Goal: Task Accomplishment & Management: Manage account settings

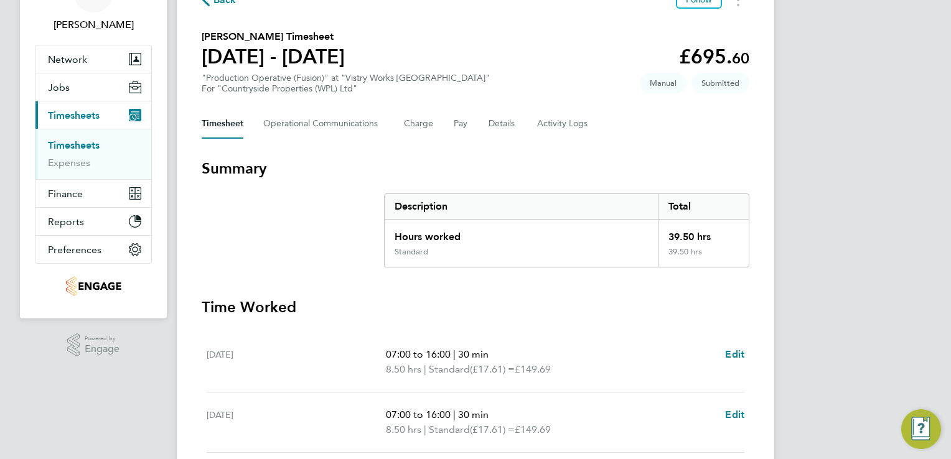
scroll to position [100, 0]
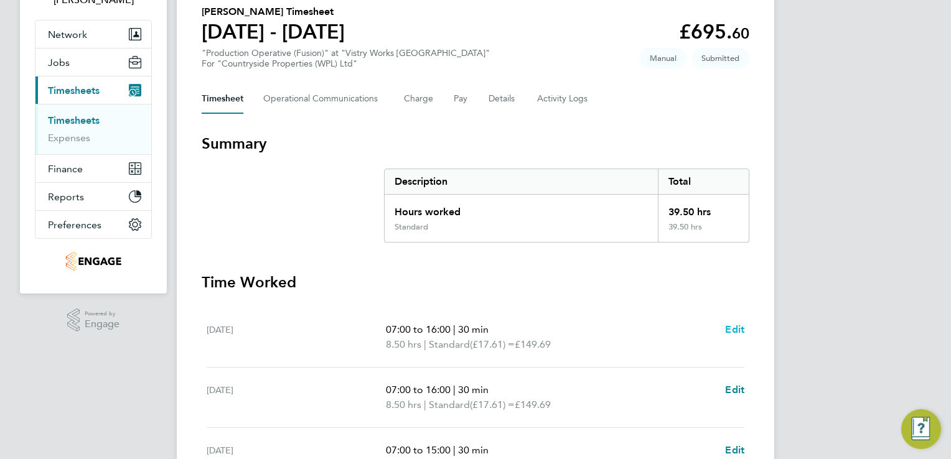
click at [734, 325] on span "Edit" at bounding box center [734, 330] width 19 height 12
select select "30"
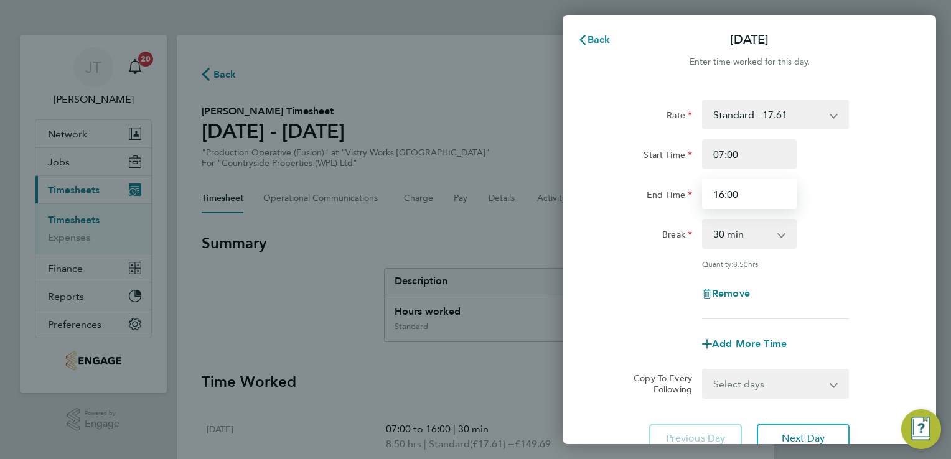
click at [719, 195] on input "16:00" at bounding box center [749, 194] width 95 height 30
type input "15:00"
click at [723, 338] on span "Add More Time" at bounding box center [749, 344] width 75 height 12
select select "null"
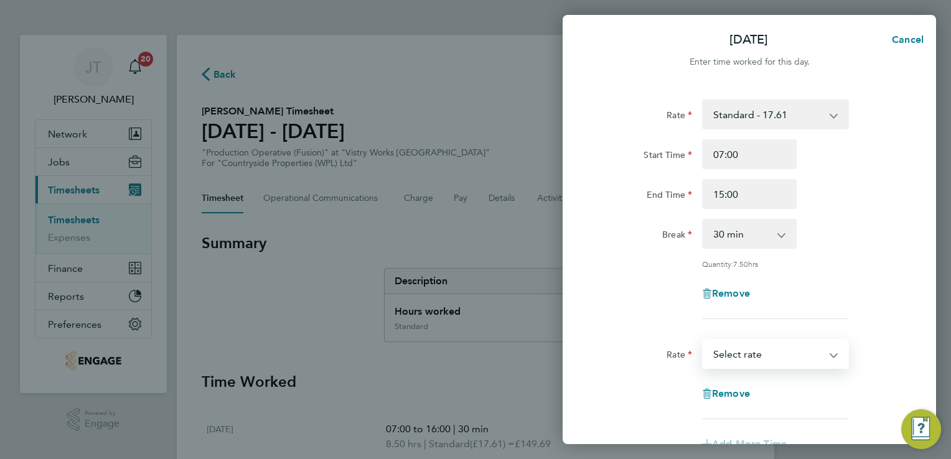
click at [718, 357] on select "Standard - 17.61 PM OT1 - 28.79 PM Standard - 19.19 OT 1 - 26.42 BONUS. - 13.50…" at bounding box center [767, 353] width 129 height 27
select select "15"
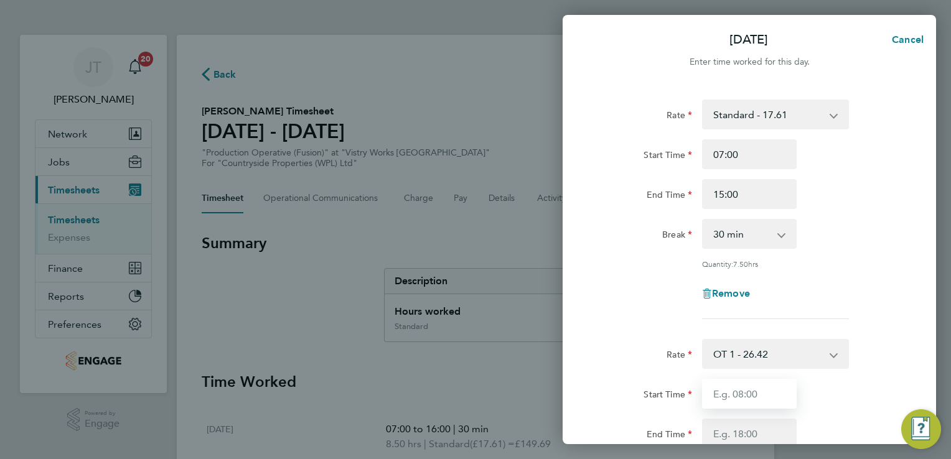
click at [734, 399] on input "Start Time" at bounding box center [749, 394] width 95 height 30
type input "15:00"
click at [723, 429] on input "End Time" at bounding box center [749, 434] width 95 height 30
type input "16:00"
click at [887, 332] on form "Rate Standard - 17.61 PM OT1 - 28.79 PM Standard - 19.19 OT 1 - 26.42 BONUS. - …" at bounding box center [749, 369] width 304 height 539
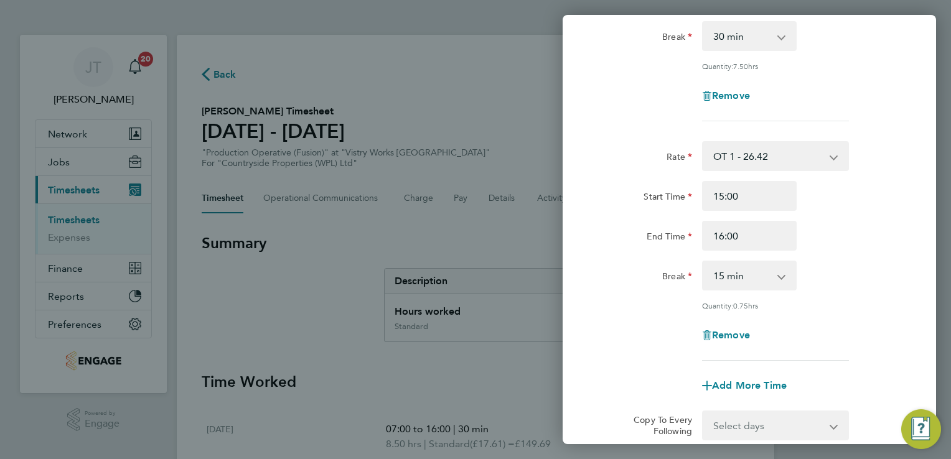
scroll to position [199, 0]
click at [738, 279] on select "0 min 15 min 30 min 45 min" at bounding box center [741, 274] width 77 height 27
select select "0"
click at [703, 261] on select "0 min 15 min 30 min 45 min" at bounding box center [741, 274] width 77 height 27
click at [844, 327] on div "Remove" at bounding box center [750, 334] width 314 height 30
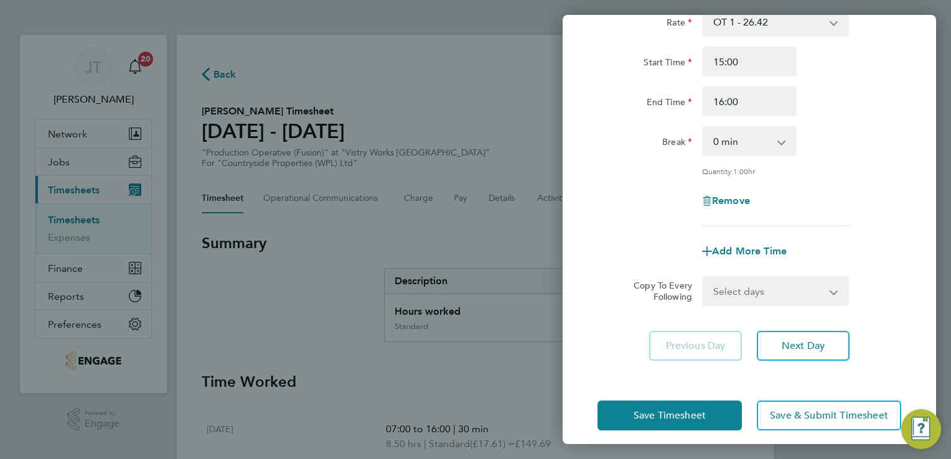
scroll to position [340, 0]
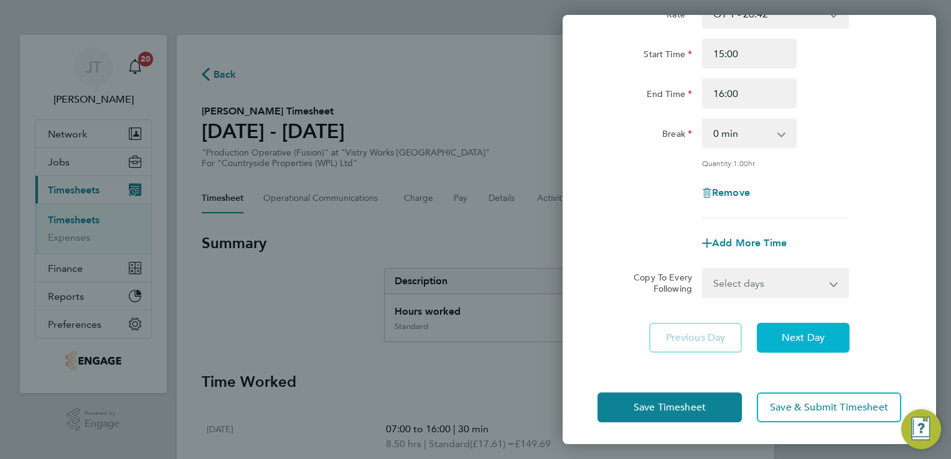
click at [827, 337] on button "Next Day" at bounding box center [803, 338] width 93 height 30
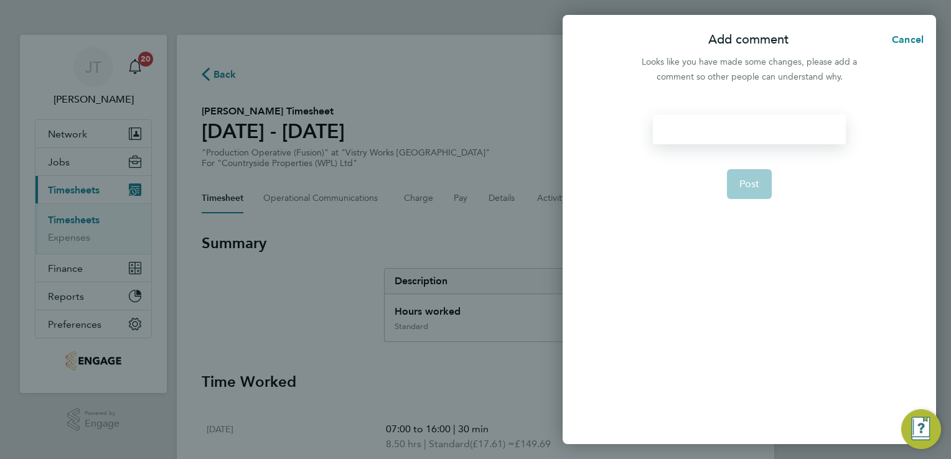
click at [774, 127] on div at bounding box center [749, 130] width 192 height 30
click at [728, 126] on div at bounding box center [749, 130] width 192 height 30
click at [738, 194] on button "Post" at bounding box center [749, 184] width 45 height 30
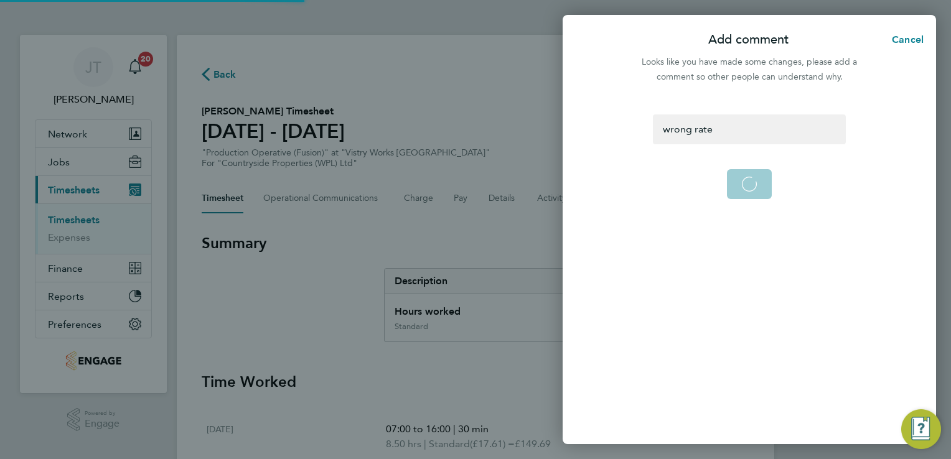
select select "30"
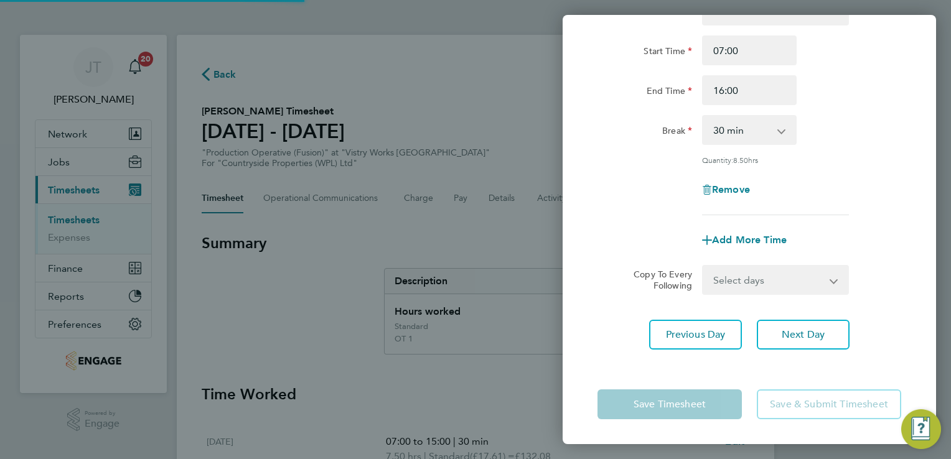
scroll to position [102, 0]
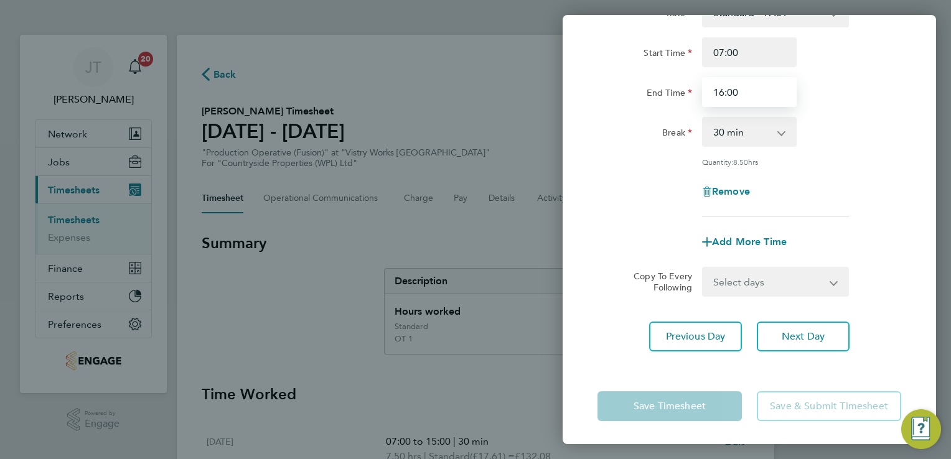
click at [724, 98] on input "16:00" at bounding box center [749, 92] width 95 height 30
type input "15:00"
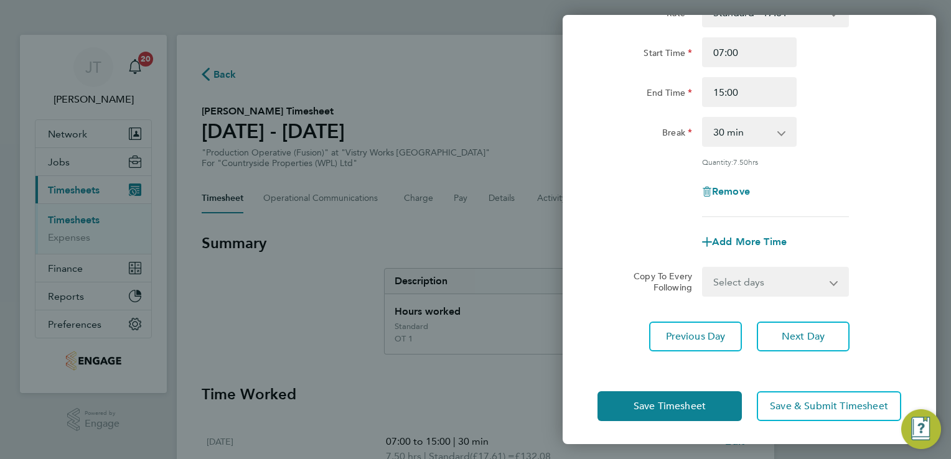
click at [742, 234] on div "Add More Time" at bounding box center [749, 242] width 105 height 30
click at [741, 240] on span "Add More Time" at bounding box center [749, 242] width 75 height 12
select select "null"
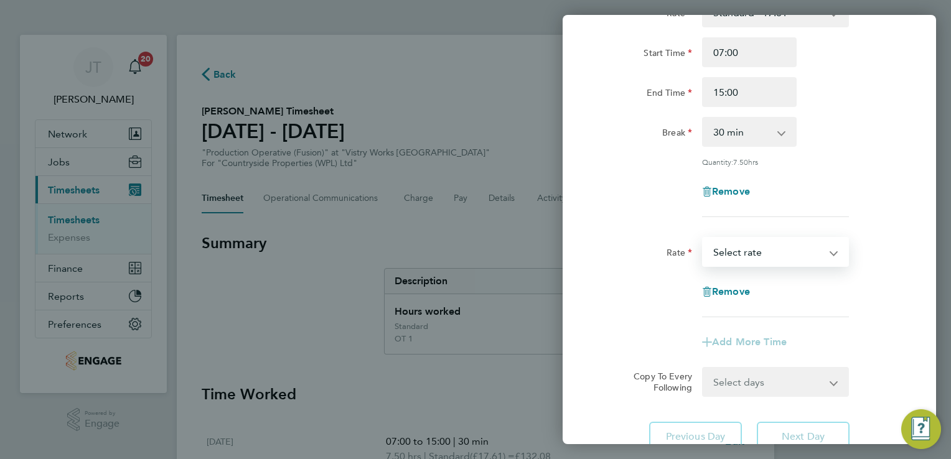
click at [738, 260] on select "Standard - 17.61 PM OT1 - 28.79 PM Standard - 19.19 OT 1 - 26.42 BONUS. - 13.50…" at bounding box center [767, 251] width 129 height 27
select select "15"
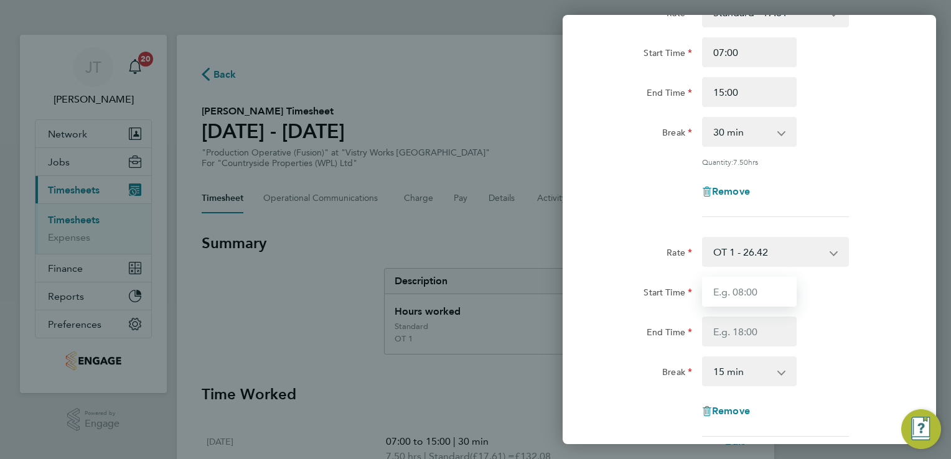
click at [730, 296] on input "Start Time" at bounding box center [749, 292] width 95 height 30
type input "15:00"
click at [759, 334] on input "End Time" at bounding box center [749, 332] width 95 height 30
type input "16:00"
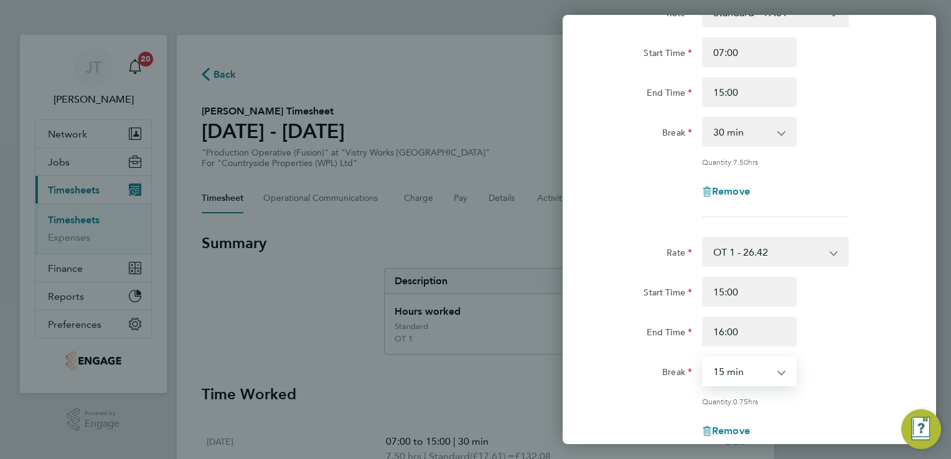
click at [736, 375] on select "0 min 15 min 30 min 45 min" at bounding box center [741, 371] width 77 height 27
select select "0"
click at [703, 358] on select "0 min 15 min 30 min 45 min" at bounding box center [741, 371] width 77 height 27
click at [878, 360] on div "Break 0 min 15 min 30 min 45 min" at bounding box center [750, 372] width 314 height 30
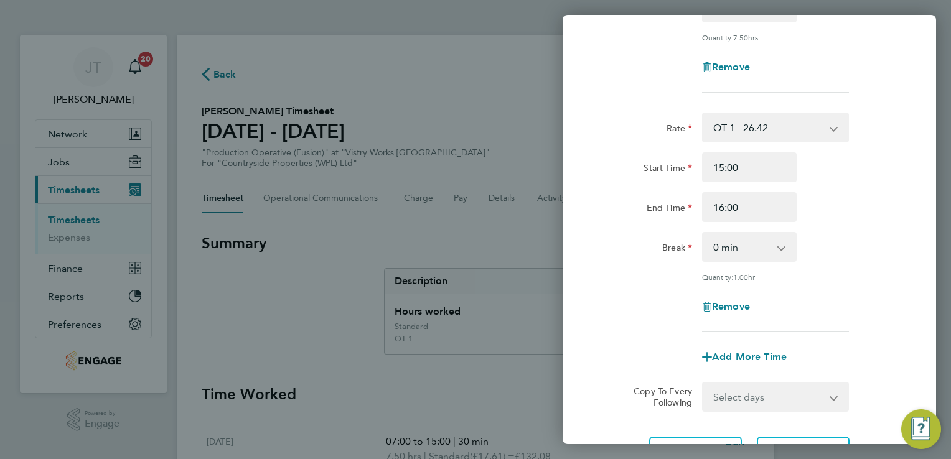
scroll to position [251, 0]
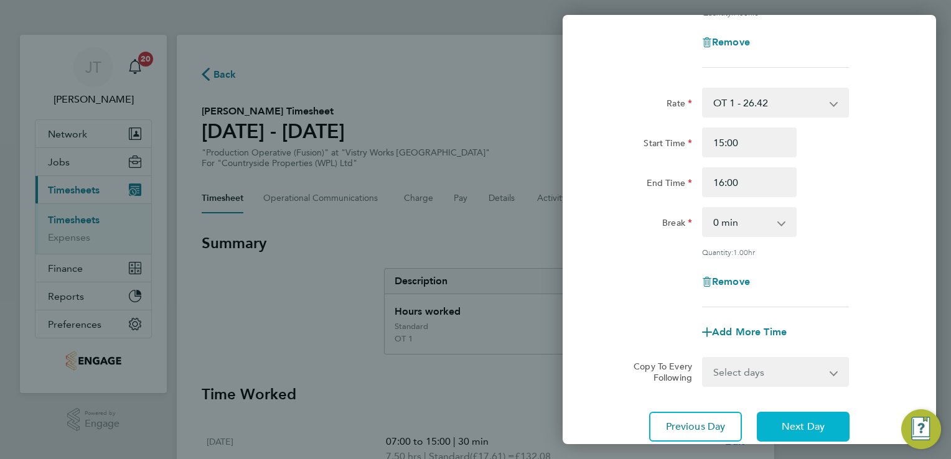
click at [795, 421] on span "Next Day" at bounding box center [803, 427] width 43 height 12
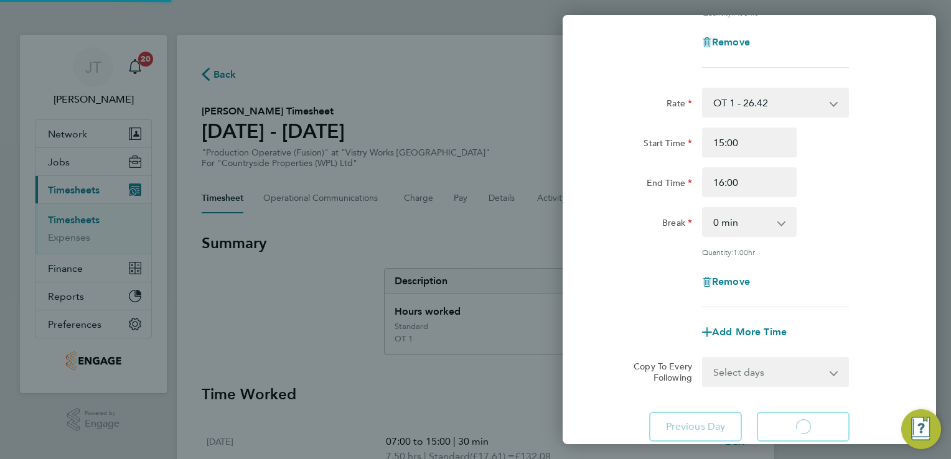
select select "30"
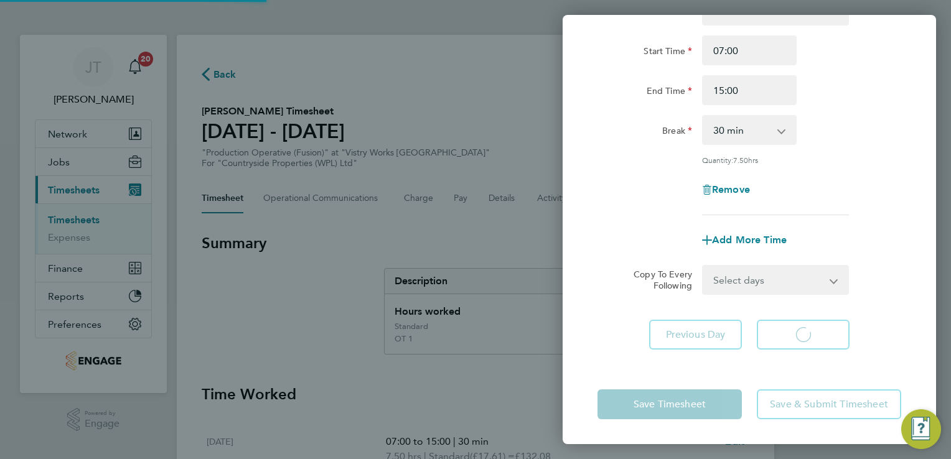
scroll to position [102, 0]
select select "30"
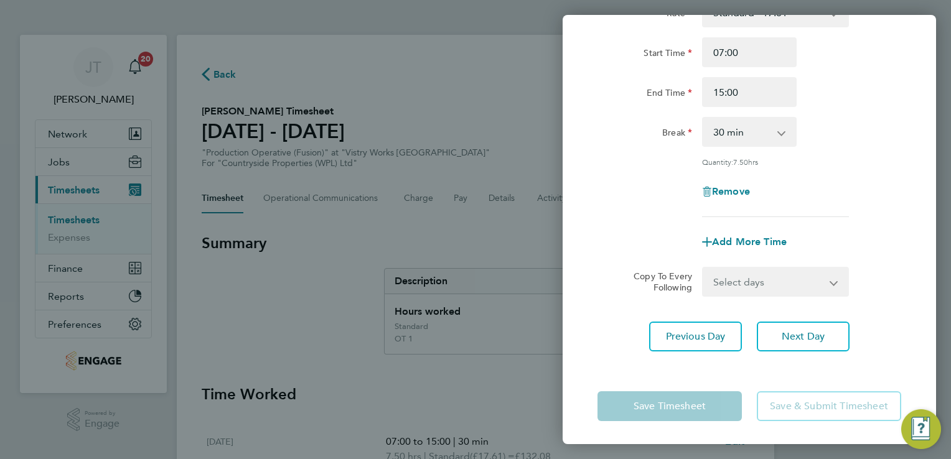
click at [858, 115] on div "Rate Standard - 17.61 PM OT1 - 28.79 PM Standard - 19.19 OT 1 - 26.42 BONUS. - …" at bounding box center [749, 108] width 304 height 220
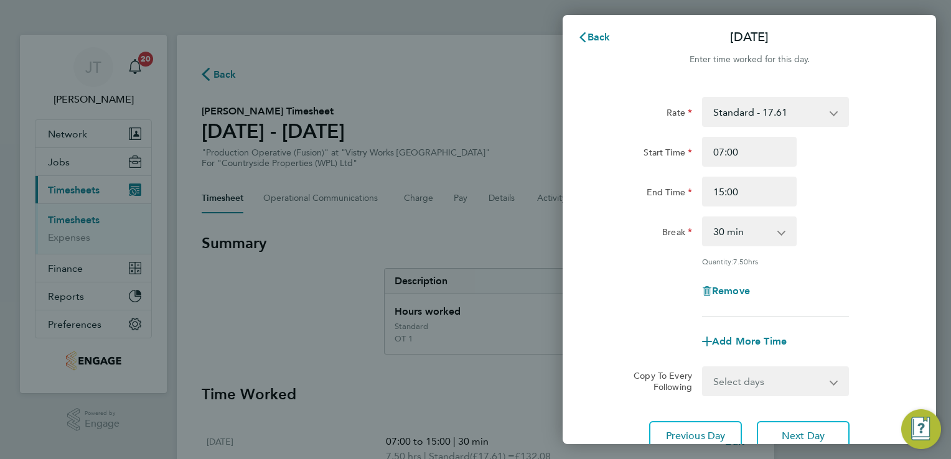
scroll to position [0, 0]
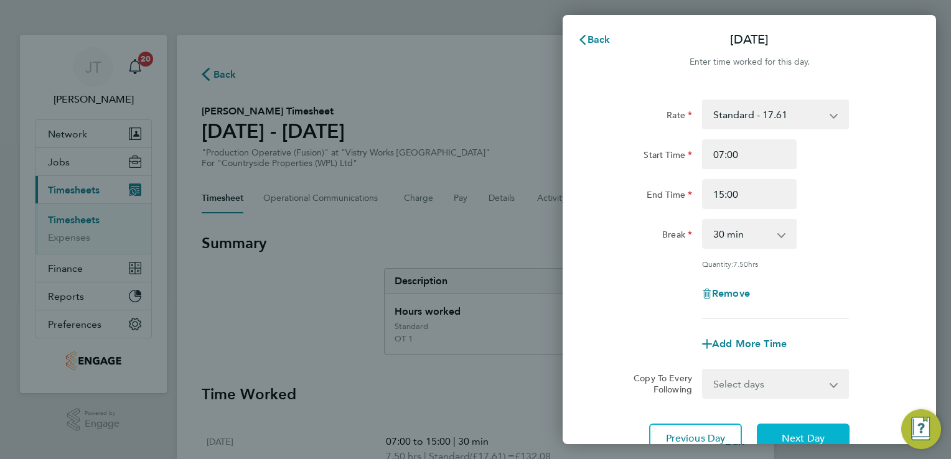
click at [809, 426] on button "Next Day" at bounding box center [803, 439] width 93 height 30
select select "30"
click at [810, 431] on button "Next Day" at bounding box center [803, 439] width 93 height 30
select select "30"
click at [810, 431] on button "Next Day" at bounding box center [803, 439] width 93 height 30
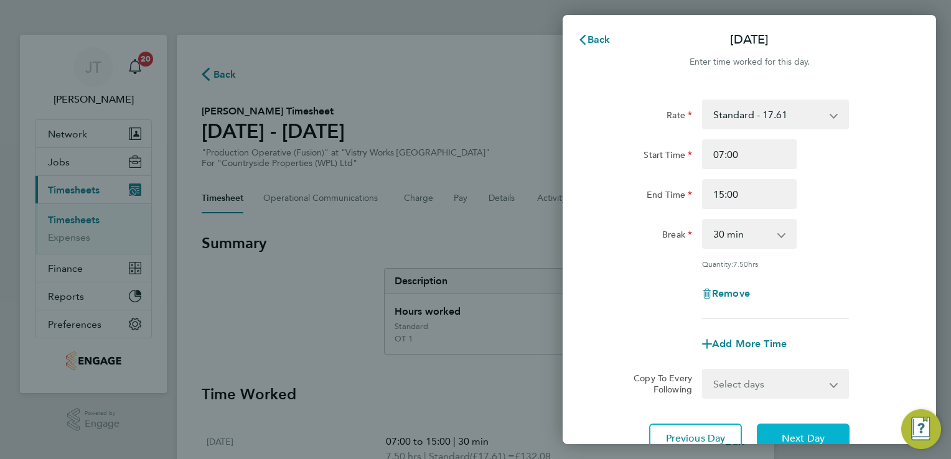
select select "15"
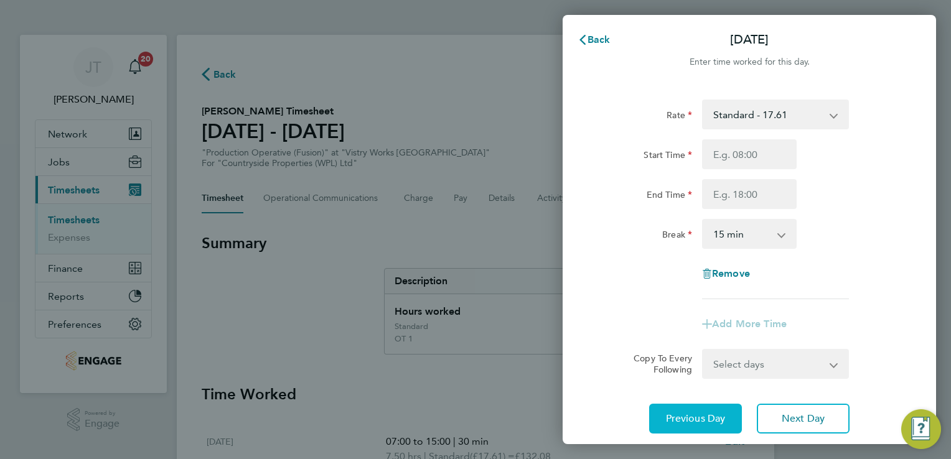
click at [712, 408] on button "Previous Day" at bounding box center [695, 419] width 93 height 30
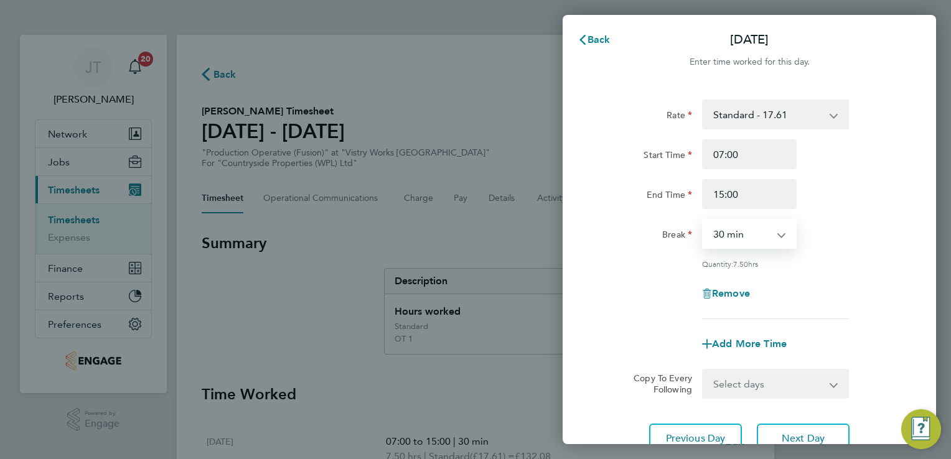
click at [751, 232] on select "0 min 15 min 30 min 45 min 60 min 75 min 90 min" at bounding box center [741, 233] width 77 height 27
click at [703, 220] on select "0 min 15 min 30 min 45 min 60 min 75 min 90 min" at bounding box center [741, 233] width 77 height 27
click at [742, 231] on select "0 min 15 min 30 min 45 min 60 min 75 min 90 min" at bounding box center [741, 233] width 77 height 27
select select "30"
click at [703, 220] on select "0 min 15 min 30 min 45 min 60 min 75 min 90 min" at bounding box center [741, 233] width 77 height 27
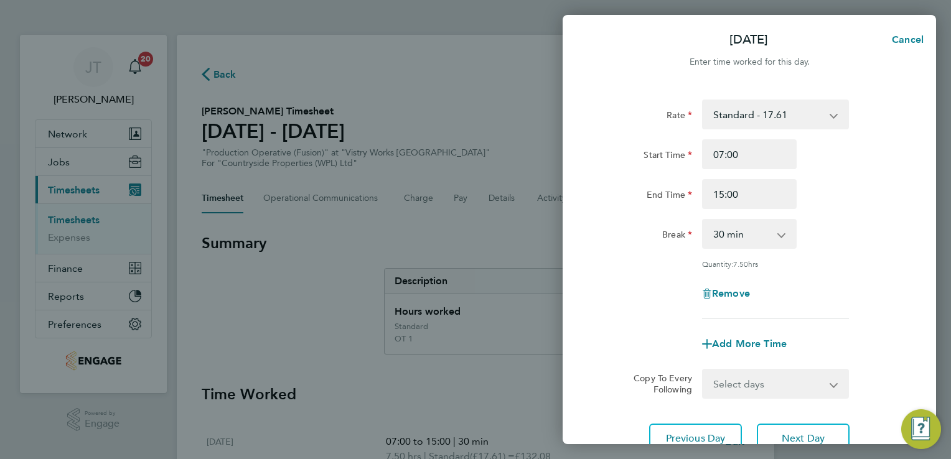
click at [835, 277] on div "Rate Standard - 17.61 PM OT1 - 28.79 PM Standard - 19.19 OT 1 - 26.42 BONUS. - …" at bounding box center [749, 210] width 304 height 220
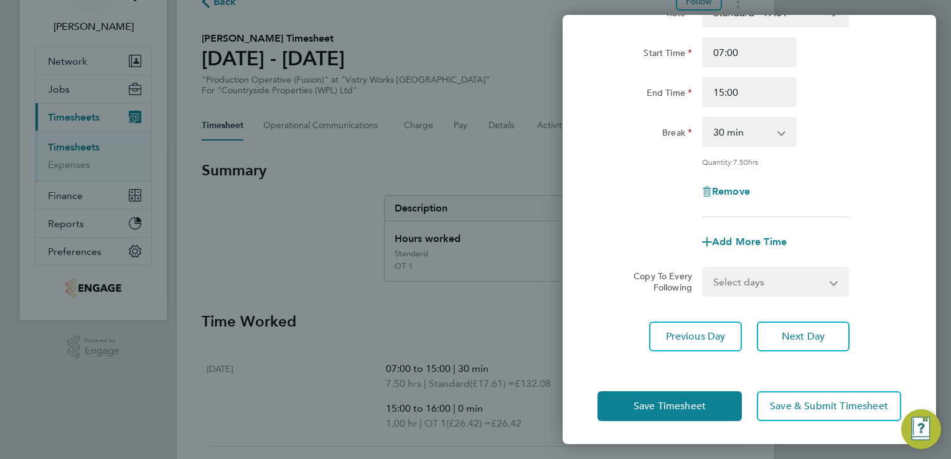
scroll to position [75, 0]
click at [666, 406] on span "Save Timesheet" at bounding box center [670, 406] width 72 height 12
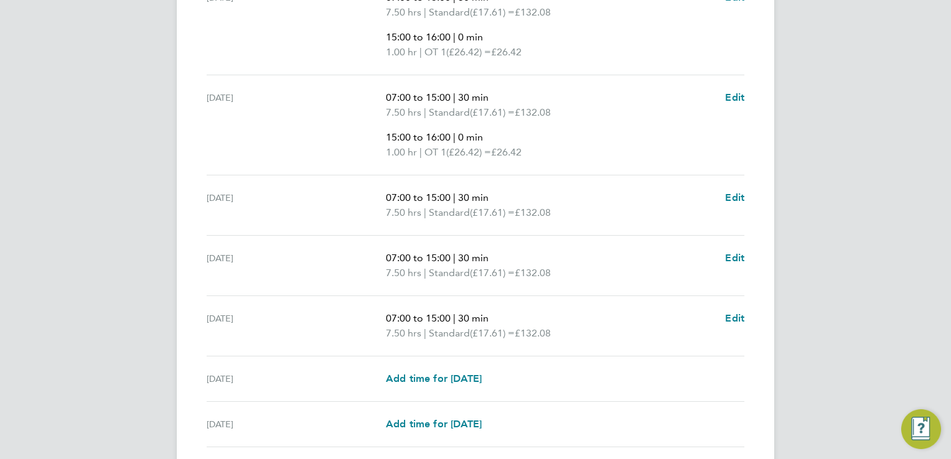
scroll to position [540, 0]
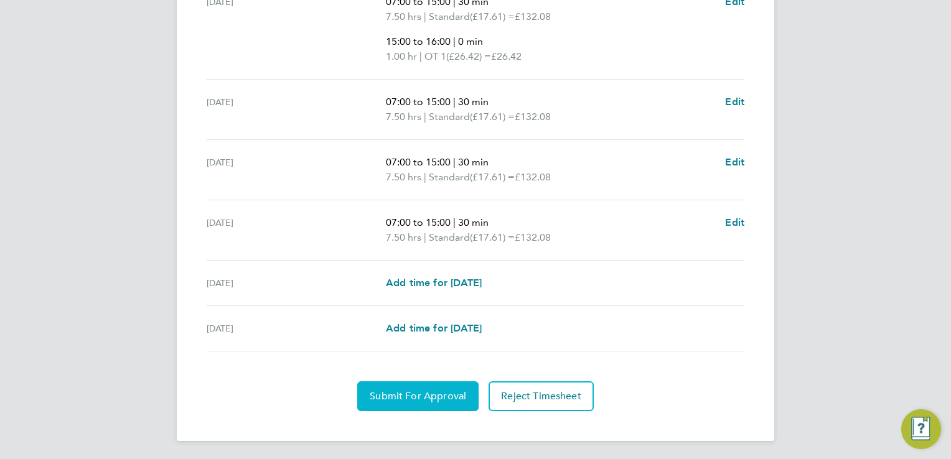
click at [425, 405] on button "Submit For Approval" at bounding box center [417, 397] width 121 height 30
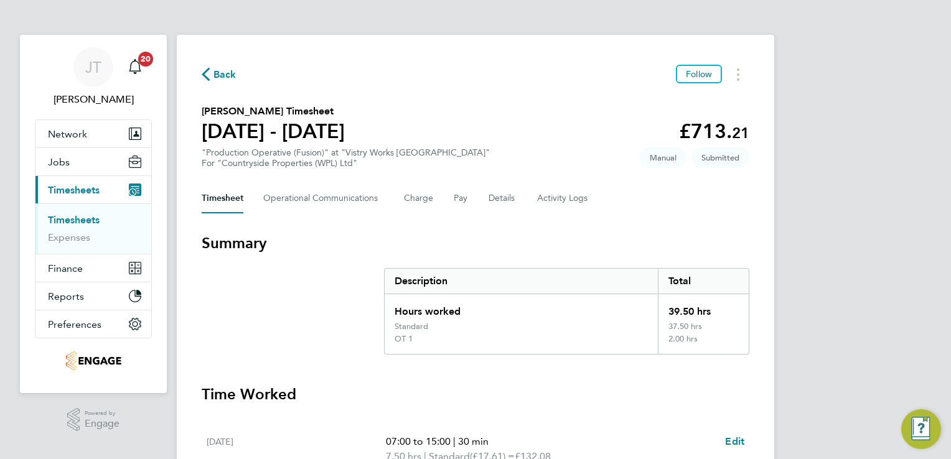
scroll to position [0, 0]
click at [209, 79] on icon "button" at bounding box center [206, 74] width 8 height 13
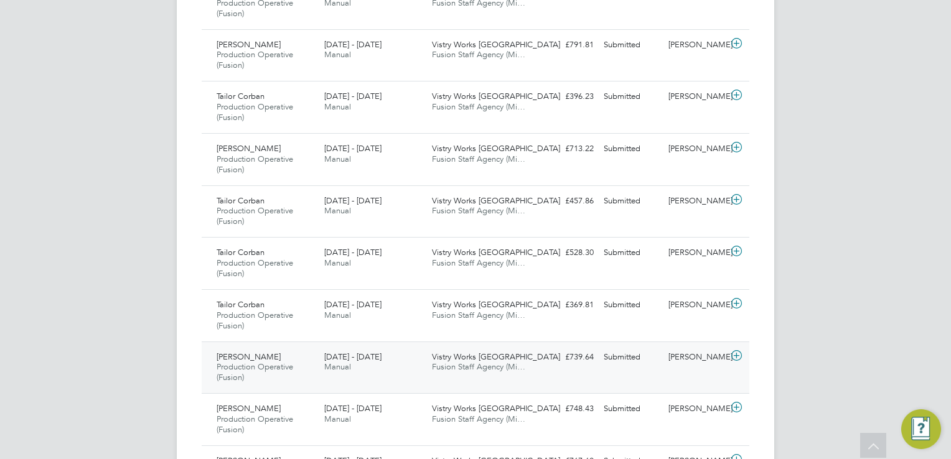
click at [732, 360] on icon at bounding box center [737, 356] width 16 height 10
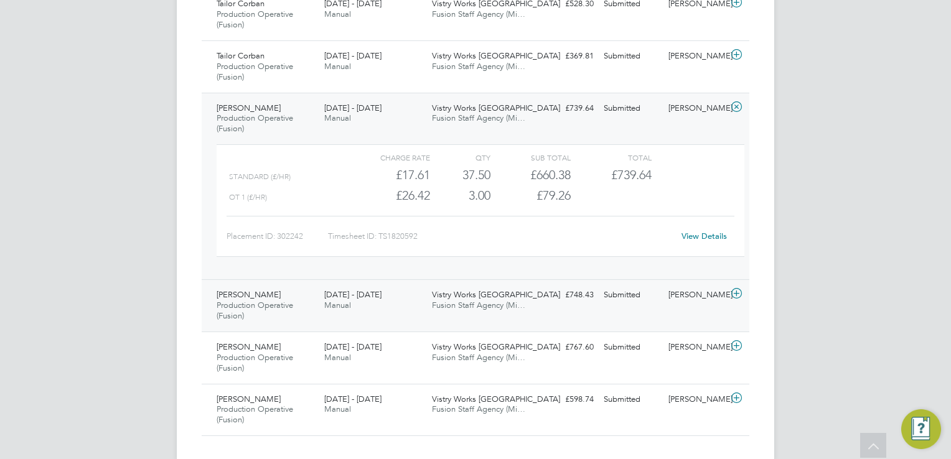
click at [738, 291] on icon at bounding box center [737, 294] width 16 height 10
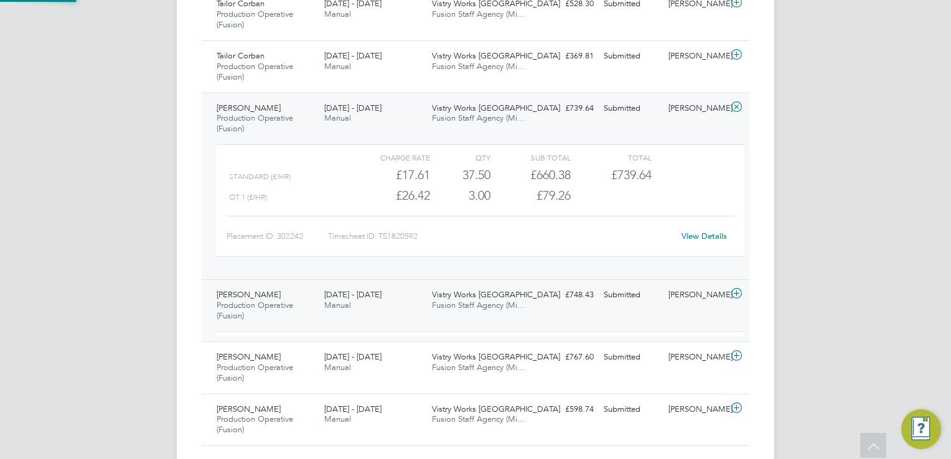
scroll to position [21, 121]
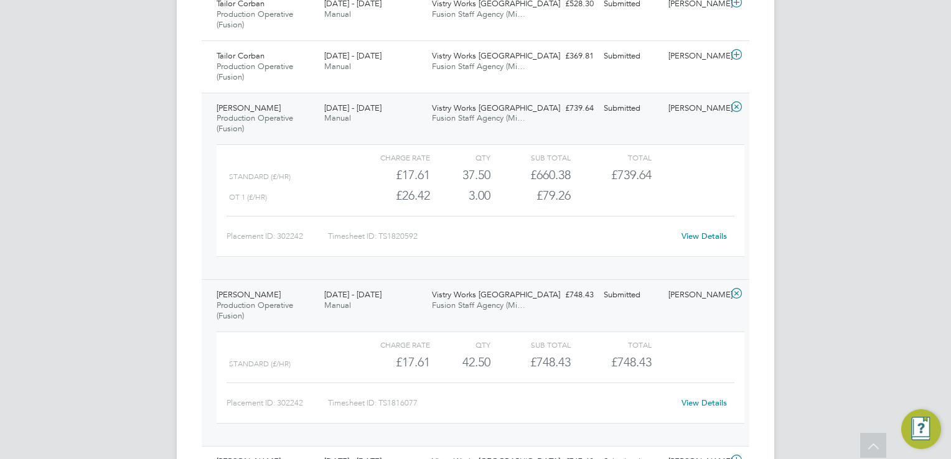
click at [705, 405] on link "View Details" at bounding box center [704, 403] width 45 height 11
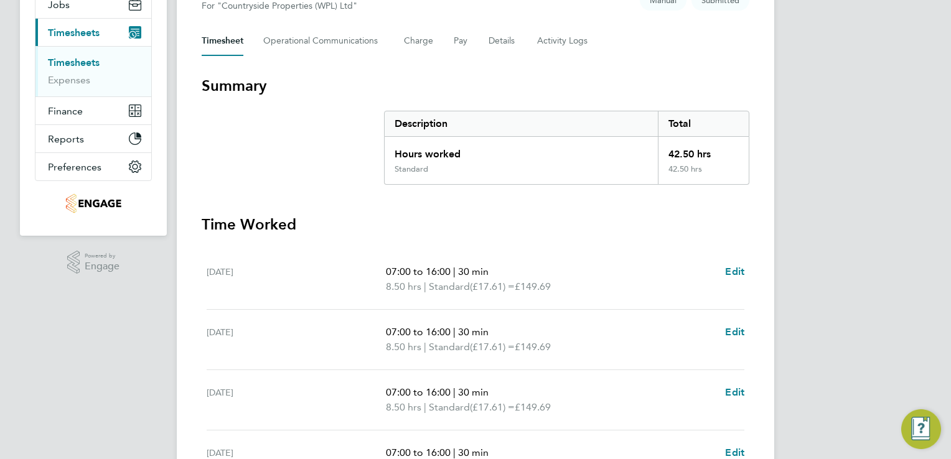
scroll to position [199, 0]
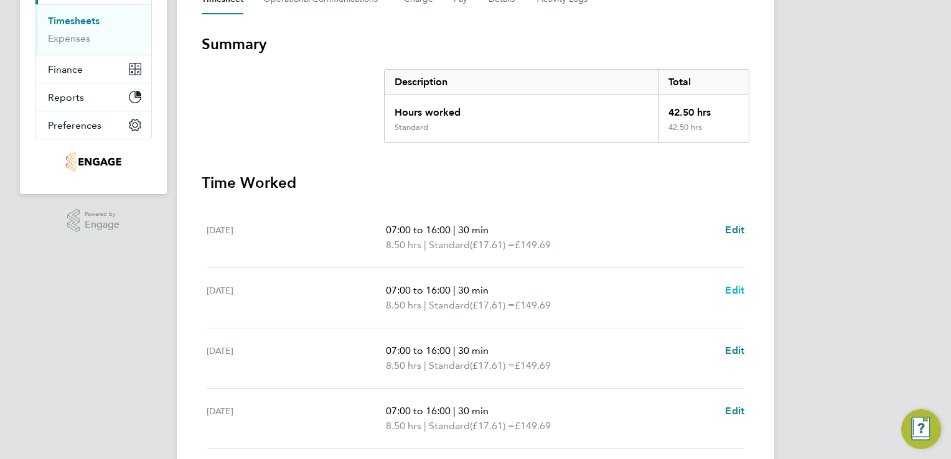
click at [729, 285] on span "Edit" at bounding box center [734, 290] width 19 height 12
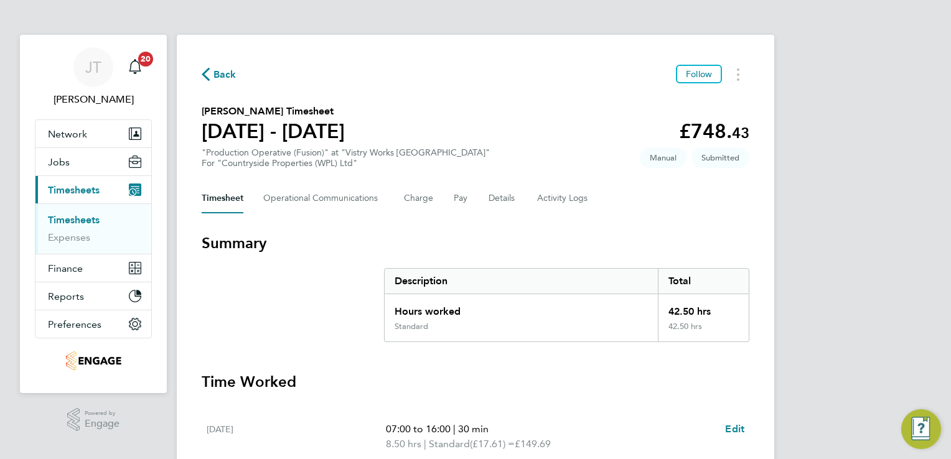
select select "30"
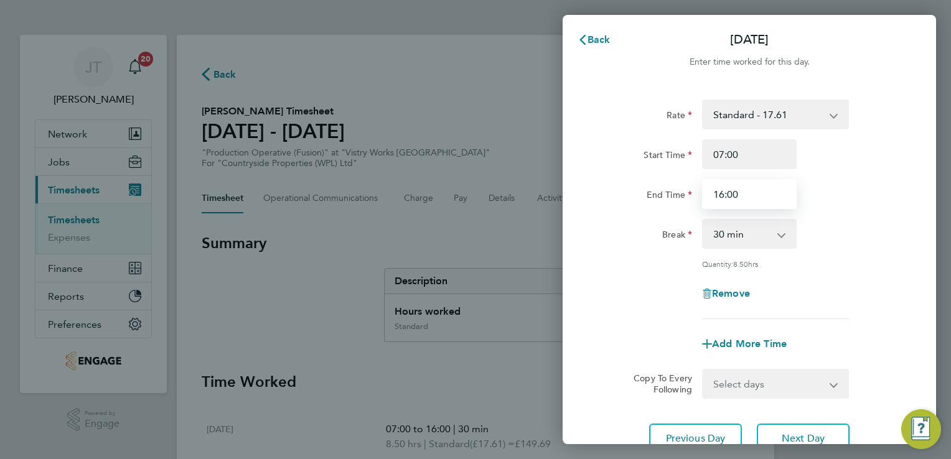
click at [724, 197] on input "16:00" at bounding box center [749, 194] width 95 height 30
type input "15:00"
click at [719, 340] on span "Add More Time" at bounding box center [749, 344] width 75 height 12
select select "null"
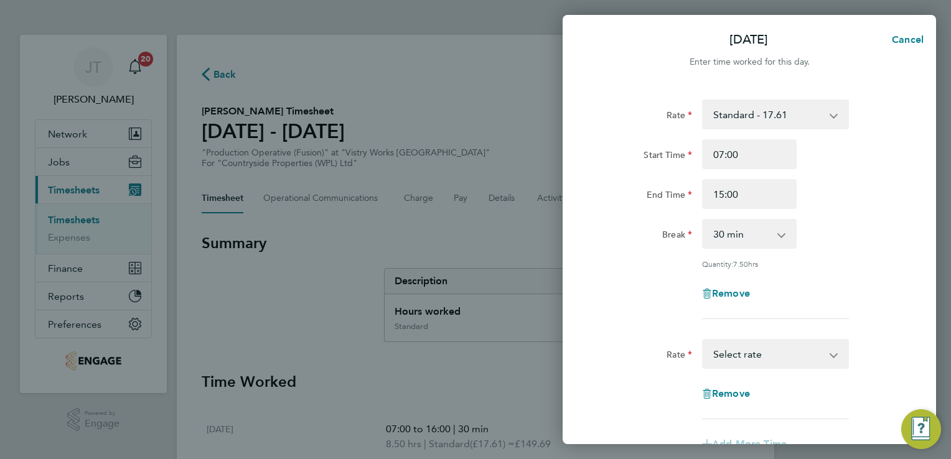
click at [722, 371] on div "Rate Standard - 17.61 PM OT1 - 28.79 PM Standard - 19.19 OT 1 - 26.42 BONUS. - …" at bounding box center [749, 379] width 304 height 80
click at [714, 355] on select "Standard - 17.61 PM OT1 - 28.79 PM Standard - 19.19 OT 1 - 26.42 BONUS. - 13.50…" at bounding box center [767, 353] width 129 height 27
select select "15"
click at [736, 401] on input "Start Time" at bounding box center [749, 394] width 95 height 30
type input "15:00"
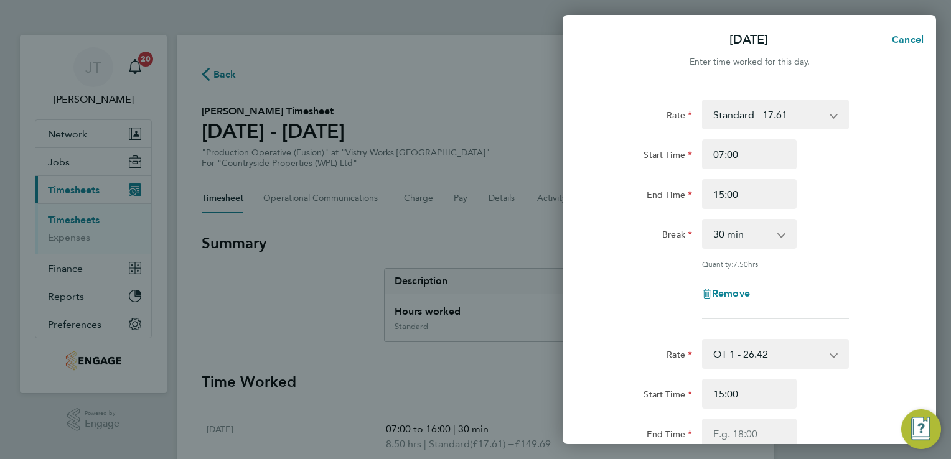
click at [762, 411] on div "Start Time 15:00 End Time" at bounding box center [750, 414] width 314 height 70
click at [756, 439] on input "End Time" at bounding box center [749, 434] width 95 height 30
type input "16:00"
click at [862, 379] on div "Start Time 15:00" at bounding box center [750, 394] width 314 height 30
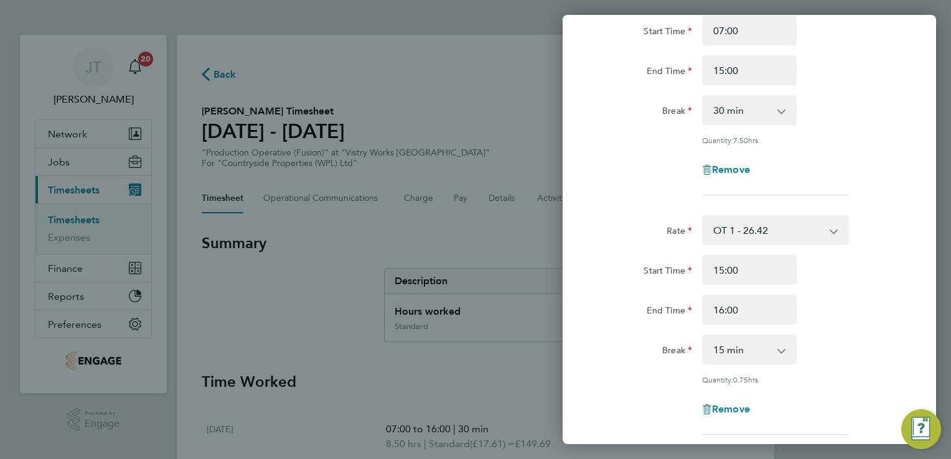
scroll to position [124, 0]
click at [765, 354] on select "0 min 15 min 30 min 45 min" at bounding box center [741, 348] width 77 height 27
click at [703, 335] on select "0 min 15 min 30 min 45 min" at bounding box center [741, 348] width 77 height 27
click at [774, 350] on select "0 min 15 min 30 min 45 min" at bounding box center [741, 348] width 77 height 27
select select "0"
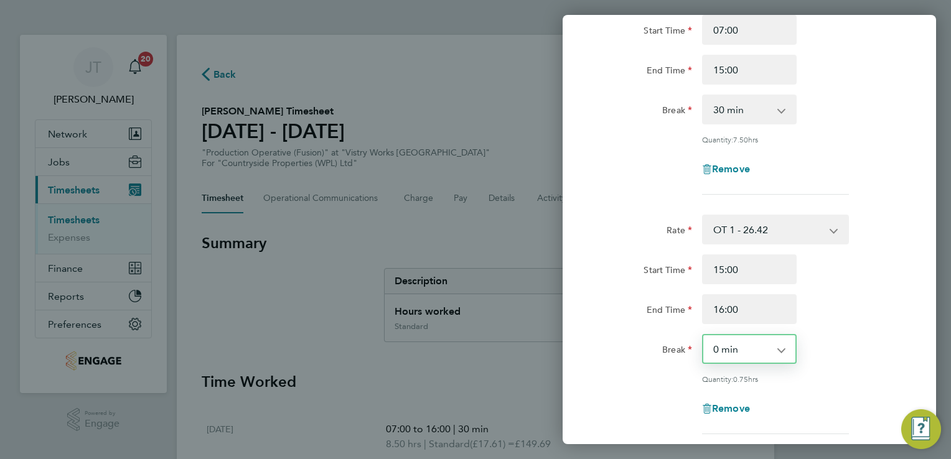
click at [703, 335] on select "0 min 15 min 30 min 45 min" at bounding box center [741, 348] width 77 height 27
click at [797, 386] on div "Rate OT 1 - 26.42 Standard - 17.61 PM OT1 - 28.79 PM Standard - 19.19 BONUS. - …" at bounding box center [749, 325] width 304 height 220
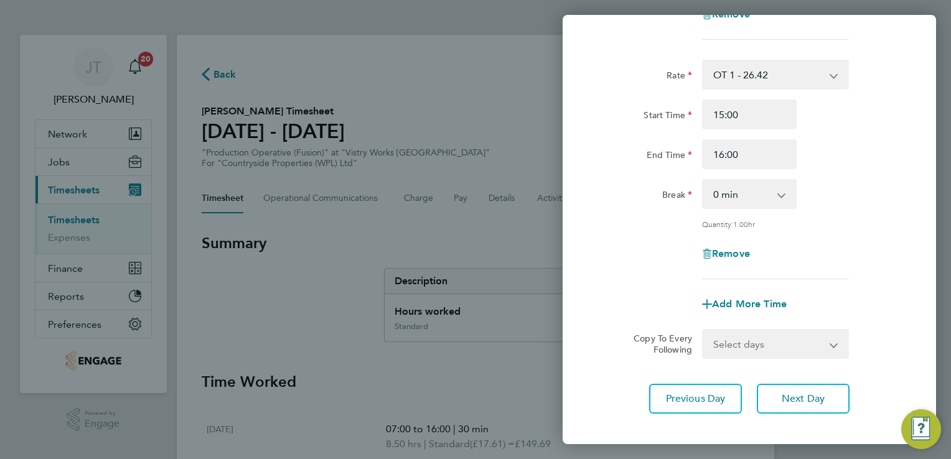
scroll to position [299, 0]
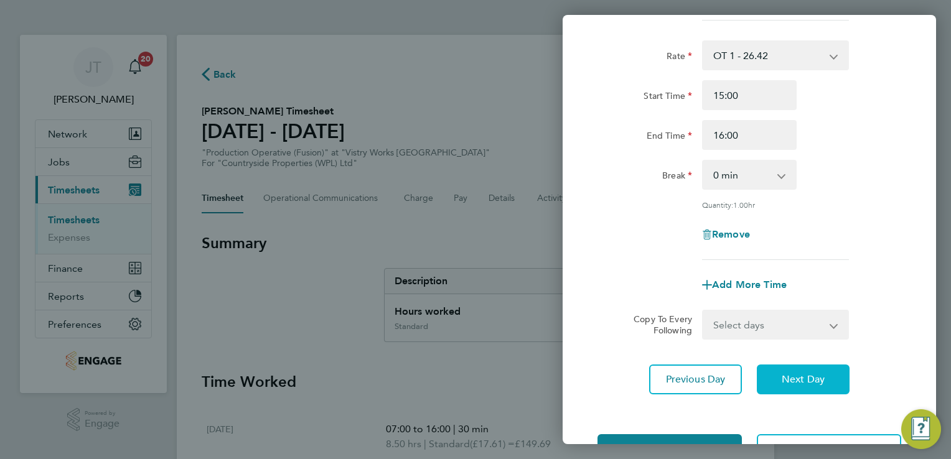
click at [797, 386] on button "Next Day" at bounding box center [803, 380] width 93 height 30
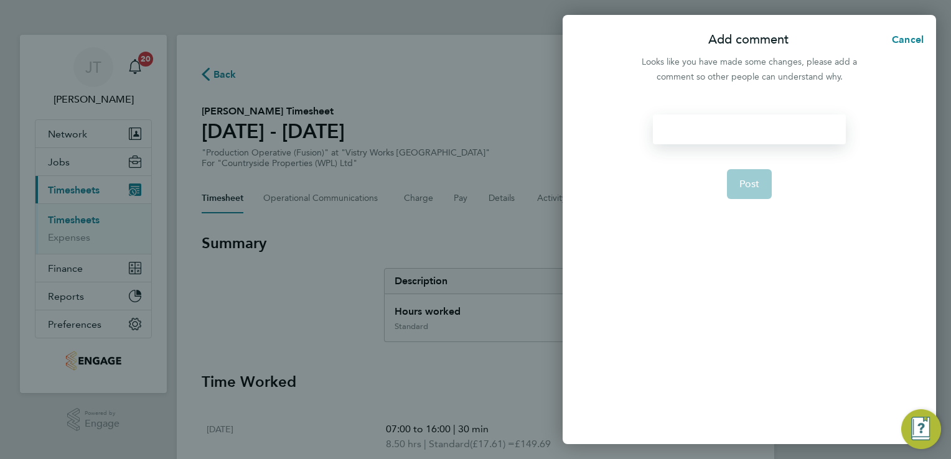
click at [706, 133] on div at bounding box center [749, 130] width 192 height 30
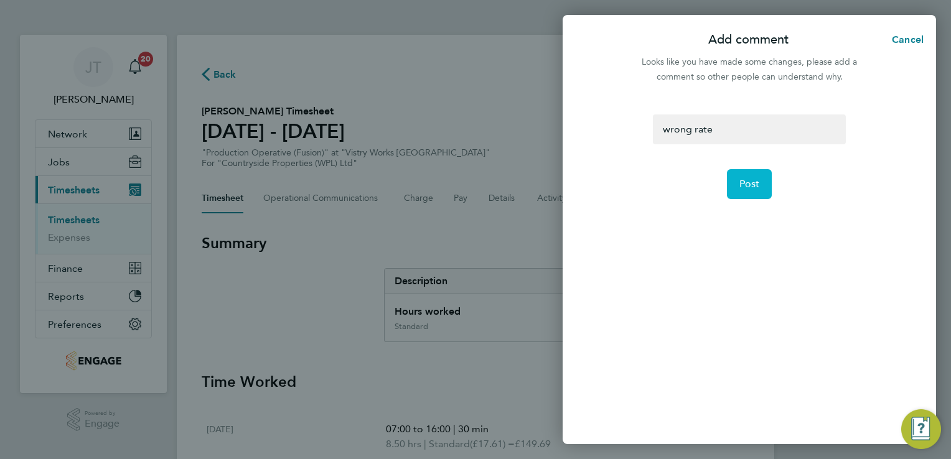
click at [749, 180] on span "Post" at bounding box center [749, 184] width 21 height 12
select select "30"
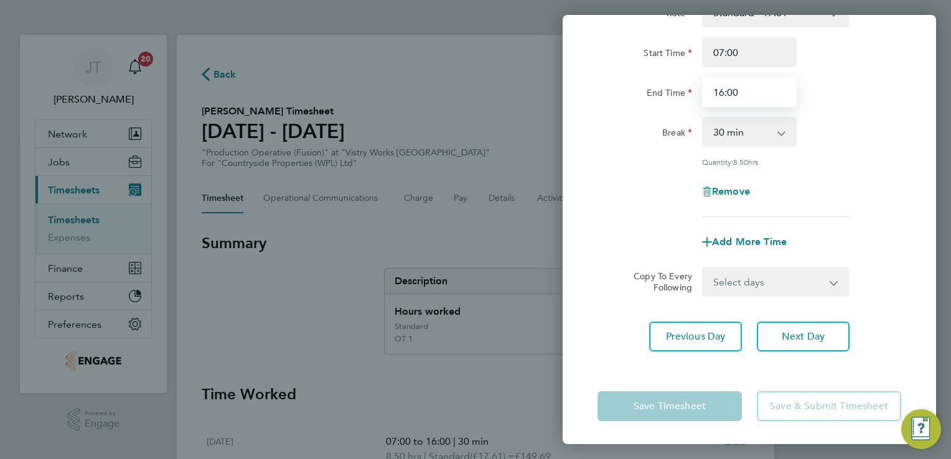
click at [723, 93] on input "16:00" at bounding box center [749, 92] width 95 height 30
type input "15:00"
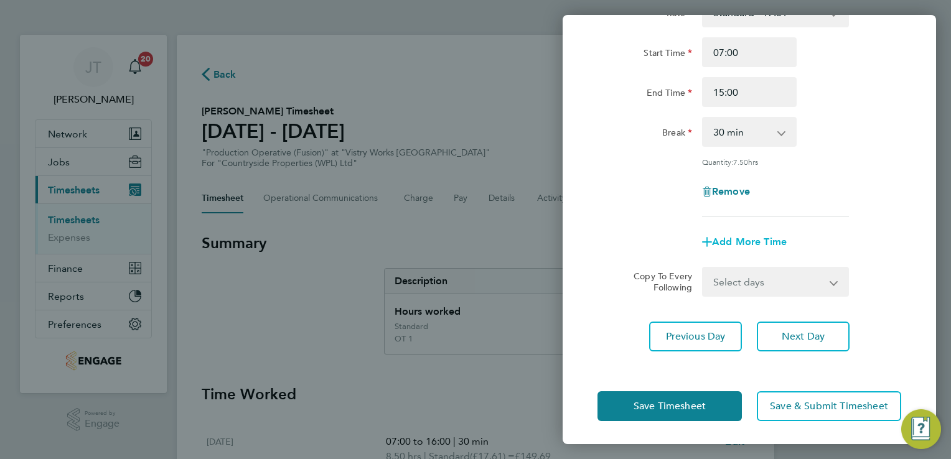
click at [731, 245] on span "Add More Time" at bounding box center [749, 242] width 75 height 12
select select "null"
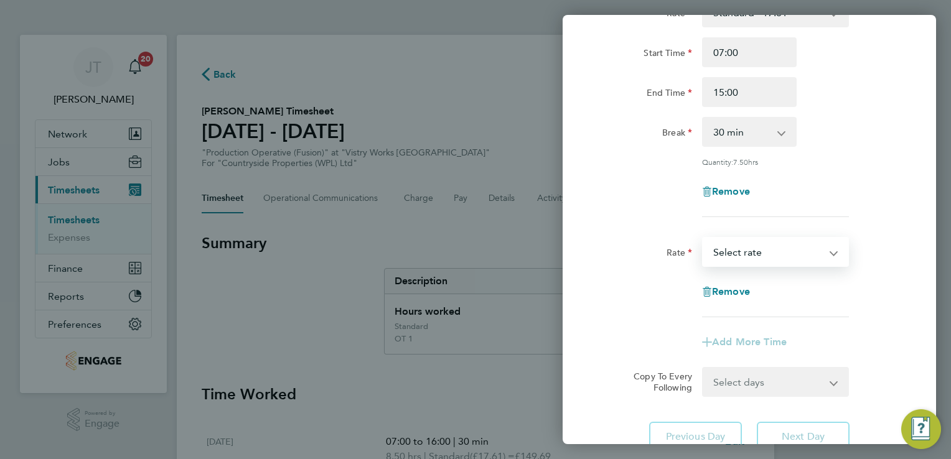
click at [728, 261] on select "Standard - 17.61 PM OT1 - 28.79 PM Standard - 19.19 OT 1 - 26.42 BONUS. - 13.50…" at bounding box center [767, 251] width 129 height 27
select select "15"
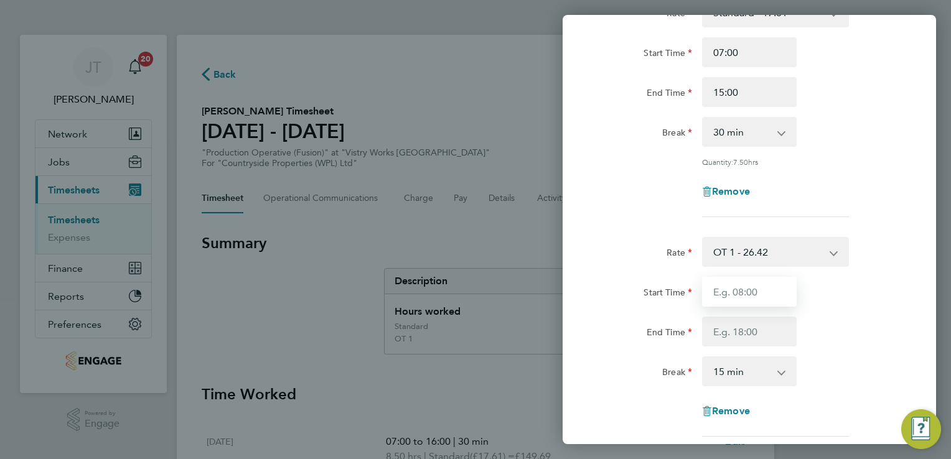
click at [744, 290] on input "Start Time" at bounding box center [749, 292] width 95 height 30
type input "15:00"
click at [740, 332] on input "End Time" at bounding box center [749, 332] width 95 height 30
type input "16:00"
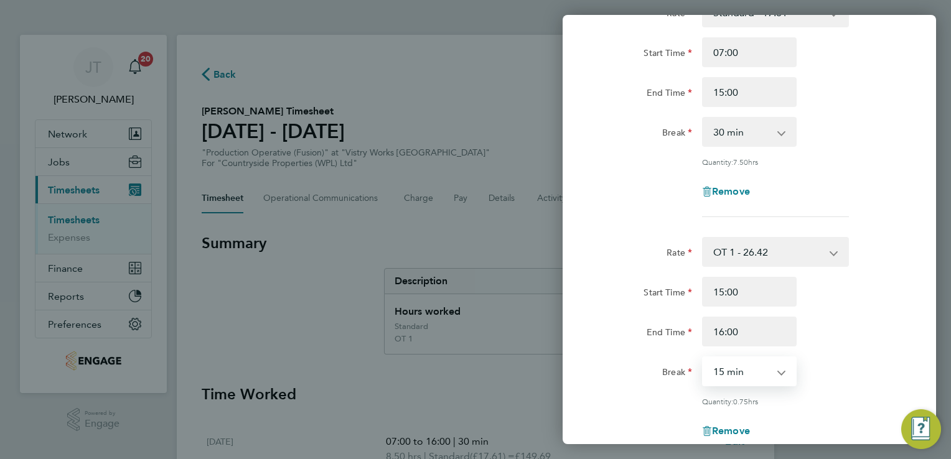
click at [732, 370] on select "0 min 15 min 30 min 45 min" at bounding box center [741, 371] width 77 height 27
select select "0"
click at [703, 358] on select "0 min 15 min 30 min 45 min" at bounding box center [741, 371] width 77 height 27
click at [851, 360] on div "Break 0 min 15 min 30 min 45 min" at bounding box center [750, 372] width 314 height 30
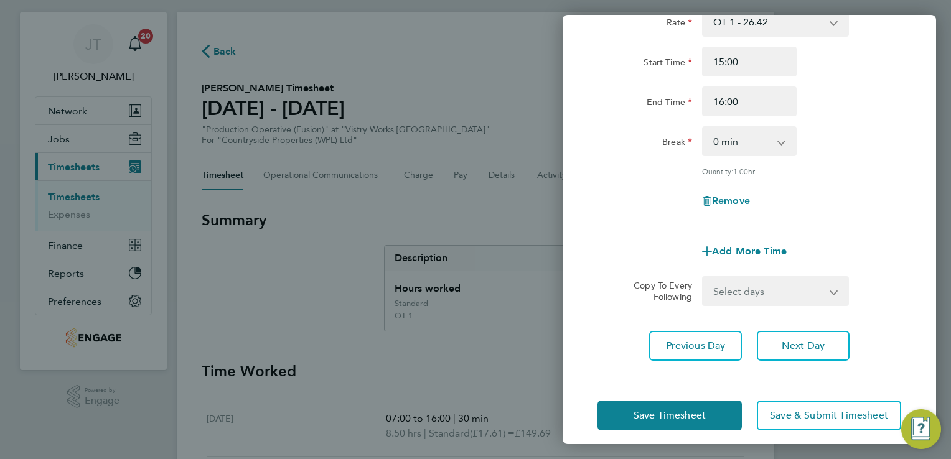
scroll to position [25, 0]
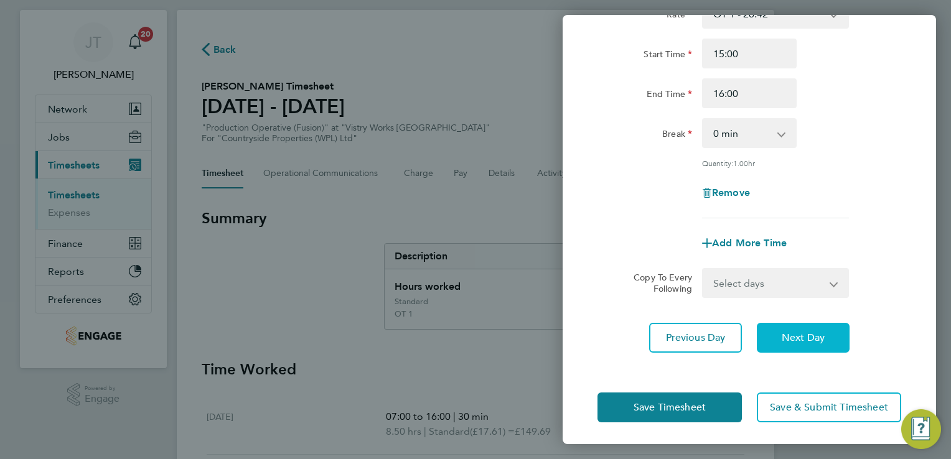
click at [817, 337] on span "Next Day" at bounding box center [803, 338] width 43 height 12
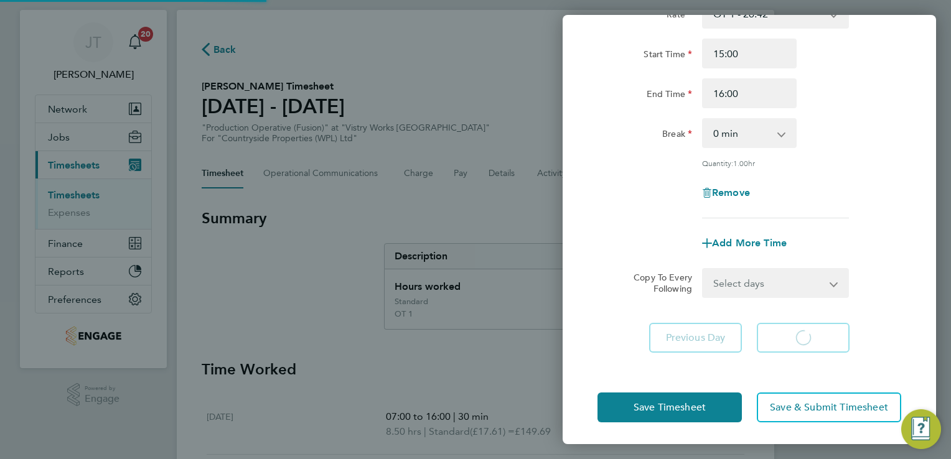
select select "30"
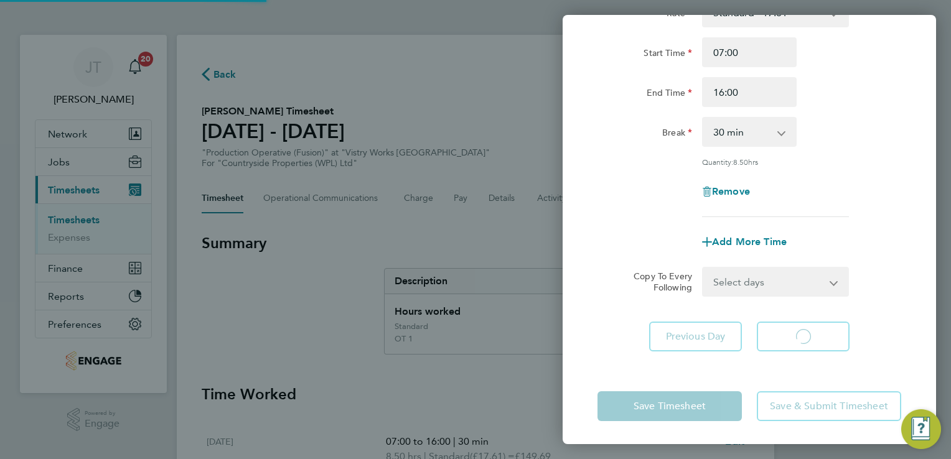
select select "30"
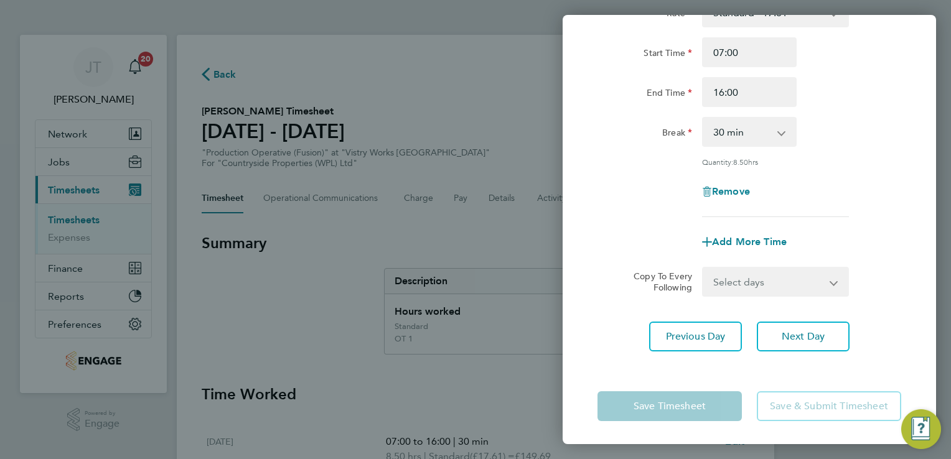
click at [860, 97] on div "End Time 16:00" at bounding box center [750, 92] width 314 height 30
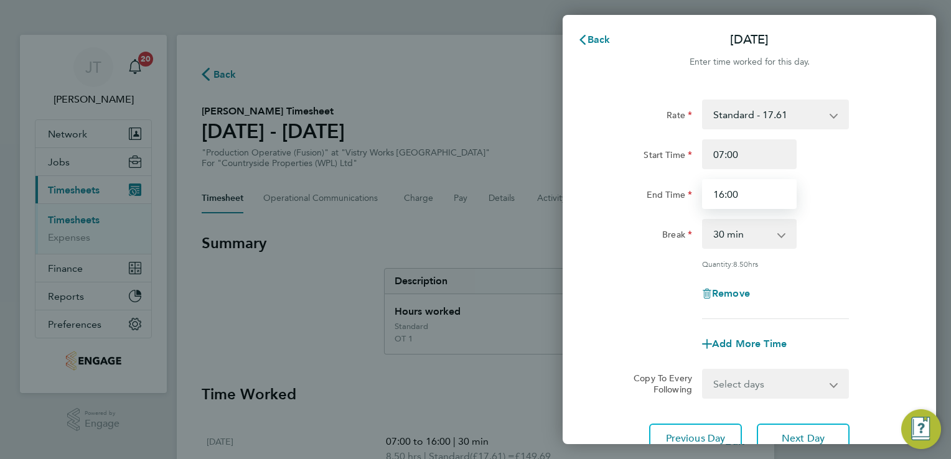
click at [724, 195] on input "16:00" at bounding box center [749, 194] width 95 height 30
type input "15:00"
click at [742, 338] on span "Add More Time" at bounding box center [749, 344] width 75 height 12
select select "null"
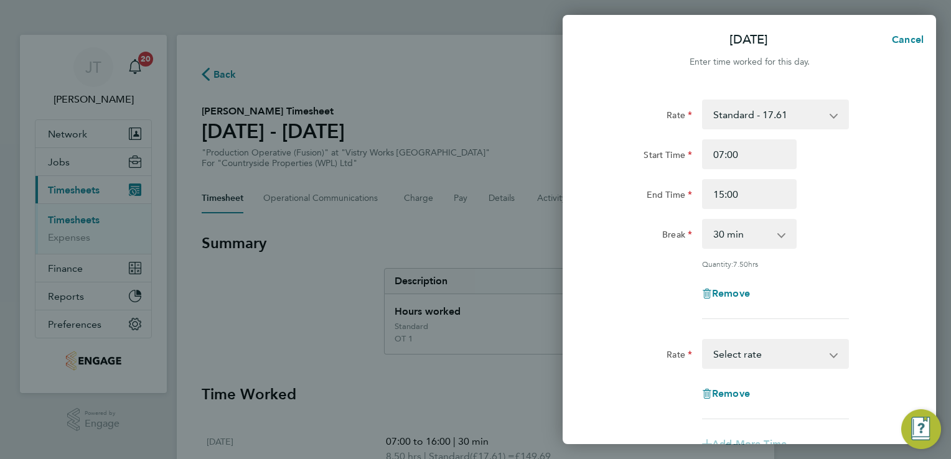
click at [742, 339] on div "Standard - 17.61 PM OT1 - 28.79 PM Standard - 19.19 OT 1 - 26.42 BONUS. - 13.50…" at bounding box center [775, 354] width 147 height 30
click at [742, 350] on select "Standard - 17.61 PM OT1 - 28.79 PM Standard - 19.19 OT 1 - 26.42 BONUS. - 13.50…" at bounding box center [767, 353] width 129 height 27
select select "15"
click at [732, 409] on div "Start Time End Time" at bounding box center [750, 414] width 314 height 70
click at [721, 392] on input "Start Time" at bounding box center [749, 394] width 95 height 30
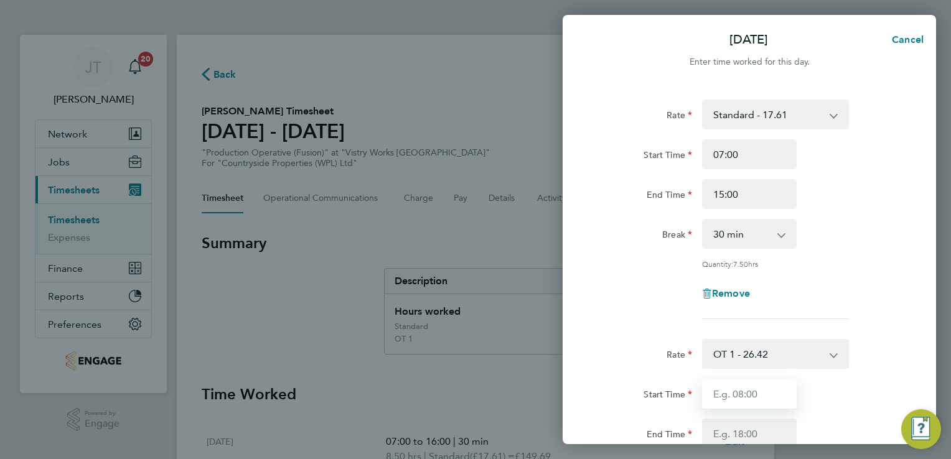
type input "15:00"
click at [759, 437] on input "End Time" at bounding box center [749, 434] width 95 height 30
type input "16:00"
click at [878, 197] on div "End Time 15:00" at bounding box center [750, 194] width 314 height 30
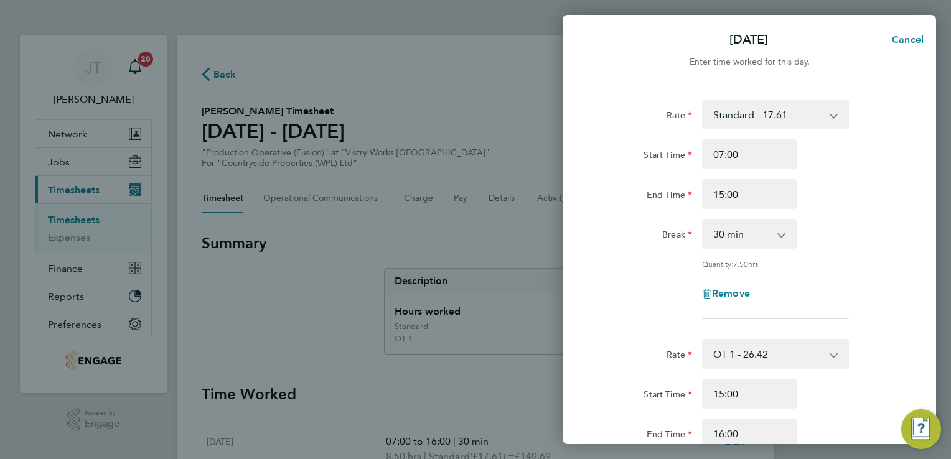
click at [827, 279] on div "Remove" at bounding box center [750, 294] width 314 height 30
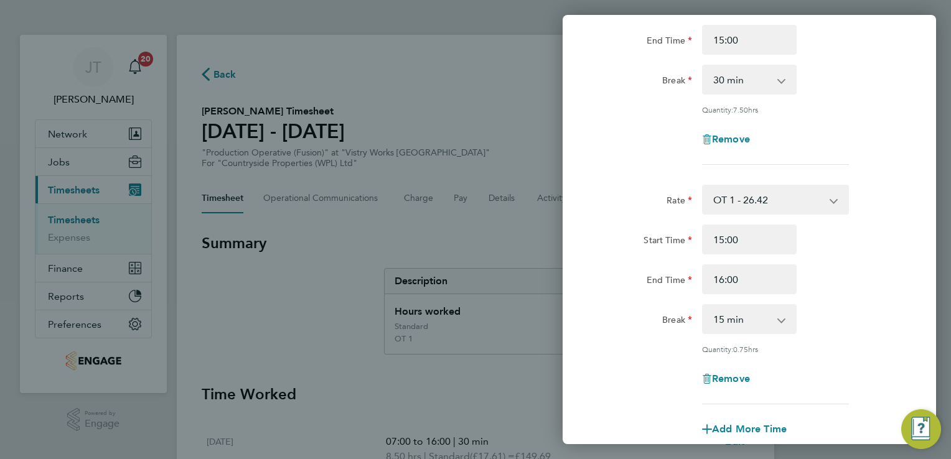
scroll to position [174, 0]
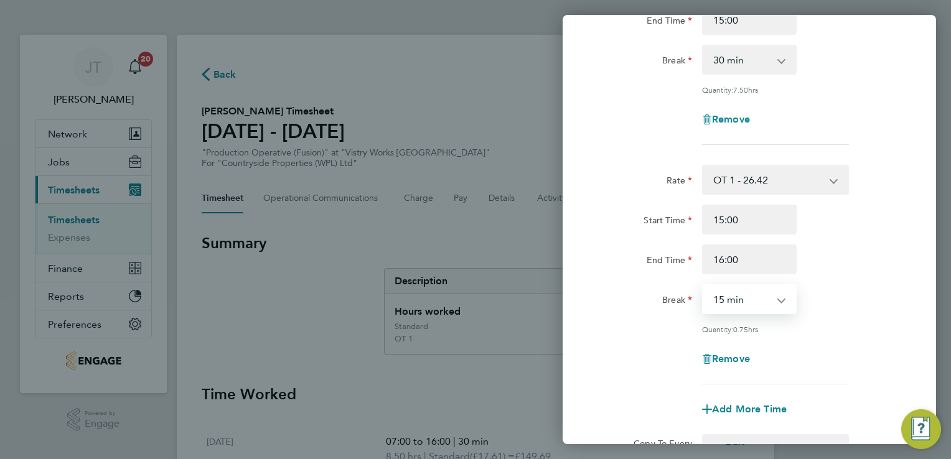
click at [772, 289] on select "0 min 15 min 30 min 45 min" at bounding box center [741, 299] width 77 height 27
select select "0"
click at [703, 286] on select "0 min 15 min 30 min 45 min" at bounding box center [741, 299] width 77 height 27
click at [821, 340] on div "Rate OT 1 - 26.42 Standard - 17.61 PM OT1 - 28.79 PM Standard - 19.19 BONUS. - …" at bounding box center [749, 275] width 304 height 220
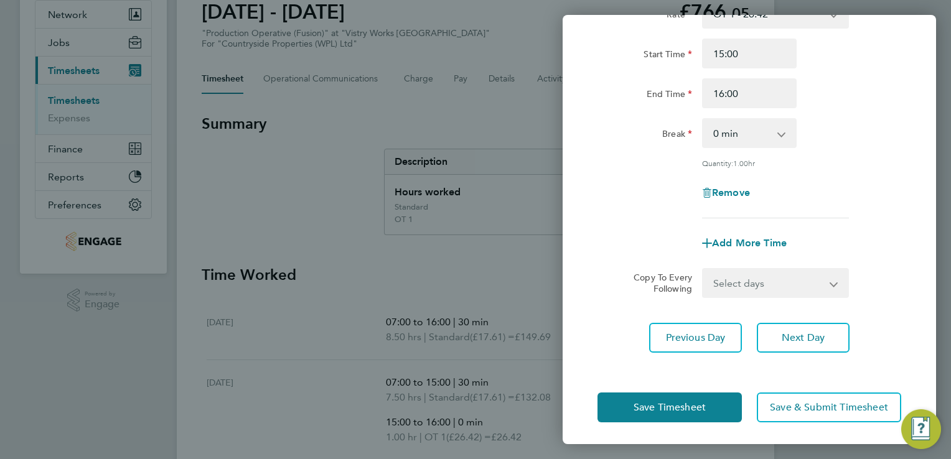
scroll to position [149, 0]
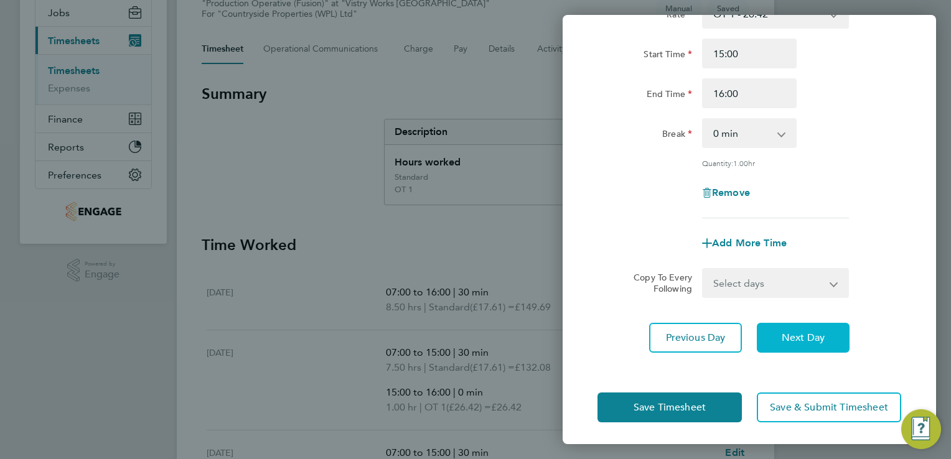
click at [807, 332] on span "Next Day" at bounding box center [803, 338] width 43 height 12
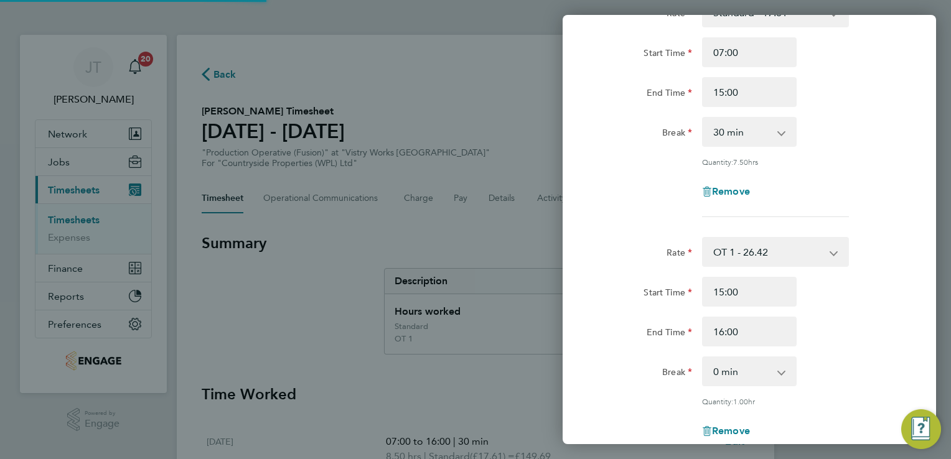
select select "30"
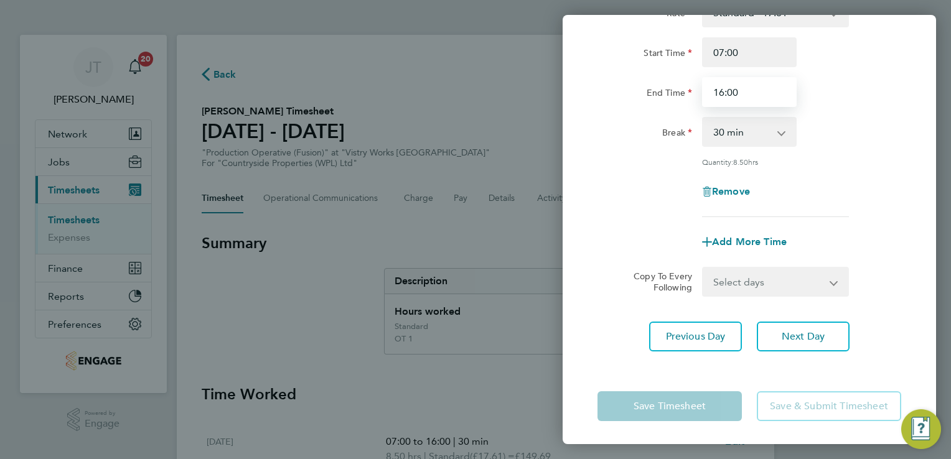
click at [721, 92] on input "16:00" at bounding box center [749, 92] width 95 height 30
type input "15:00"
click at [756, 240] on span "Add More Time" at bounding box center [749, 242] width 75 height 12
select select "null"
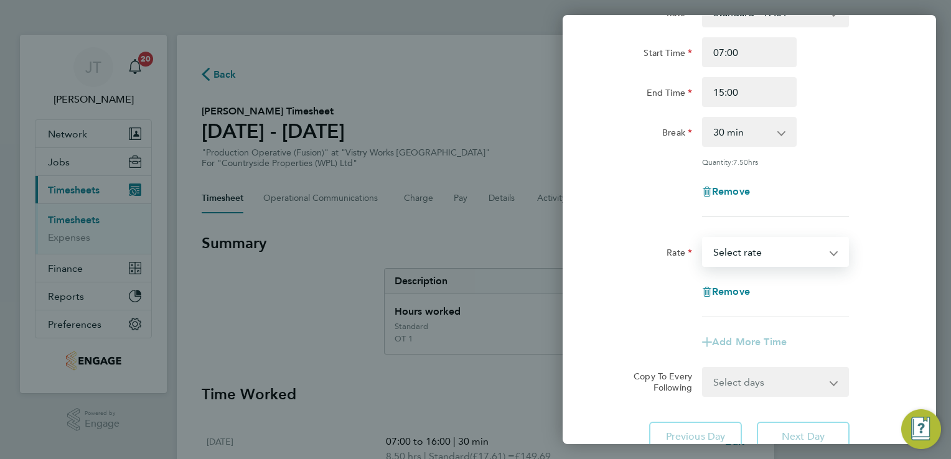
click at [754, 250] on select "Standard - 17.61 PM OT1 - 28.79 PM Standard - 19.19 OT 1 - 26.42 BONUS. - 13.50…" at bounding box center [767, 251] width 129 height 27
select select "15"
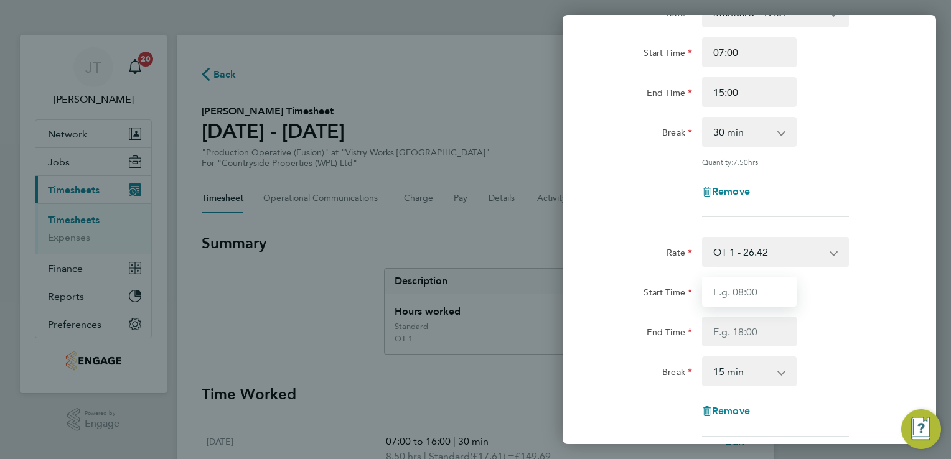
click at [727, 302] on input "Start Time" at bounding box center [749, 292] width 95 height 30
type input "15:00"
click at [727, 342] on input "End Time" at bounding box center [749, 332] width 95 height 30
type input "16:00"
click at [724, 388] on div "Rate OT 1 - 26.42 Standard - 17.61 PM OT1 - 28.79 PM Standard - 19.19 BONUS. - …" at bounding box center [749, 347] width 304 height 220
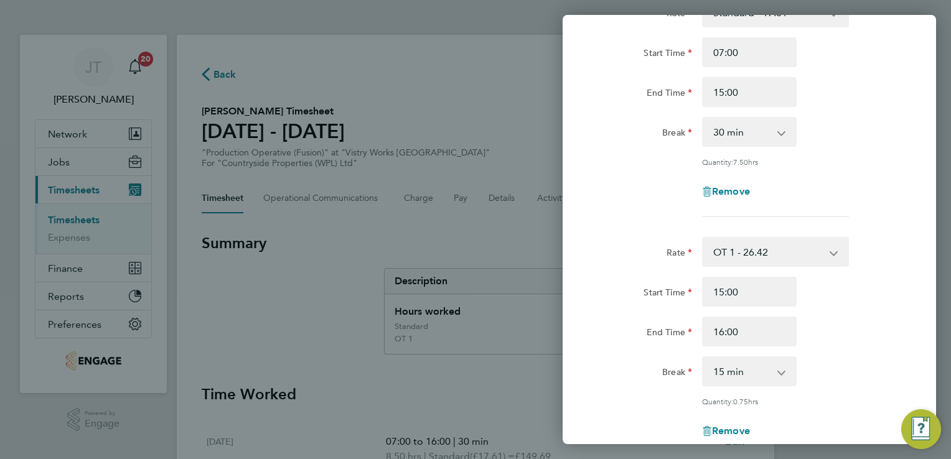
click at [723, 373] on select "0 min 15 min 30 min 45 min" at bounding box center [741, 371] width 77 height 27
click at [703, 358] on select "0 min 15 min 30 min 45 min" at bounding box center [741, 371] width 77 height 27
click at [736, 377] on select "0 min 15 min 30 min 45 min" at bounding box center [741, 371] width 77 height 27
select select "0"
click at [703, 385] on select "0 min 15 min 30 min 45 min" at bounding box center [741, 371] width 77 height 27
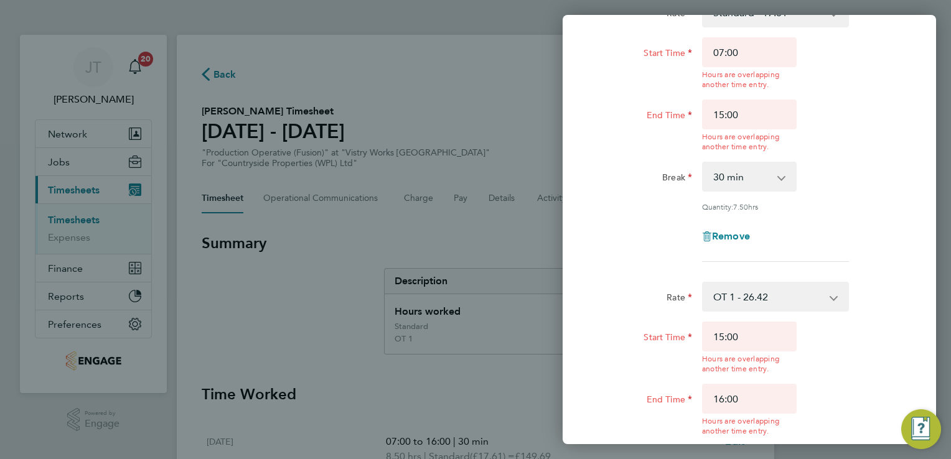
click at [879, 357] on div "Start Time 15:00 Hours are overlapping another time entry." at bounding box center [750, 348] width 314 height 52
click at [758, 120] on input "15:00" at bounding box center [749, 115] width 95 height 30
type input "1"
type input "15:00"
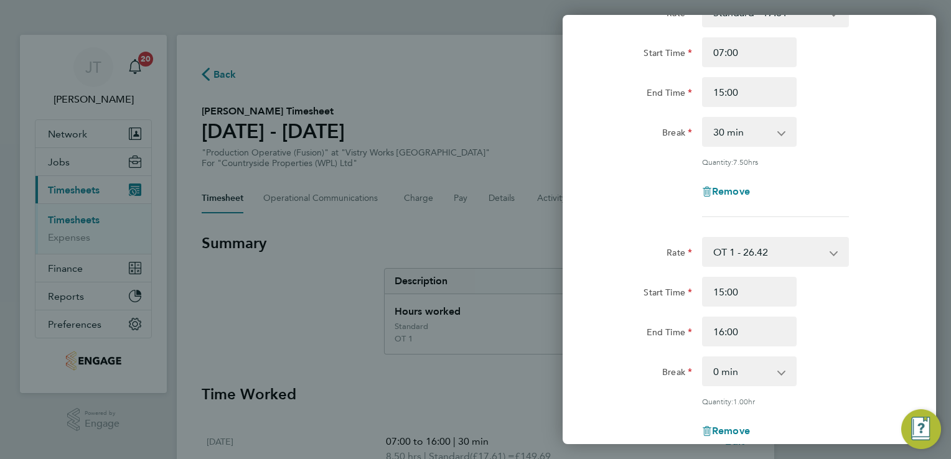
click at [830, 133] on app-timesheet-line-hourly "Start Time 07:00 End Time 15:00 Break 0 min 15 min 30 min 45 min 60 min 75 min …" at bounding box center [749, 101] width 304 height 129
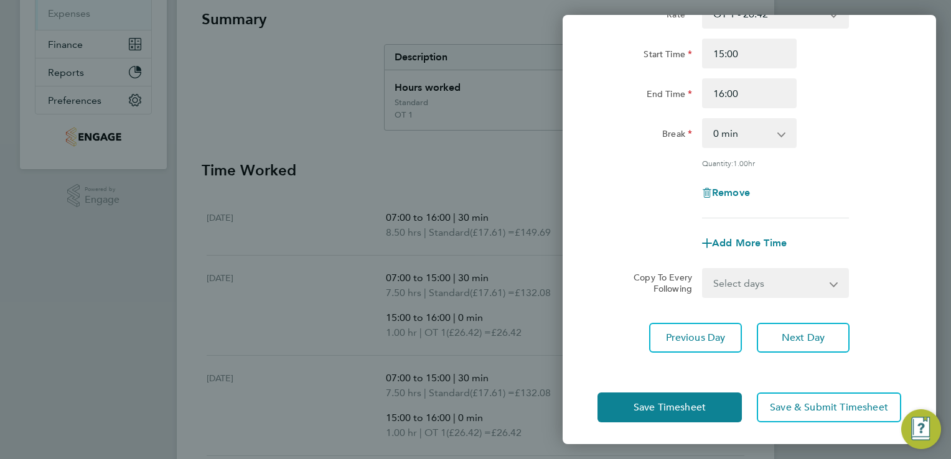
scroll to position [249, 0]
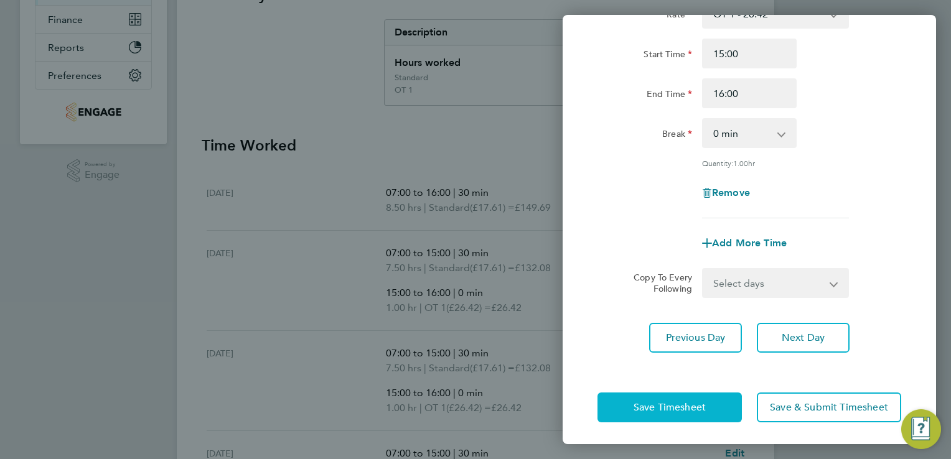
click at [630, 401] on button "Save Timesheet" at bounding box center [669, 408] width 144 height 30
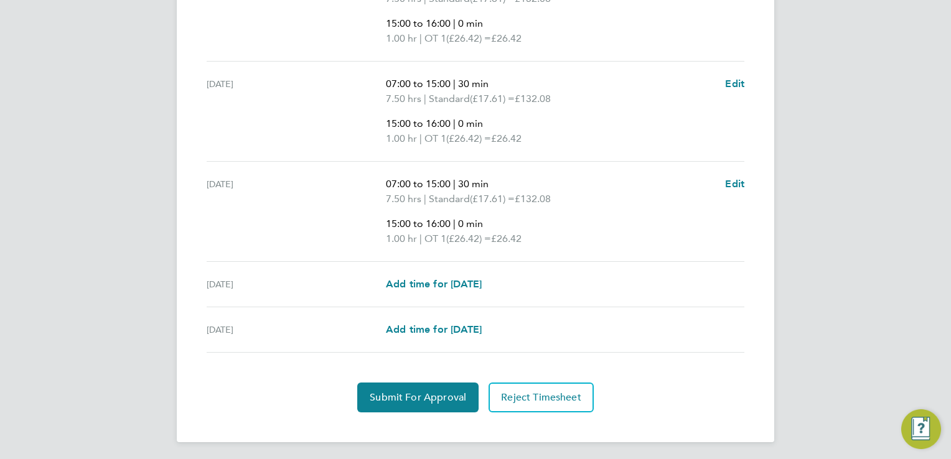
scroll to position [620, 0]
click at [400, 397] on span "Submit For Approval" at bounding box center [418, 396] width 96 height 12
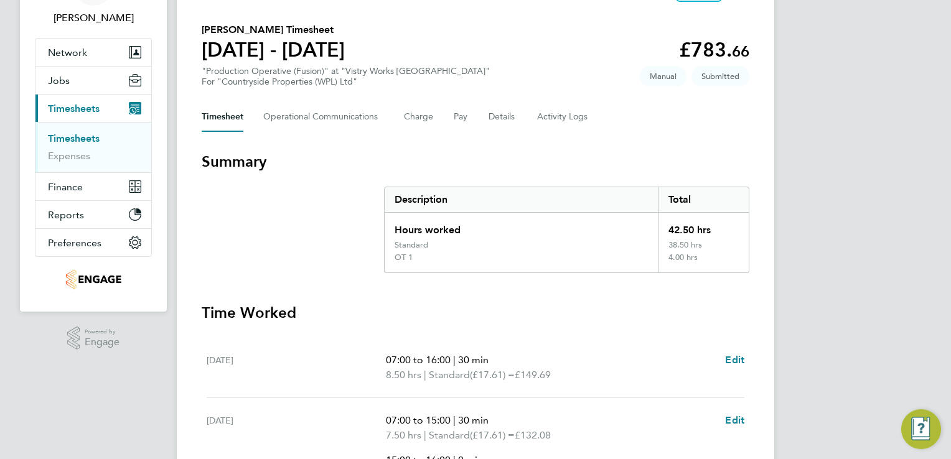
scroll to position [0, 0]
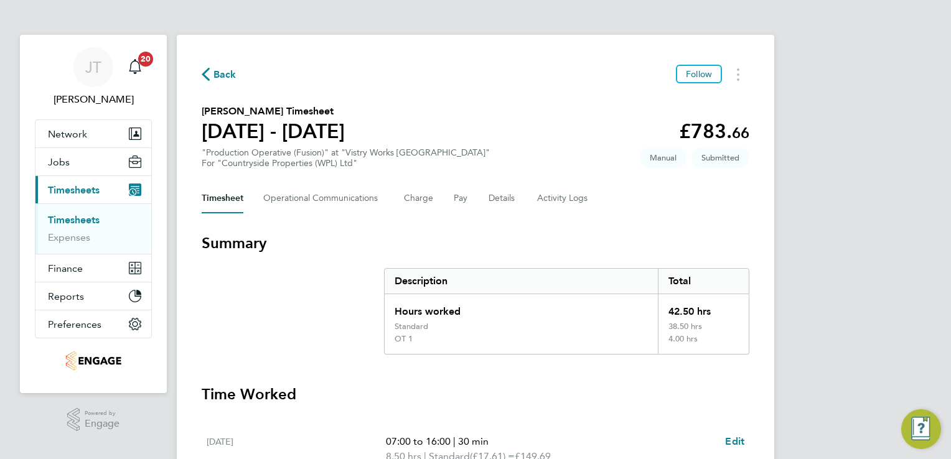
click at [227, 76] on span "Back" at bounding box center [224, 74] width 23 height 15
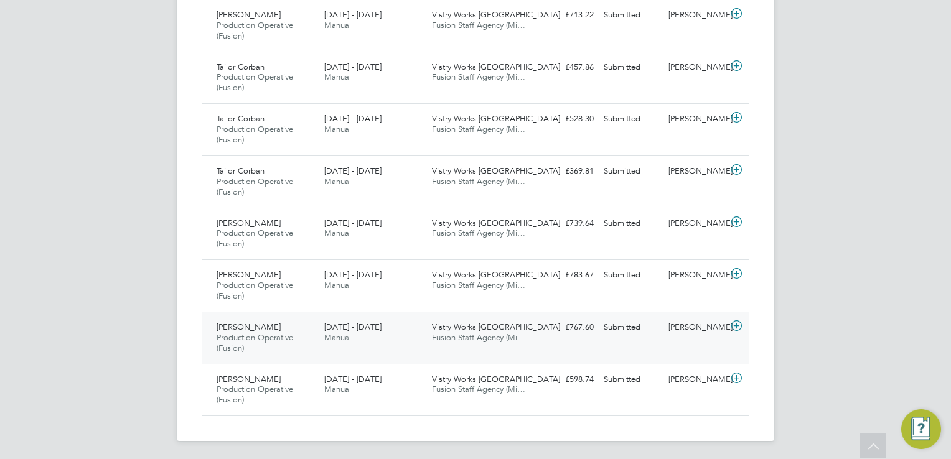
click at [724, 327] on div "[PERSON_NAME]" at bounding box center [695, 327] width 65 height 21
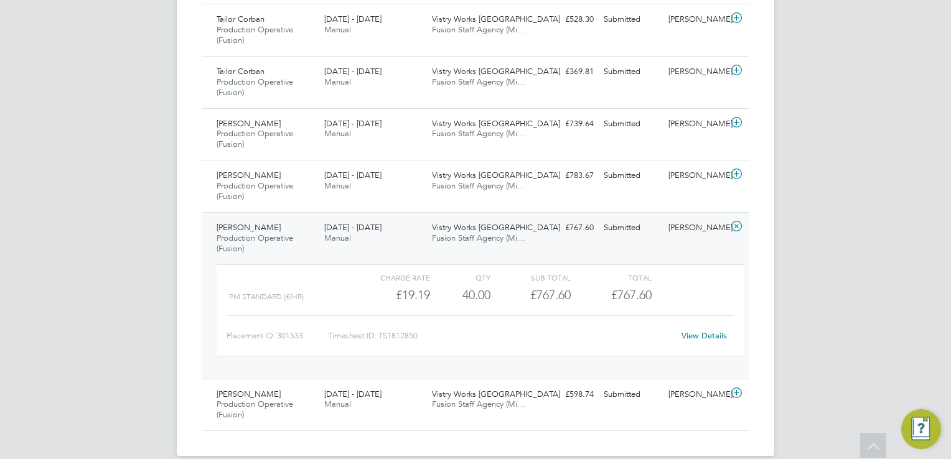
click at [696, 338] on link "View Details" at bounding box center [704, 335] width 45 height 11
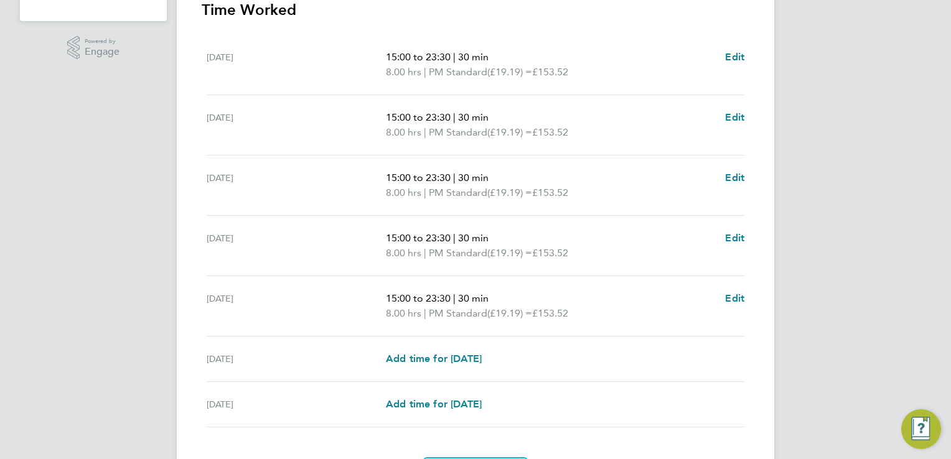
scroll to position [373, 0]
click at [736, 294] on span "Edit" at bounding box center [734, 297] width 19 height 12
select select "30"
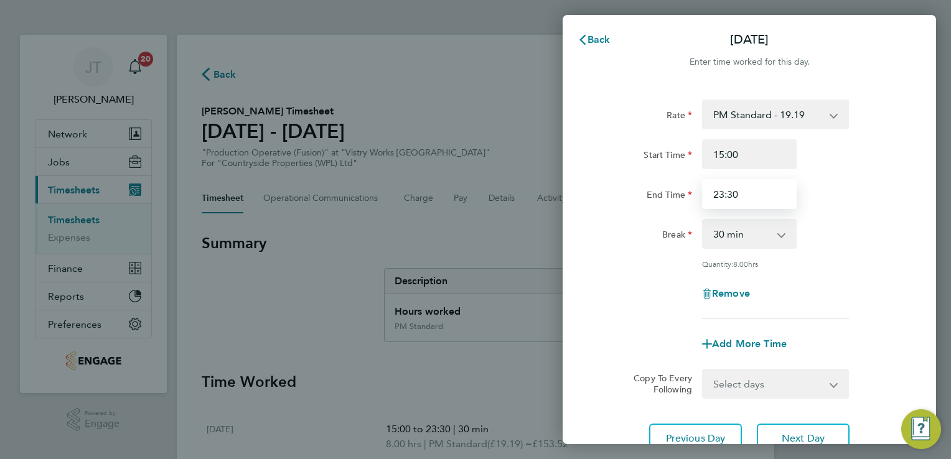
click at [722, 192] on input "23:30" at bounding box center [749, 194] width 95 height 30
click at [884, 249] on div "Rate PM Standard - 19.19 BONUS - 13.50 Standard - 17.61 PM OT1 - 28.79 OT 1 - 2…" at bounding box center [749, 210] width 304 height 220
click at [731, 196] on input "21:30" at bounding box center [749, 194] width 95 height 30
type input "21:00"
click at [831, 273] on div "Rate PM Standard - 19.19 BONUS - 13.50 Standard - 17.61 PM OT1 - 28.79 OT 1 - 2…" at bounding box center [749, 210] width 304 height 220
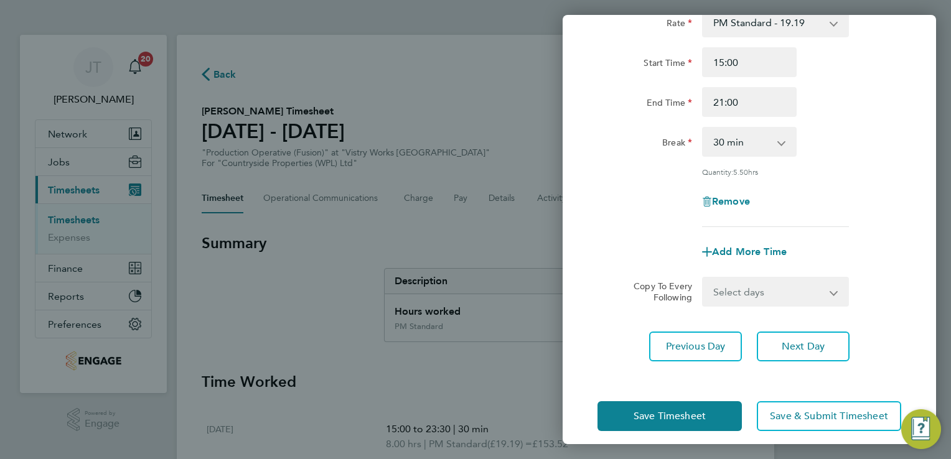
scroll to position [102, 0]
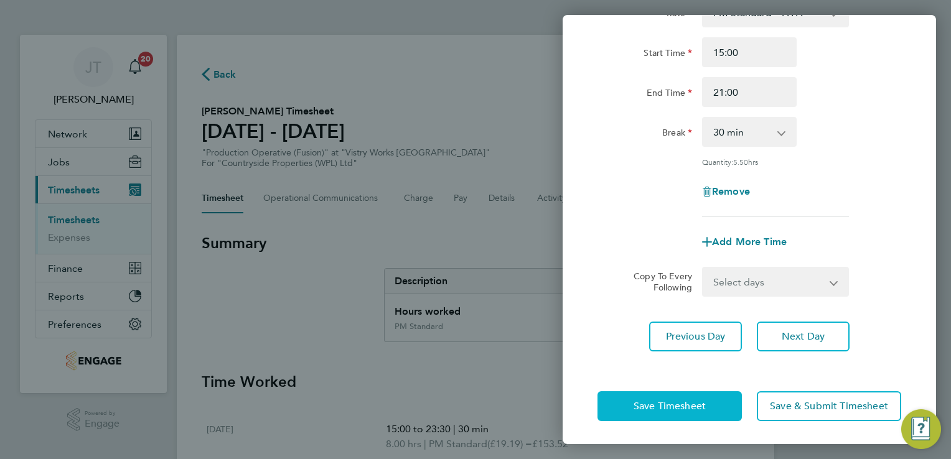
click at [652, 412] on button "Save Timesheet" at bounding box center [669, 406] width 144 height 30
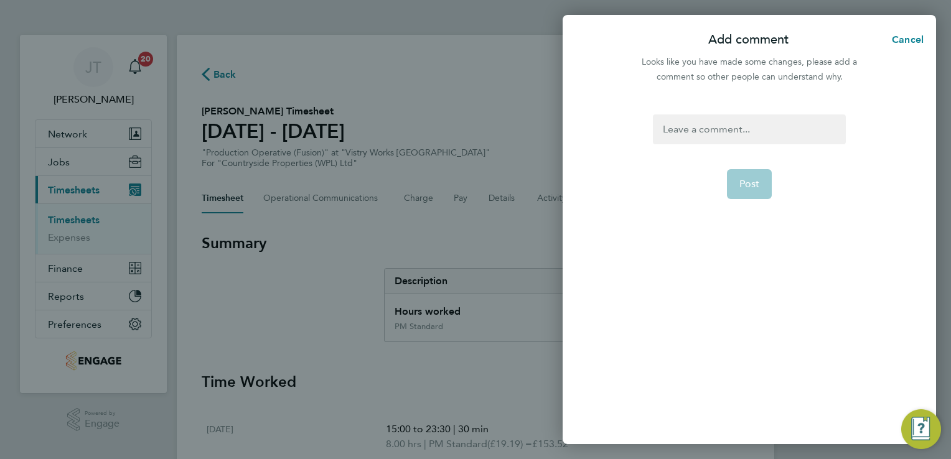
click at [736, 126] on div at bounding box center [749, 130] width 192 height 30
click at [751, 178] on span "Post" at bounding box center [749, 184] width 21 height 12
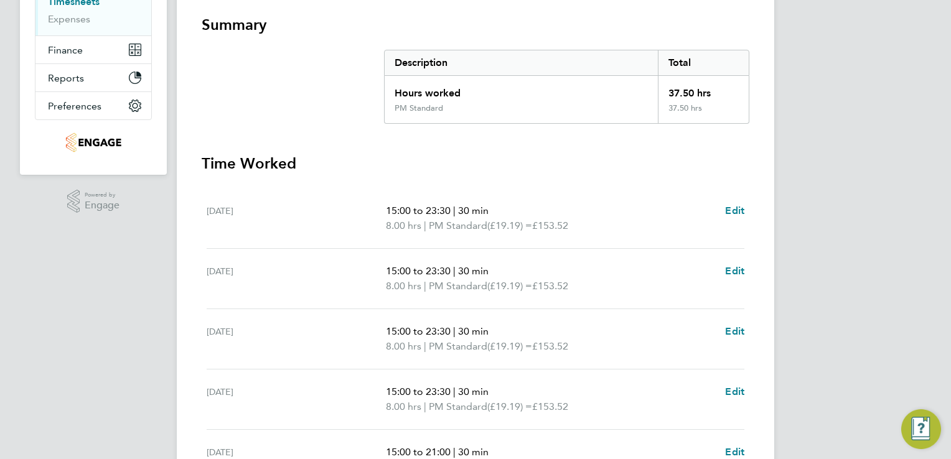
scroll to position [199, 0]
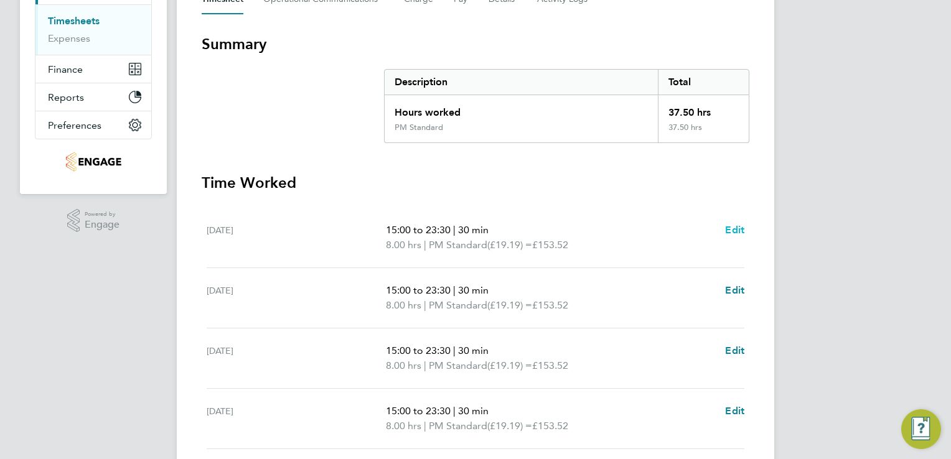
click at [727, 230] on span "Edit" at bounding box center [734, 230] width 19 height 12
select select "30"
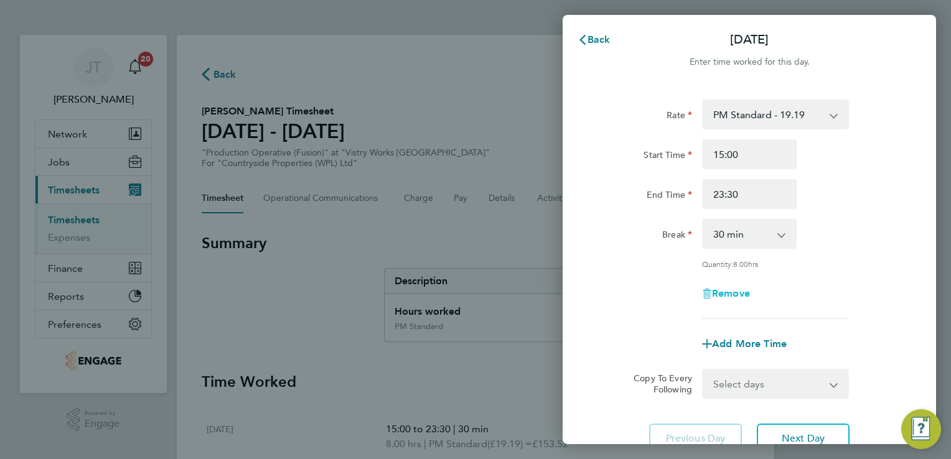
click at [727, 294] on span "Remove" at bounding box center [731, 294] width 38 height 12
select select "null"
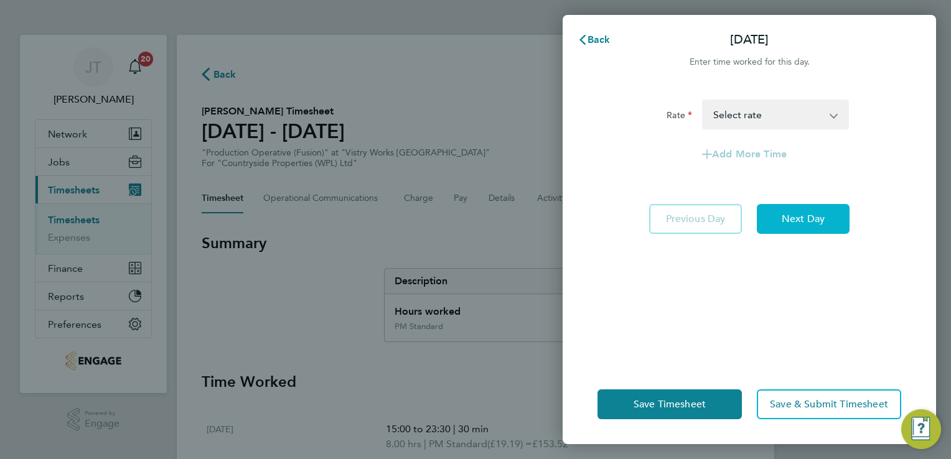
click at [778, 223] on button "Next Day" at bounding box center [803, 219] width 93 height 30
select select "30"
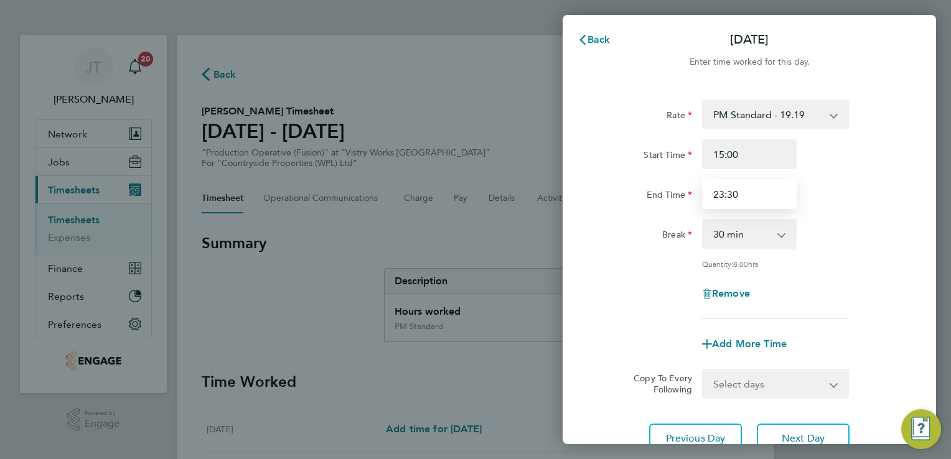
click at [734, 198] on input "23:30" at bounding box center [749, 194] width 95 height 30
type input "23:15"
click at [803, 430] on button "Next Day" at bounding box center [803, 439] width 93 height 30
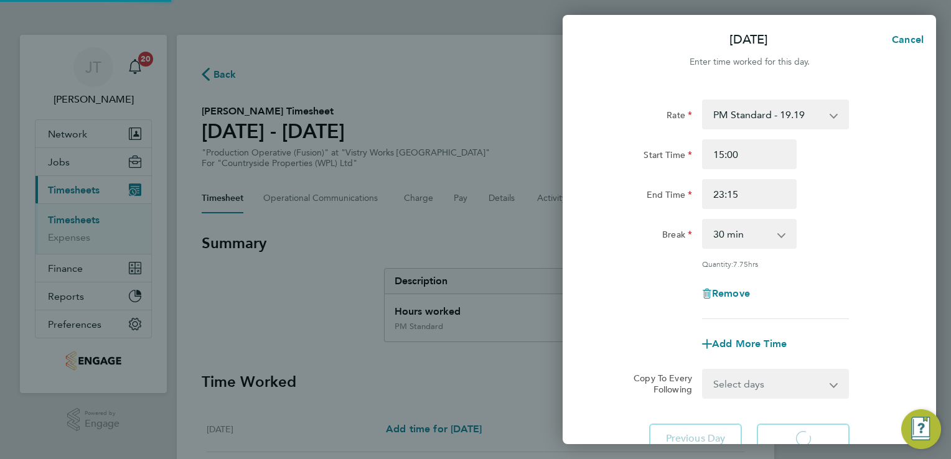
select select "30"
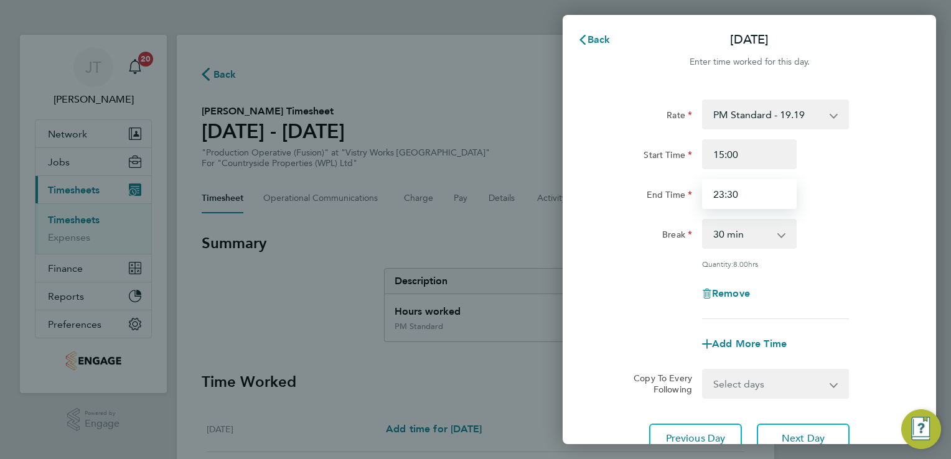
click at [732, 195] on input "23:30" at bounding box center [749, 194] width 95 height 30
type input "23:15"
click at [845, 261] on div "Quantity: 7.75 hrs" at bounding box center [775, 264] width 147 height 10
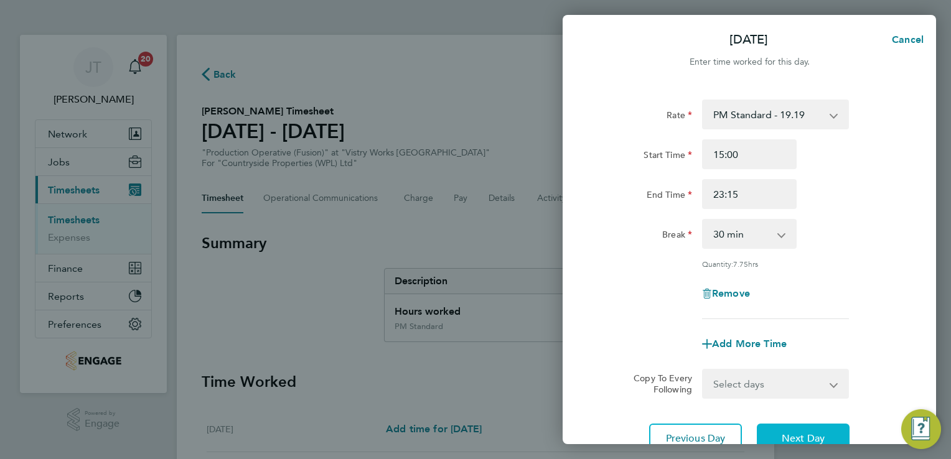
click at [812, 424] on button "Next Day" at bounding box center [803, 439] width 93 height 30
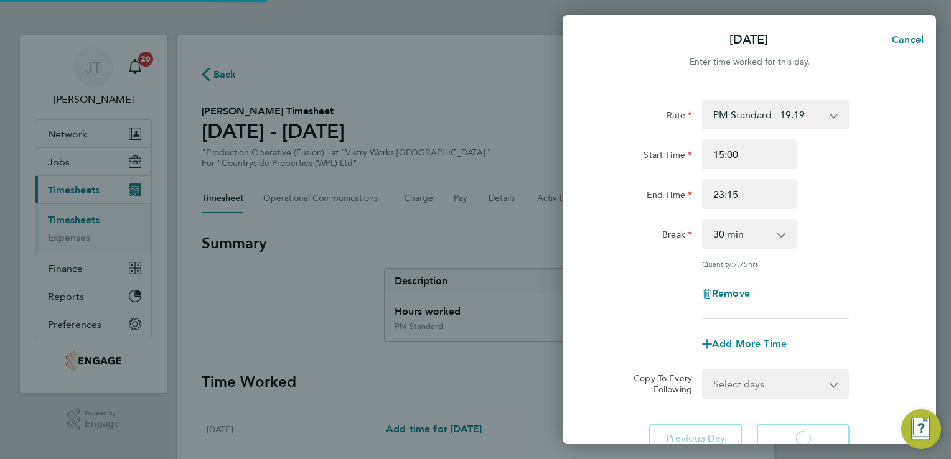
select select "30"
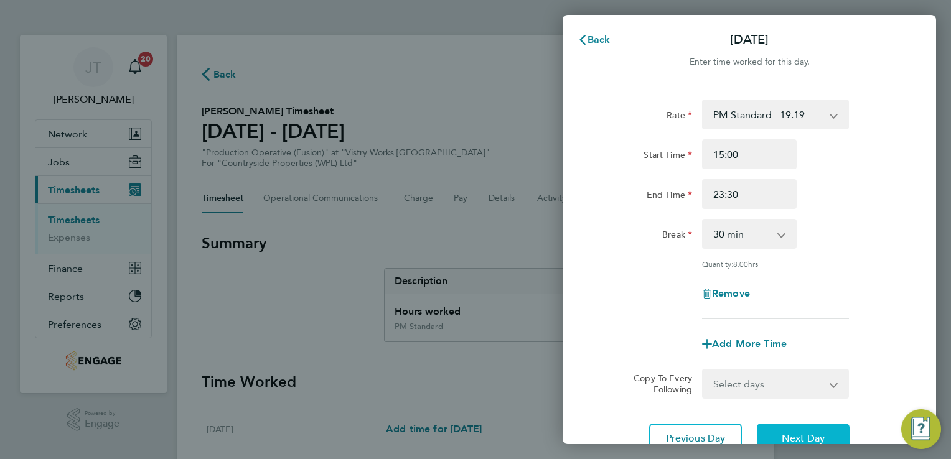
click at [812, 424] on button "Next Day" at bounding box center [803, 439] width 93 height 30
click at [906, 295] on div "Remove" at bounding box center [750, 294] width 314 height 30
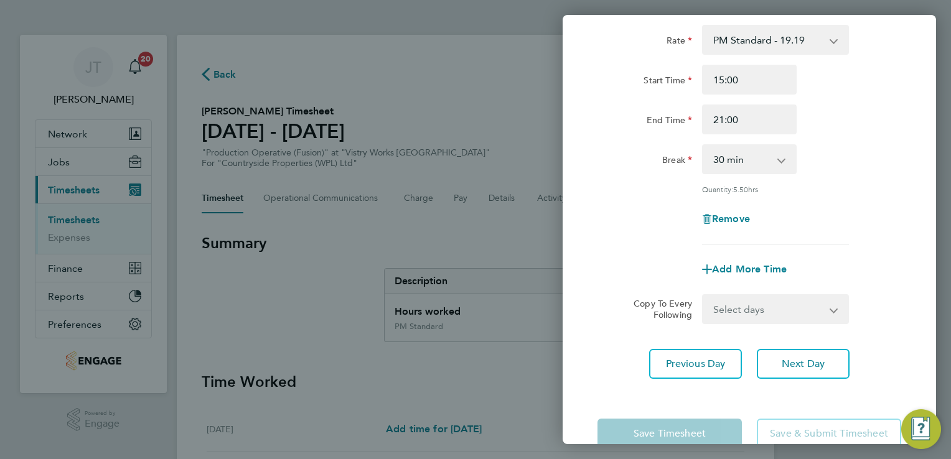
scroll to position [100, 0]
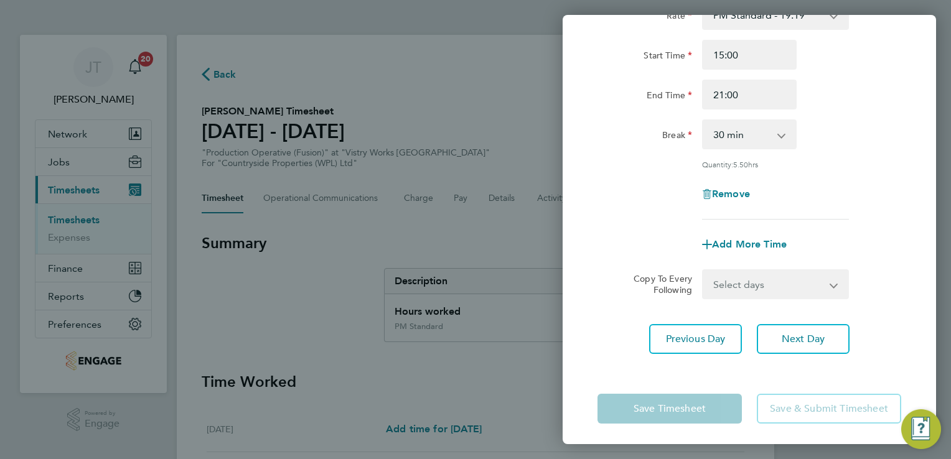
click at [752, 151] on div "Rate PM Standard - 19.19 BONUS - 13.50 Standard - 17.61 PM OT1 - 28.79 OT 1 - 2…" at bounding box center [749, 110] width 304 height 220
click at [744, 129] on select "0 min 15 min 30 min 45 min 60 min 75 min 90 min" at bounding box center [741, 134] width 77 height 27
click at [703, 121] on select "0 min 15 min 30 min 45 min 60 min 75 min 90 min" at bounding box center [741, 134] width 77 height 27
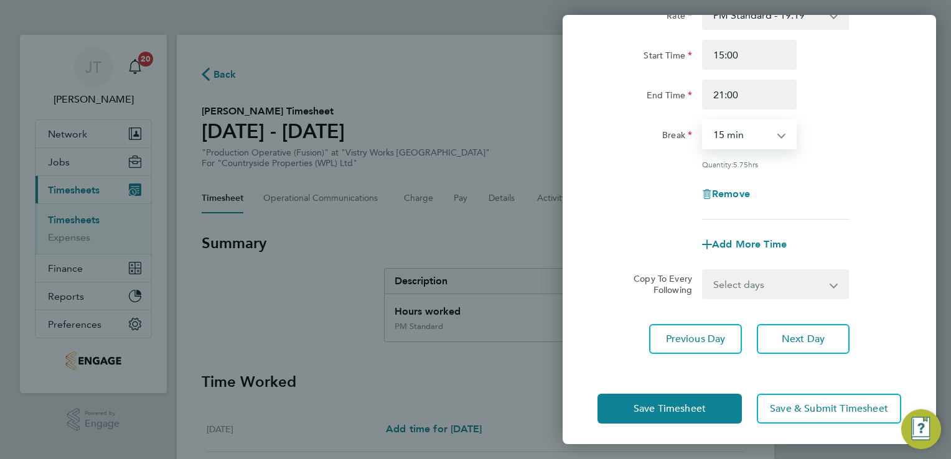
click at [749, 140] on select "0 min 15 min 30 min 45 min 60 min 75 min 90 min" at bounding box center [741, 134] width 77 height 27
select select "30"
click at [703, 121] on select "0 min 15 min 30 min 45 min 60 min 75 min 90 min" at bounding box center [741, 134] width 77 height 27
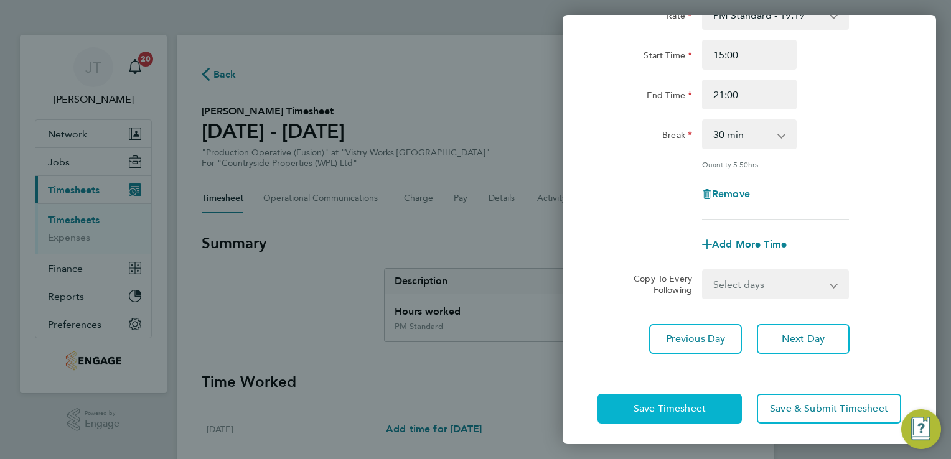
click at [655, 395] on button "Save Timesheet" at bounding box center [669, 409] width 144 height 30
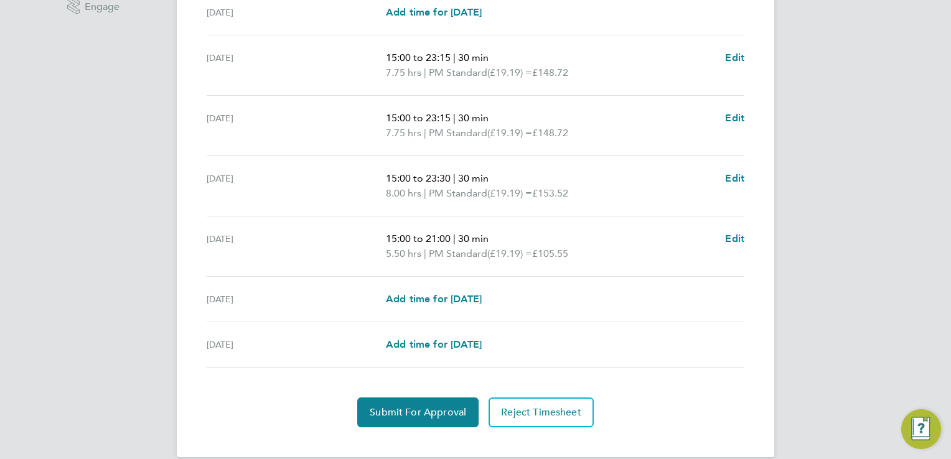
scroll to position [433, 0]
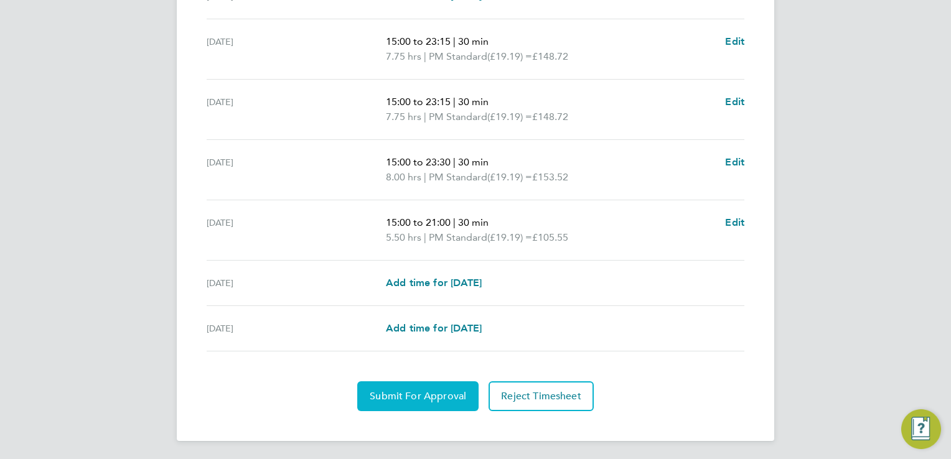
click at [377, 397] on span "Submit For Approval" at bounding box center [418, 396] width 96 height 12
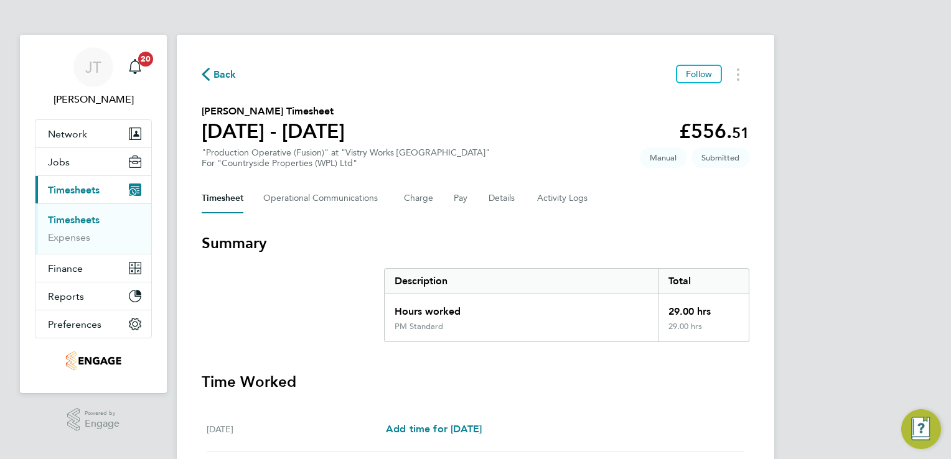
scroll to position [0, 0]
click at [225, 72] on span "Back" at bounding box center [224, 74] width 23 height 15
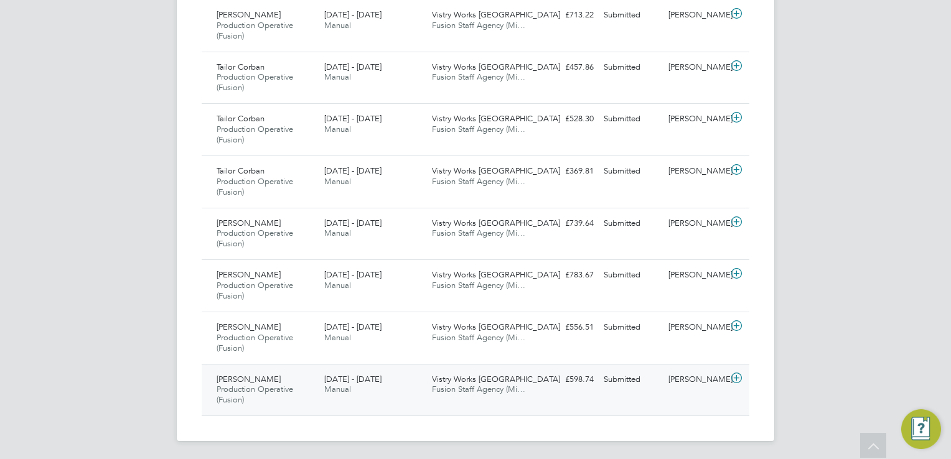
click at [734, 373] on icon at bounding box center [737, 378] width 16 height 10
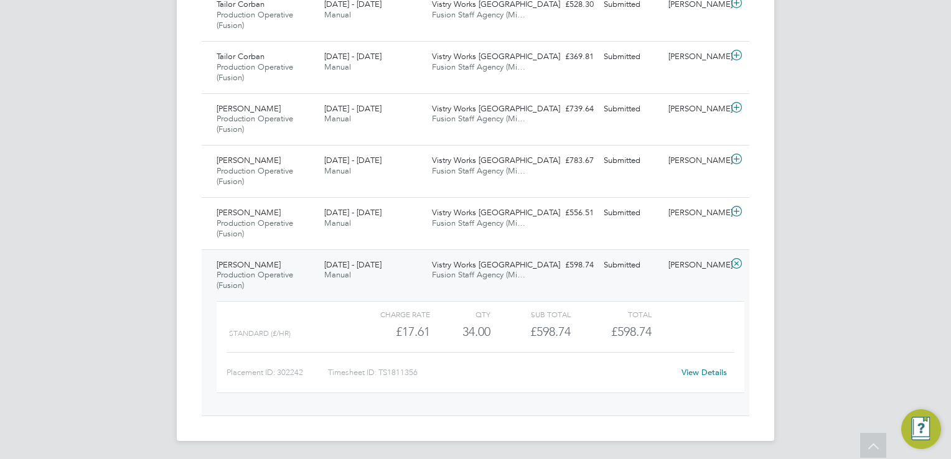
click at [702, 367] on link "View Details" at bounding box center [704, 372] width 45 height 11
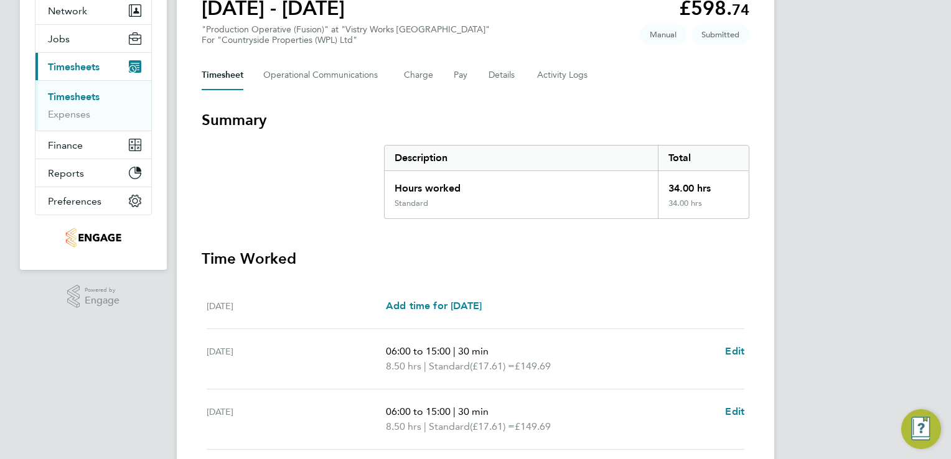
scroll to position [124, 0]
click at [739, 347] on span "Edit" at bounding box center [734, 350] width 19 height 12
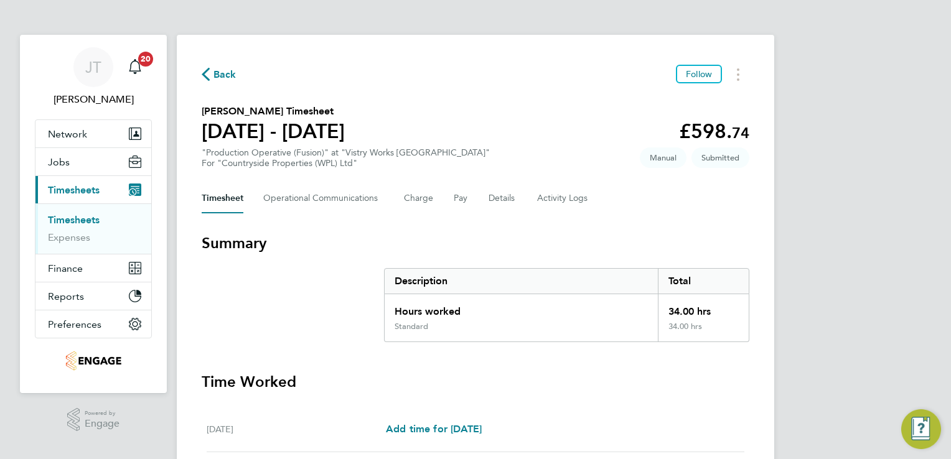
select select "30"
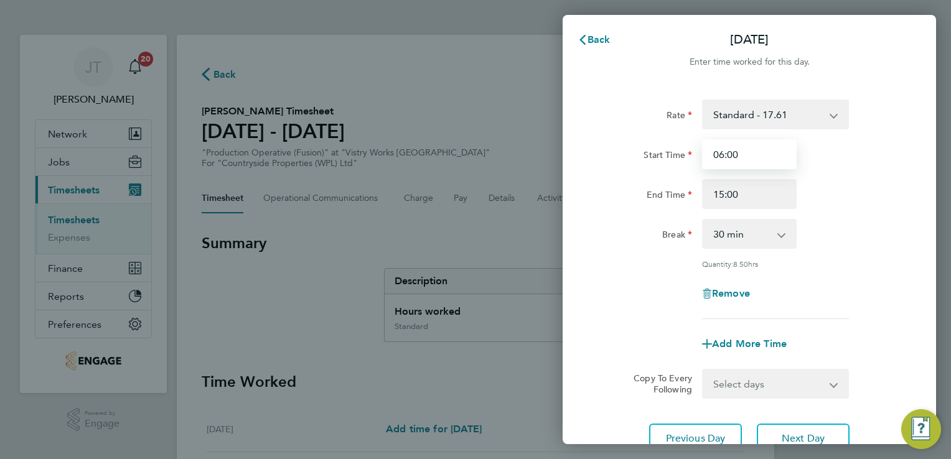
click at [721, 161] on input "06:00" at bounding box center [749, 154] width 95 height 30
type input "07:00"
click at [749, 347] on span "Add More Time" at bounding box center [749, 344] width 75 height 12
select select "null"
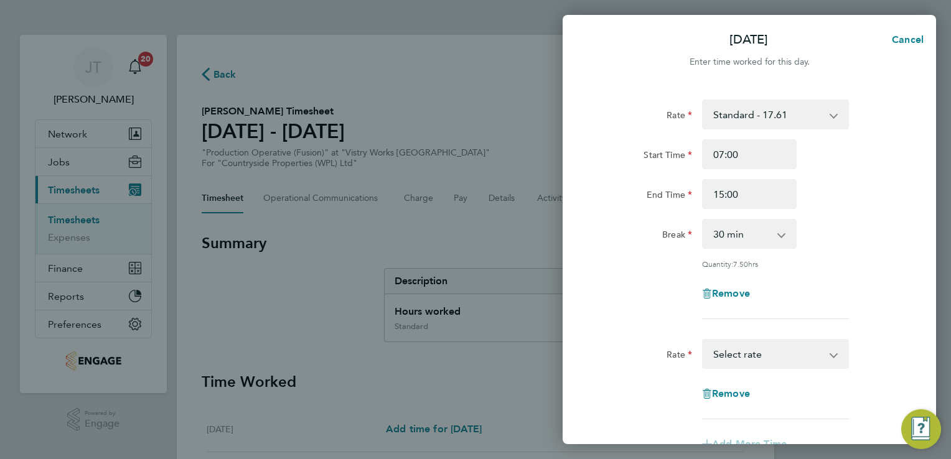
click at [748, 350] on select "Standard - 17.61 PM OT1 - 28.79 PM Standard - 19.19 OT 1 - 26.42 BONUS. - 13.50…" at bounding box center [767, 353] width 129 height 27
select select "15"
click at [724, 400] on input "Start Time" at bounding box center [749, 394] width 95 height 30
type input "15:00"
click at [725, 437] on input "End Time" at bounding box center [749, 434] width 95 height 30
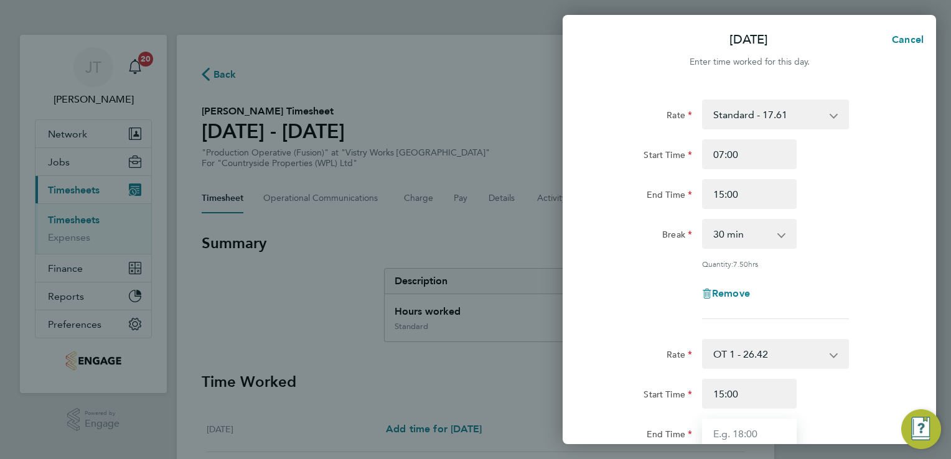
type input "16:00"
click at [841, 302] on div "Remove" at bounding box center [750, 294] width 314 height 30
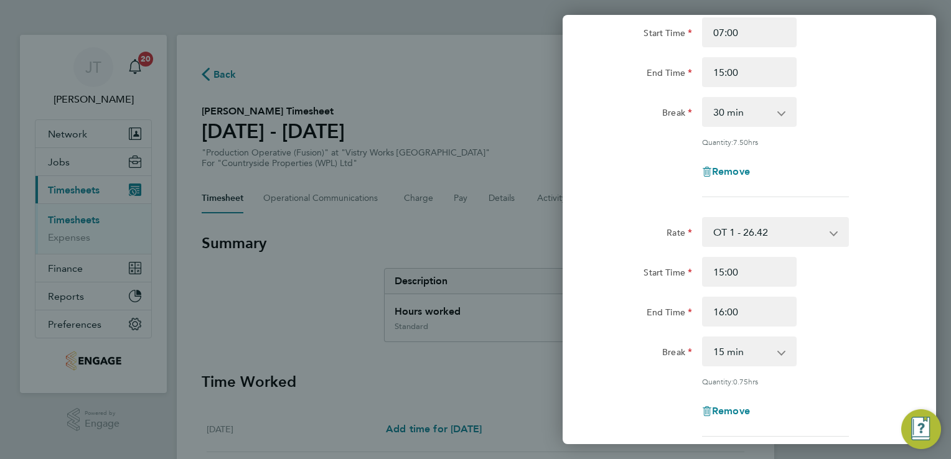
scroll to position [124, 0]
click at [759, 352] on select "0 min 15 min 30 min 45 min" at bounding box center [741, 348] width 77 height 27
select select "0"
click at [703, 335] on select "0 min 15 min 30 min 45 min" at bounding box center [741, 348] width 77 height 27
click at [841, 354] on div "Break 0 min 15 min 30 min 45 min" at bounding box center [750, 349] width 314 height 30
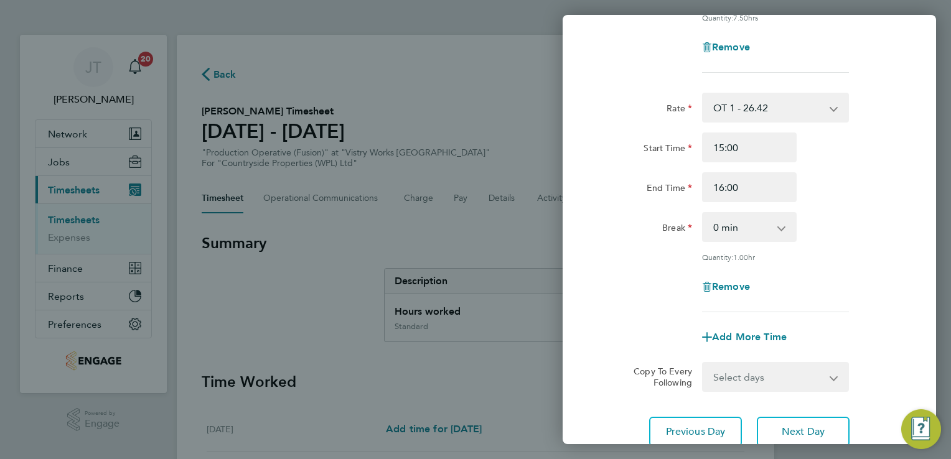
scroll to position [249, 0]
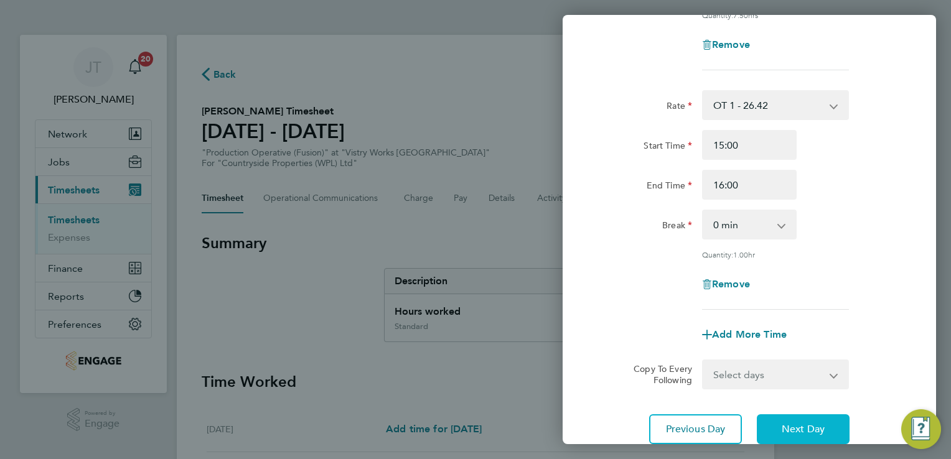
click at [791, 436] on button "Next Day" at bounding box center [803, 430] width 93 height 30
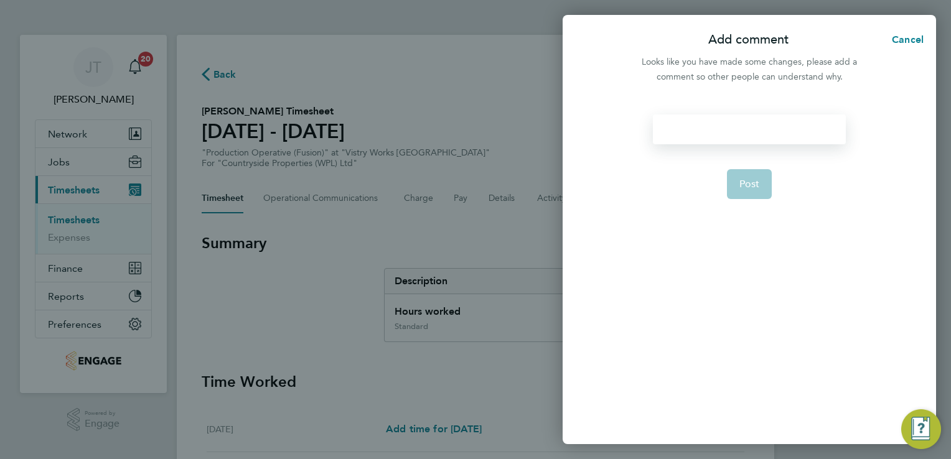
click at [698, 128] on div at bounding box center [749, 130] width 192 height 30
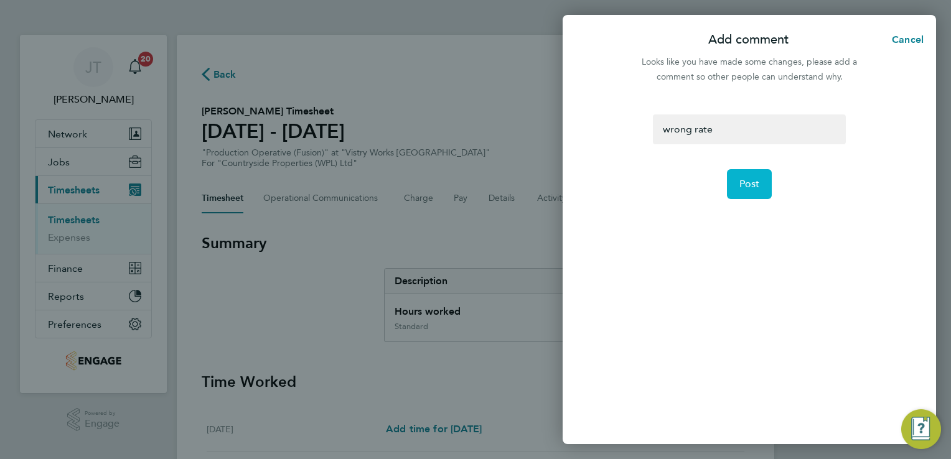
click at [749, 190] on button "Post" at bounding box center [749, 184] width 45 height 30
select select "30"
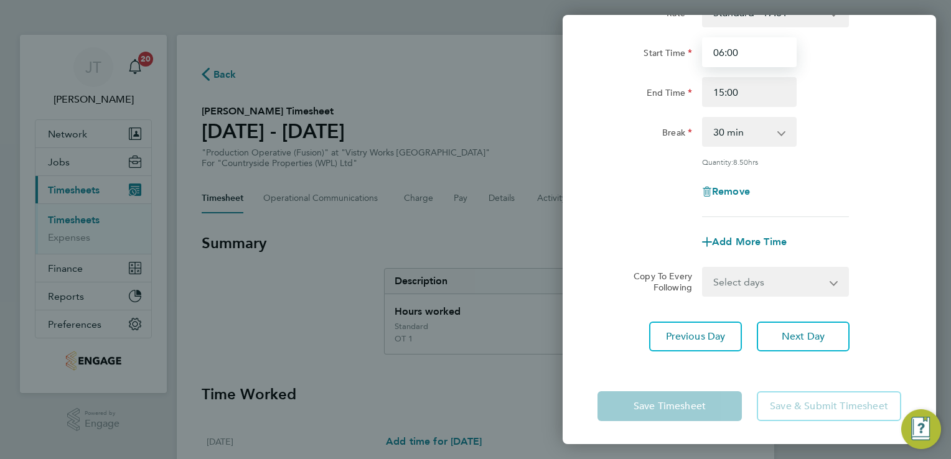
click at [724, 52] on input "06:00" at bounding box center [749, 52] width 95 height 30
type input "07:00"
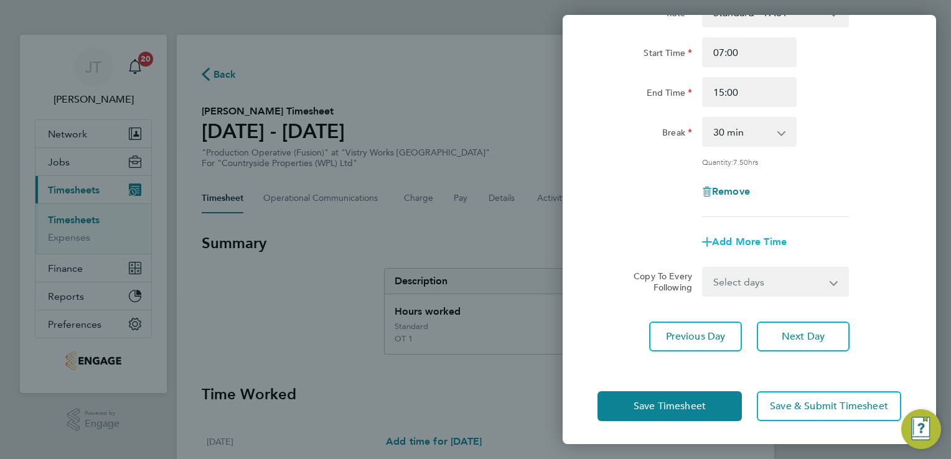
click at [745, 240] on span "Add More Time" at bounding box center [749, 242] width 75 height 12
select select "null"
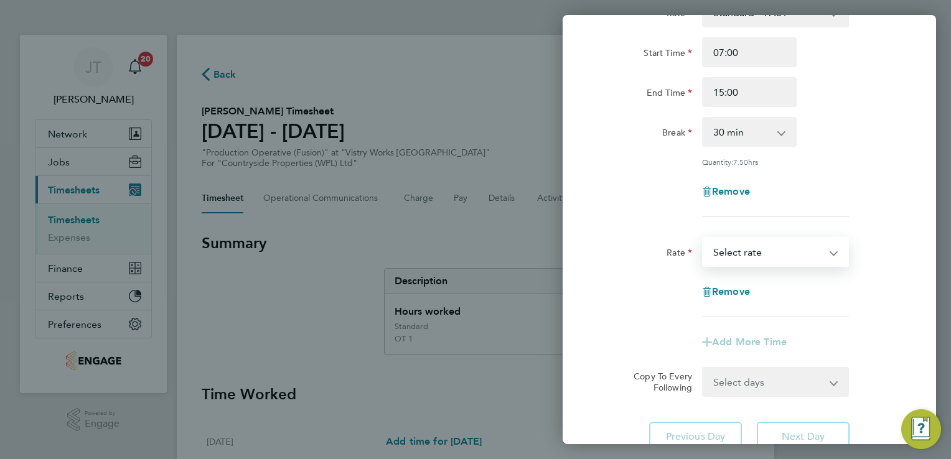
click at [744, 251] on select "Standard - 17.61 PM OT1 - 28.79 PM Standard - 19.19 OT 1 - 26.42 BONUS. - 13.50…" at bounding box center [767, 251] width 129 height 27
select select "15"
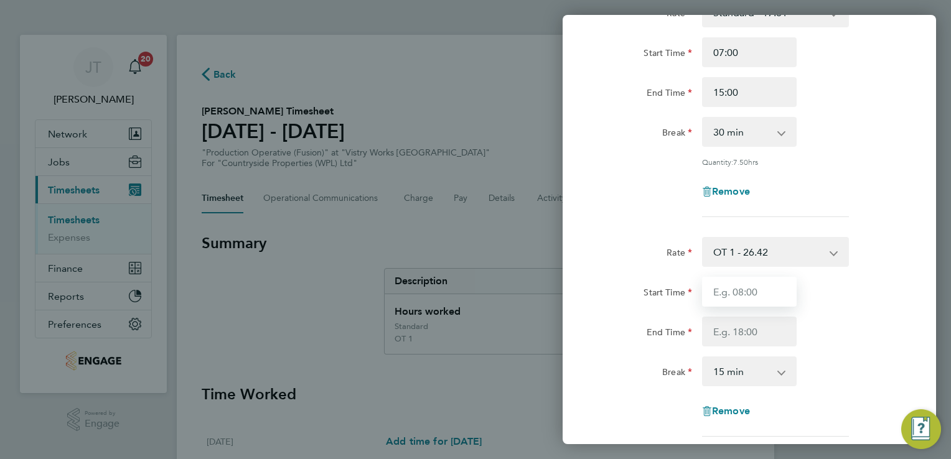
click at [746, 299] on input "Start Time" at bounding box center [749, 292] width 95 height 30
type input "15:00"
click at [722, 332] on input "End Time" at bounding box center [749, 332] width 95 height 30
type input "16:00"
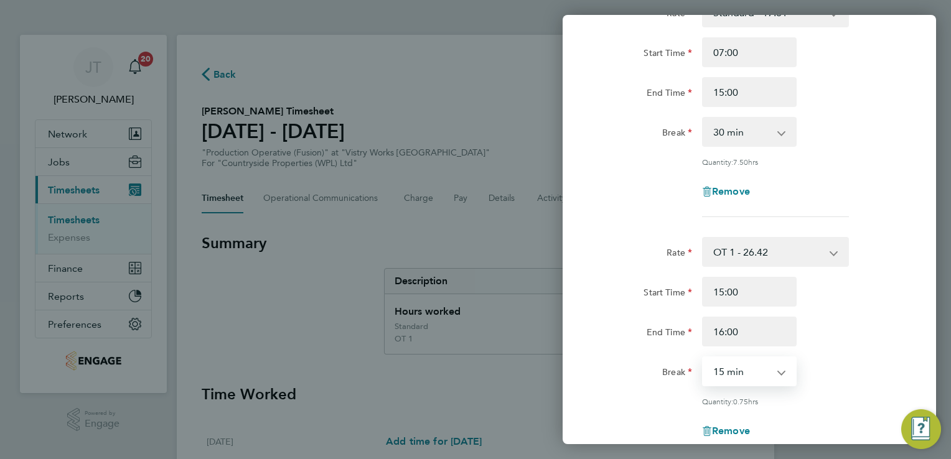
click at [727, 362] on select "0 min 15 min 30 min 45 min" at bounding box center [741, 371] width 77 height 27
select select "0"
click at [703, 358] on select "0 min 15 min 30 min 45 min" at bounding box center [741, 371] width 77 height 27
click at [855, 324] on div "End Time 16:00" at bounding box center [750, 332] width 314 height 30
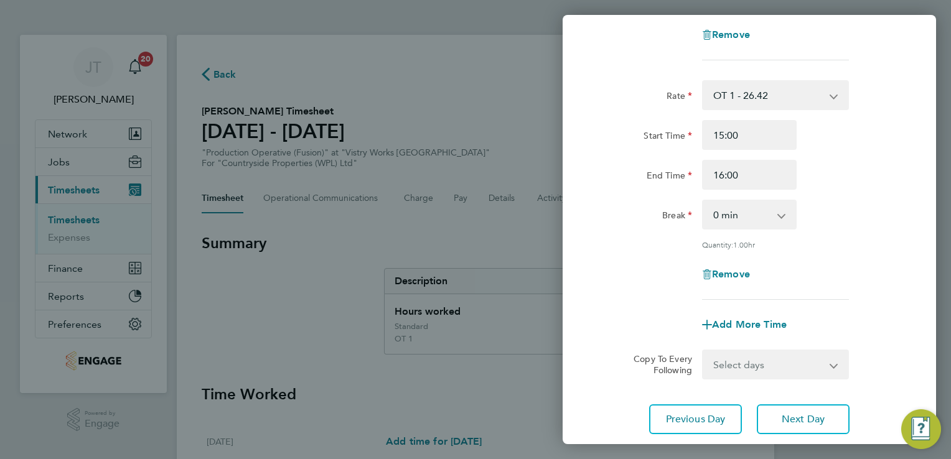
scroll to position [276, 0]
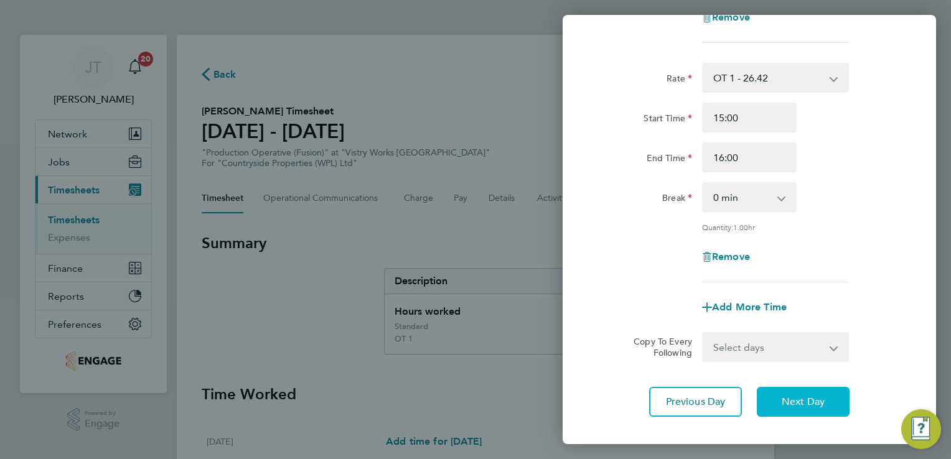
click at [802, 398] on span "Next Day" at bounding box center [803, 402] width 43 height 12
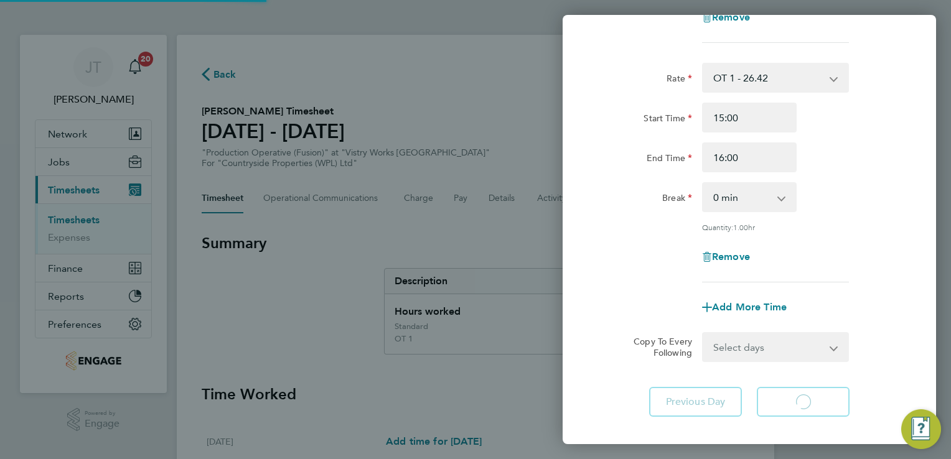
select select "30"
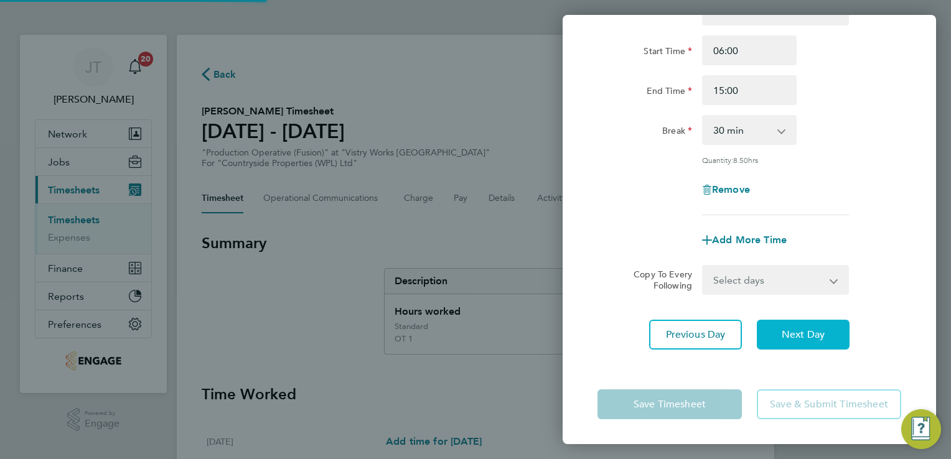
scroll to position [102, 0]
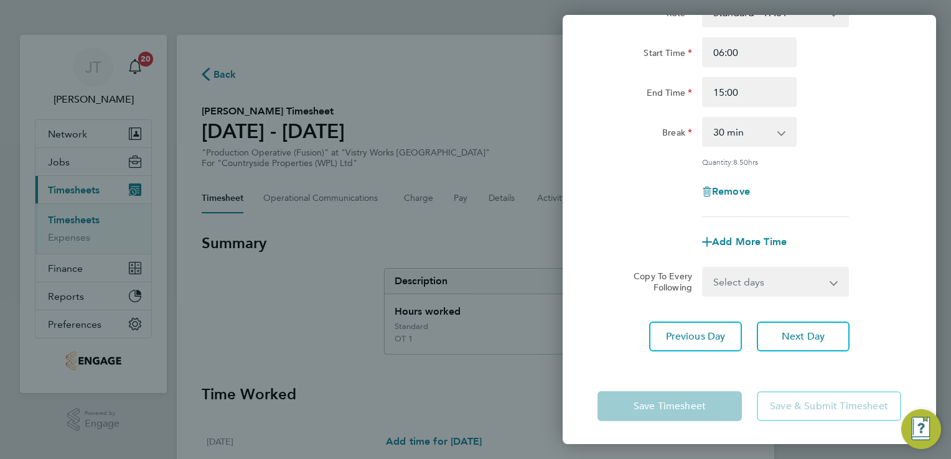
click at [886, 178] on div "Remove" at bounding box center [750, 192] width 314 height 30
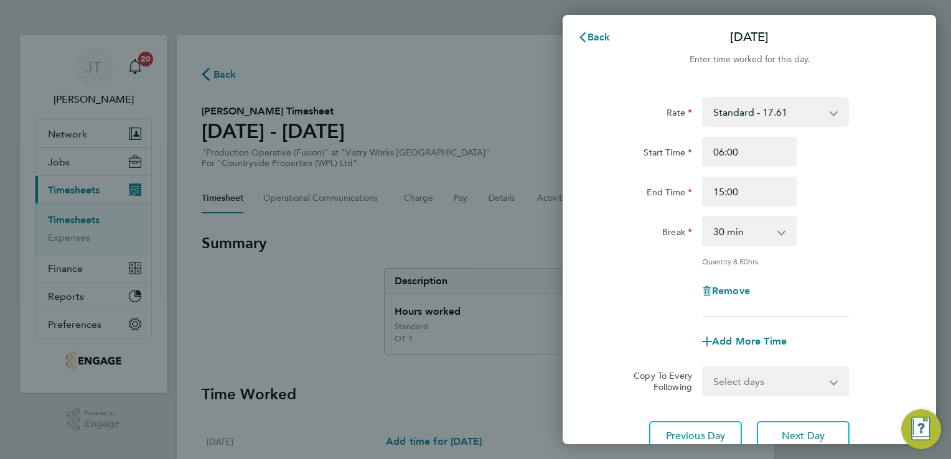
scroll to position [0, 0]
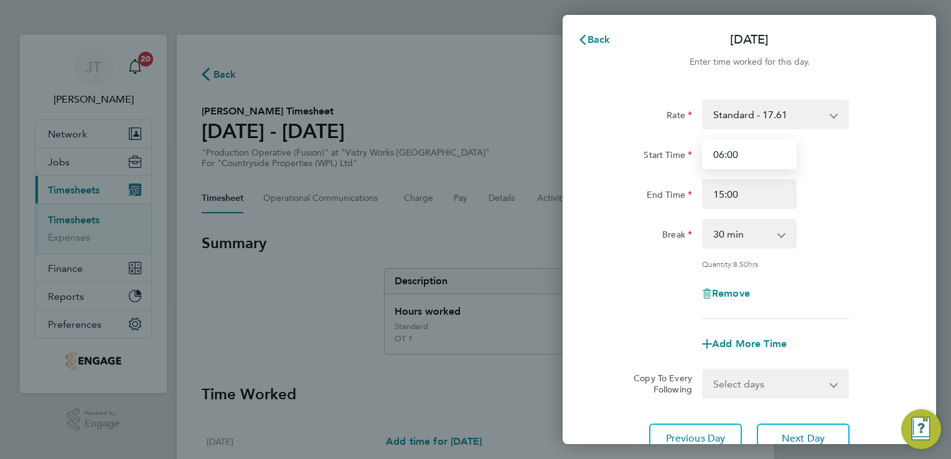
click at [722, 153] on input "06:00" at bounding box center [749, 154] width 95 height 30
type input "07:00"
click at [739, 340] on span "Add More Time" at bounding box center [749, 344] width 75 height 12
select select "null"
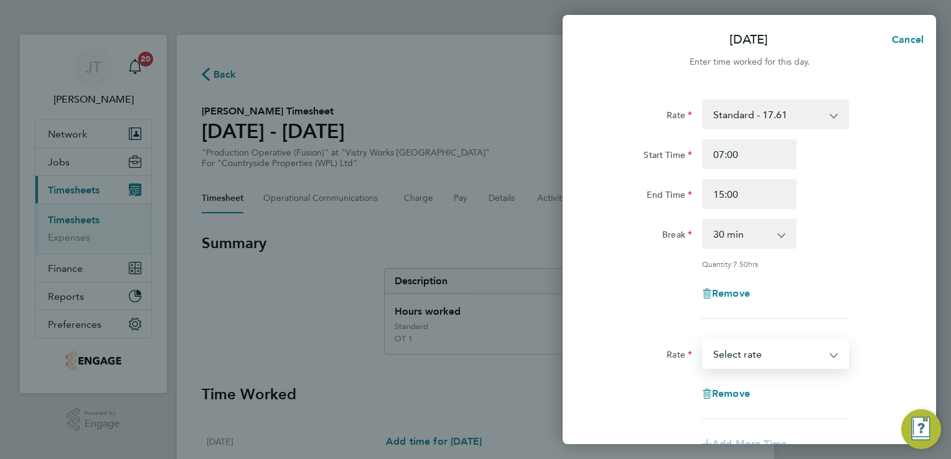
click at [742, 354] on select "Standard - 17.61 PM OT1 - 28.79 PM Standard - 19.19 OT 1 - 26.42 BONUS. - 13.50…" at bounding box center [767, 353] width 129 height 27
select select "15"
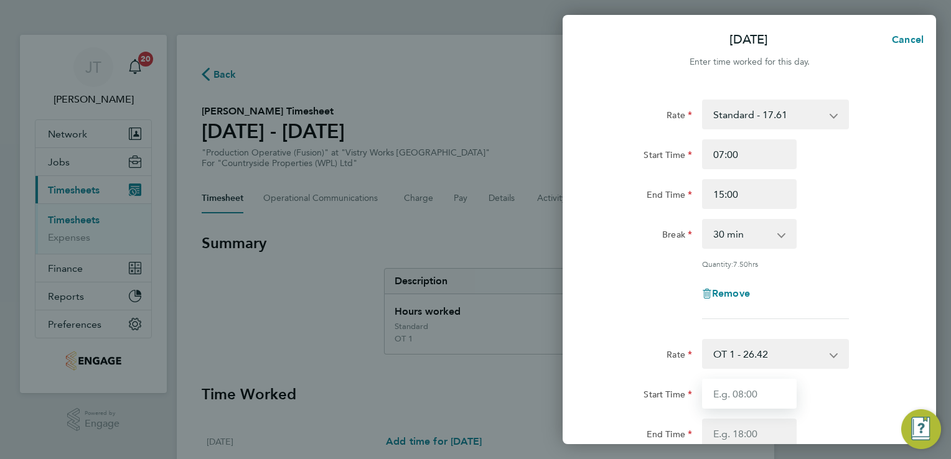
click at [717, 399] on input "Start Time" at bounding box center [749, 394] width 95 height 30
type input "15:00"
click at [714, 424] on input "End Time" at bounding box center [749, 434] width 95 height 30
type input "16:00"
click at [820, 312] on div "Rate Standard - 17.61 PM OT1 - 28.79 PM Standard - 19.19 OT 1 - 26.42 BONUS. - …" at bounding box center [749, 210] width 304 height 220
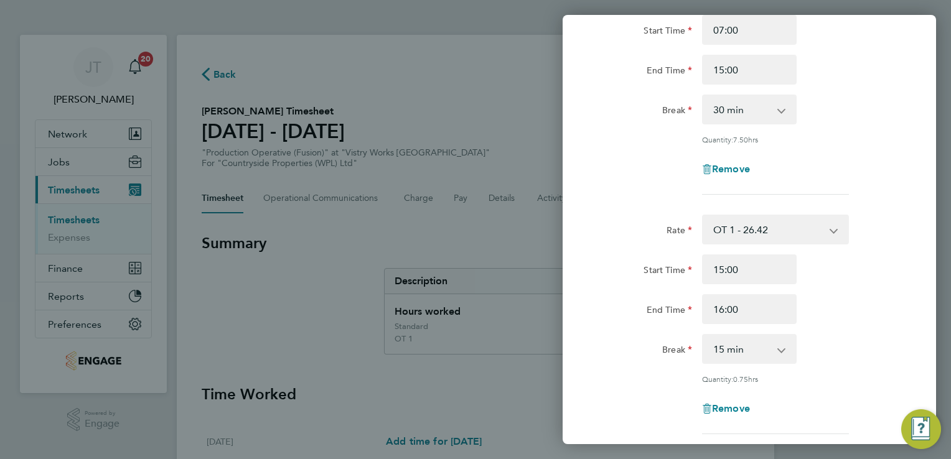
scroll to position [149, 0]
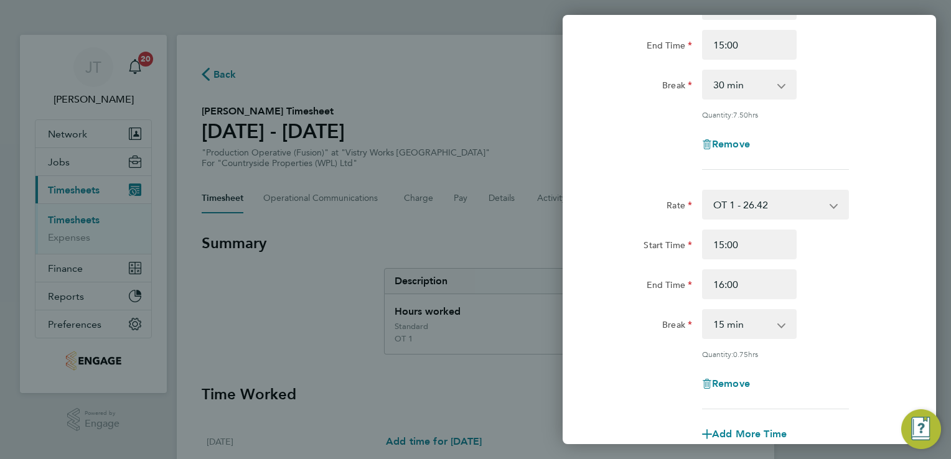
click at [774, 339] on div "Rate OT 1 - 26.42 Standard - 17.61 PM OT1 - 28.79 PM Standard - 19.19 BONUS. - …" at bounding box center [749, 300] width 304 height 220
click at [774, 334] on select "0 min 15 min 30 min 45 min" at bounding box center [741, 324] width 77 height 27
select select "0"
click at [703, 311] on select "0 min 15 min 30 min 45 min" at bounding box center [741, 324] width 77 height 27
click at [831, 346] on div "Rate OT 1 - 26.42 Standard - 17.61 PM OT1 - 28.79 PM Standard - 19.19 BONUS. - …" at bounding box center [749, 300] width 304 height 220
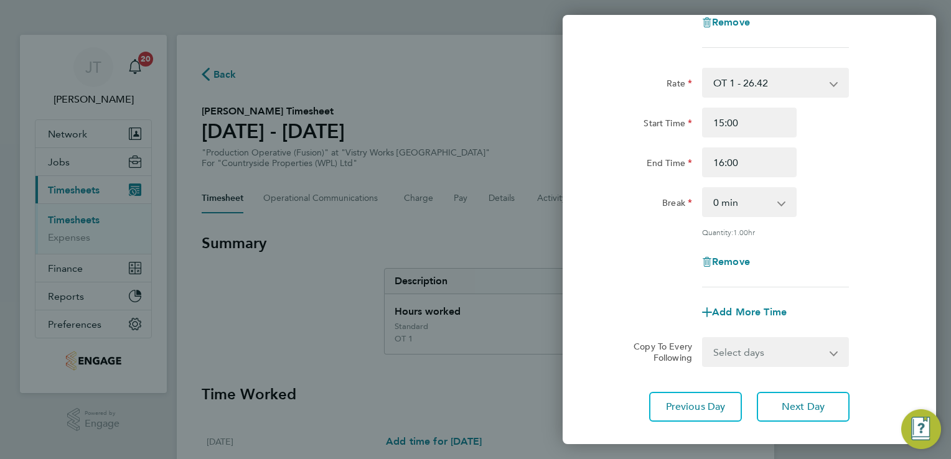
scroll to position [274, 0]
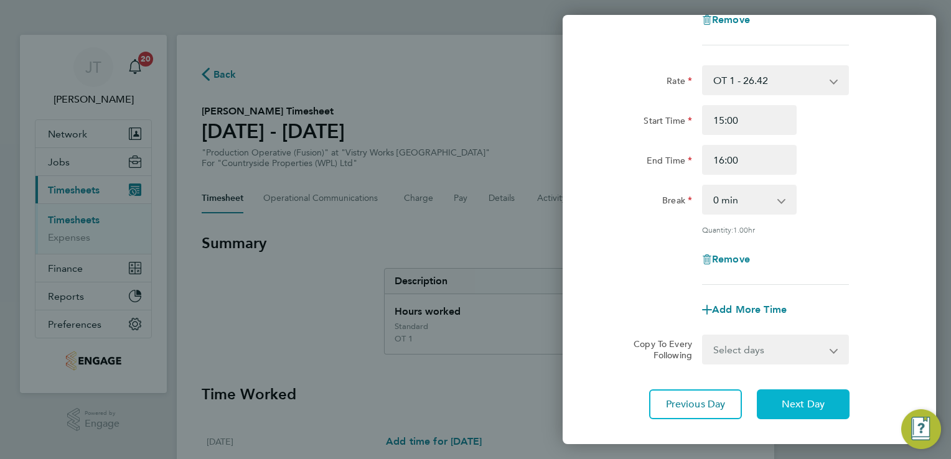
click at [793, 400] on span "Next Day" at bounding box center [803, 404] width 43 height 12
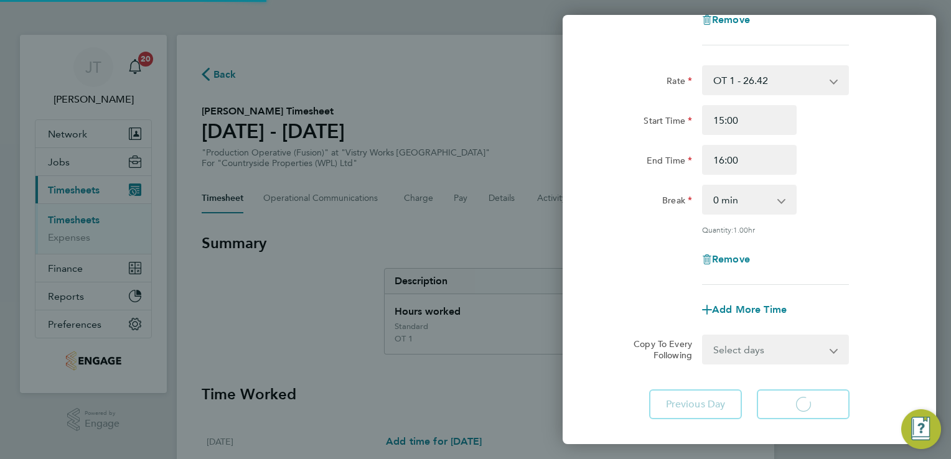
scroll to position [102, 0]
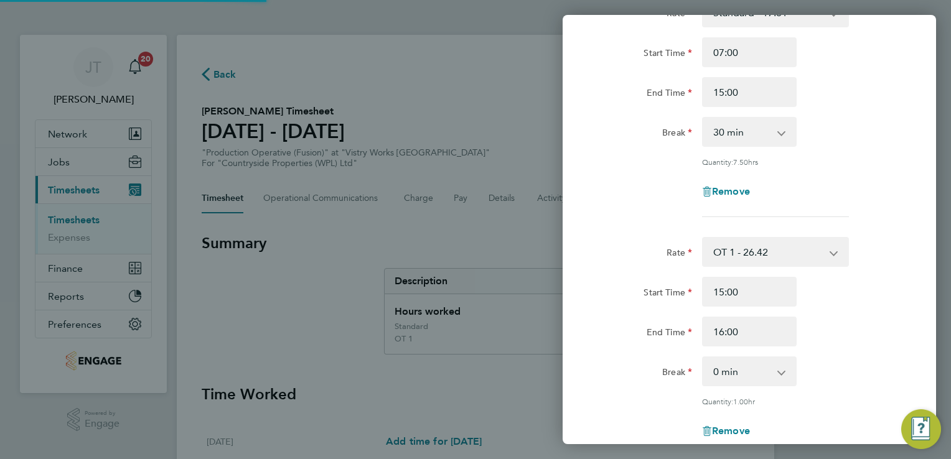
select select "30"
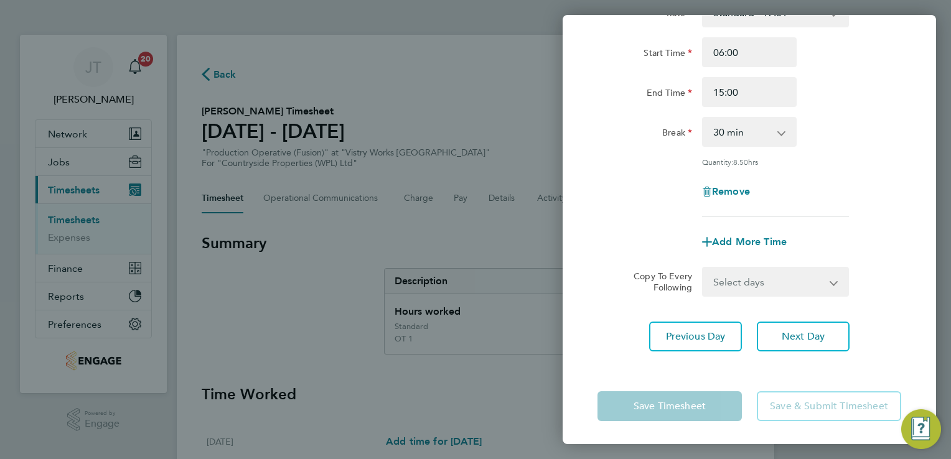
click at [875, 187] on div "Remove" at bounding box center [750, 192] width 314 height 30
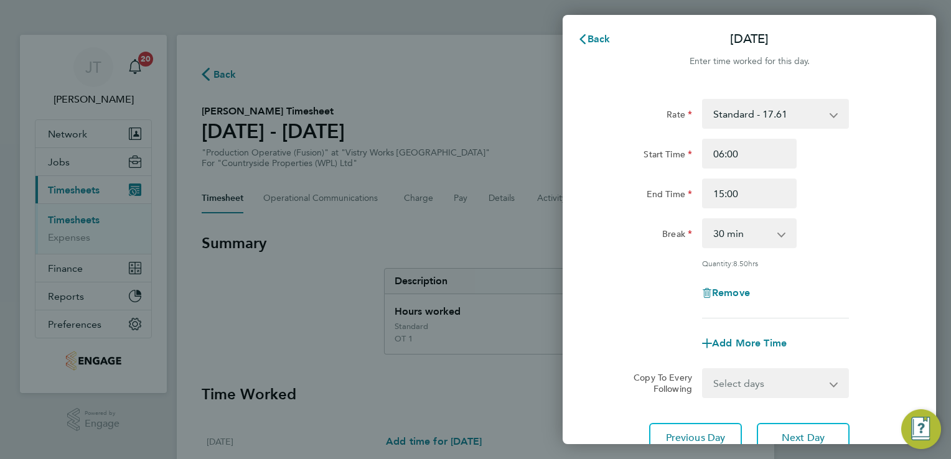
scroll to position [0, 0]
click at [722, 157] on input "06:00" at bounding box center [749, 154] width 95 height 30
type input "07:00"
click at [777, 338] on span "Add More Time" at bounding box center [749, 344] width 75 height 12
select select "null"
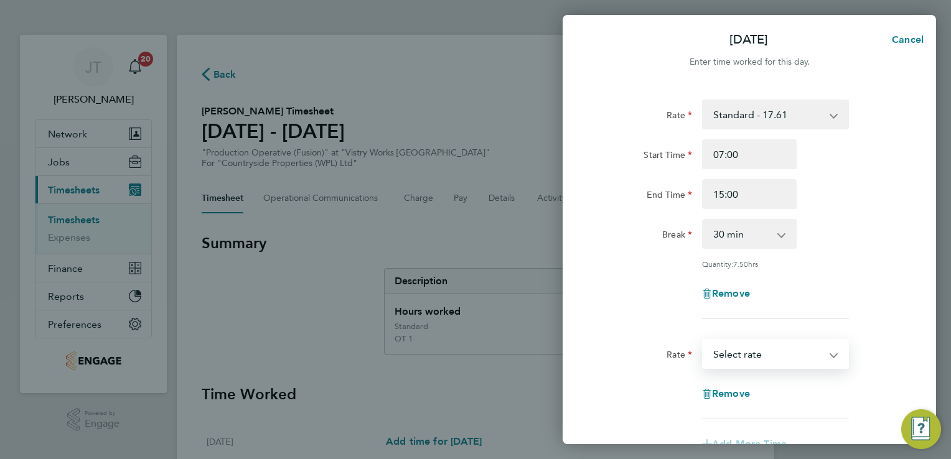
click at [761, 357] on select "Standard - 17.61 PM OT1 - 28.79 PM Standard - 19.19 OT 1 - 26.42 BONUS. - 13.50…" at bounding box center [767, 353] width 129 height 27
select select "15"
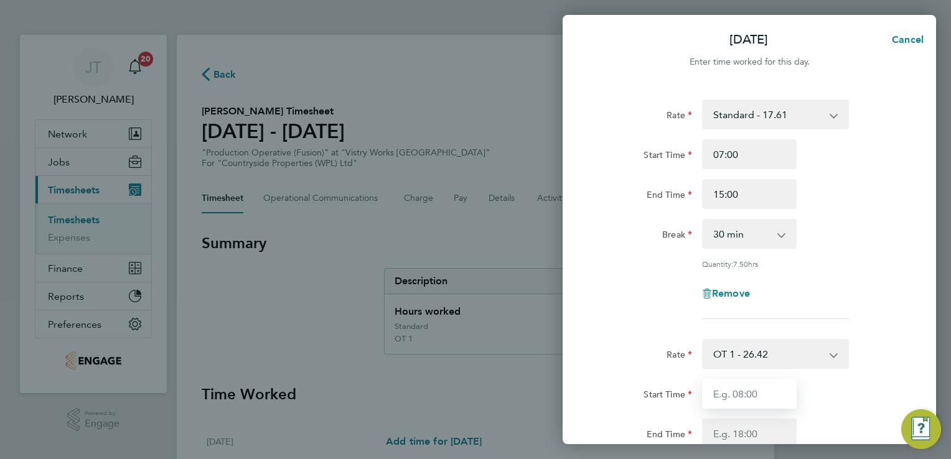
click at [722, 388] on input "Start Time" at bounding box center [749, 394] width 95 height 30
type input "15:00"
click at [718, 429] on input "End Time" at bounding box center [749, 434] width 95 height 30
type input "16:00"
click at [886, 214] on div "Rate Standard - 17.61 PM OT1 - 28.79 PM Standard - 19.19 OT 1 - 26.42 BONUS. - …" at bounding box center [749, 210] width 304 height 220
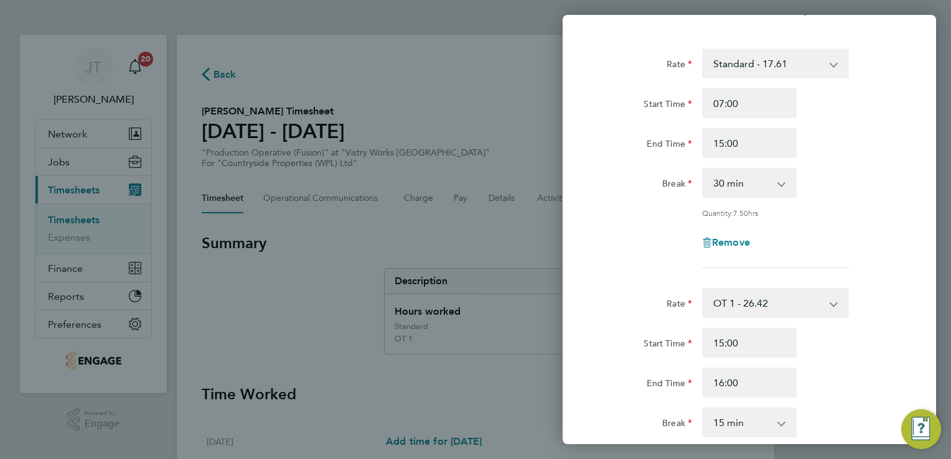
scroll to position [50, 0]
click at [769, 405] on div "Rate OT 1 - 26.42 Standard - 17.61 PM OT1 - 28.79 PM Standard - 19.19 BONUS. - …" at bounding box center [749, 399] width 304 height 220
click at [759, 419] on select "0 min 15 min 30 min 45 min" at bounding box center [741, 423] width 77 height 27
select select "0"
click at [703, 410] on select "0 min 15 min 30 min 45 min" at bounding box center [741, 423] width 77 height 27
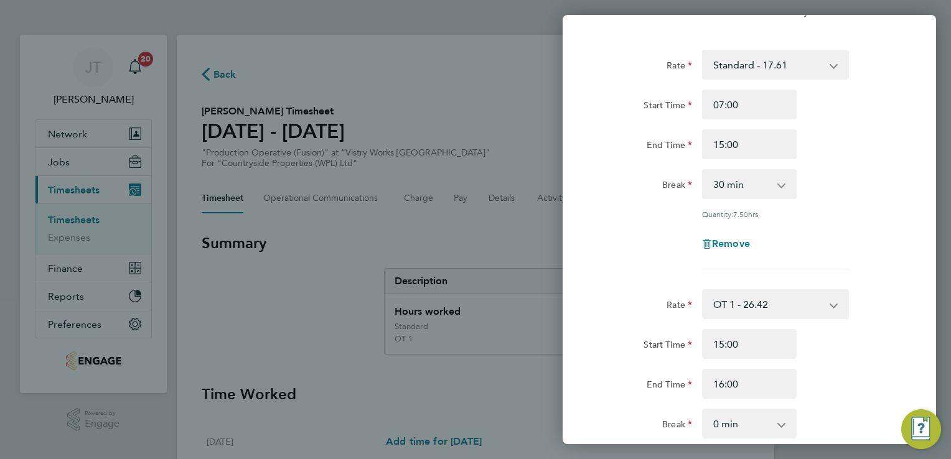
click at [894, 366] on div "Start Time 15:00 End Time 16:00" at bounding box center [750, 364] width 314 height 70
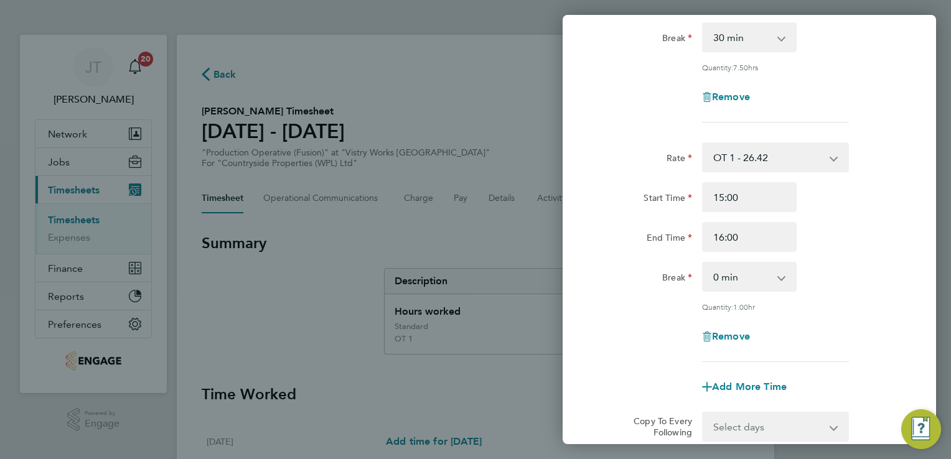
scroll to position [324, 0]
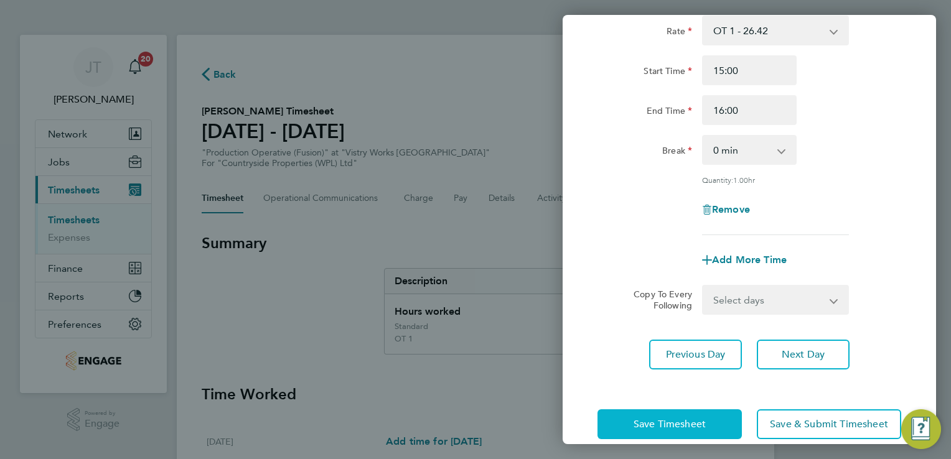
click at [653, 418] on span "Save Timesheet" at bounding box center [670, 424] width 72 height 12
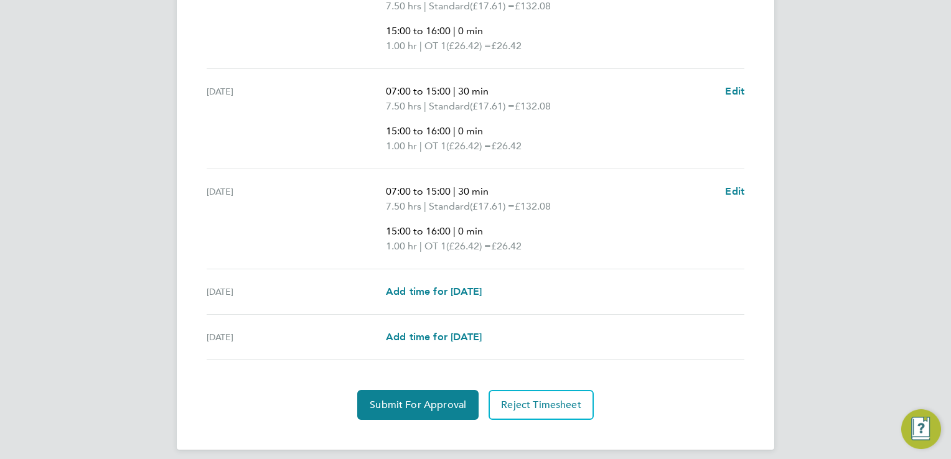
scroll to position [597, 0]
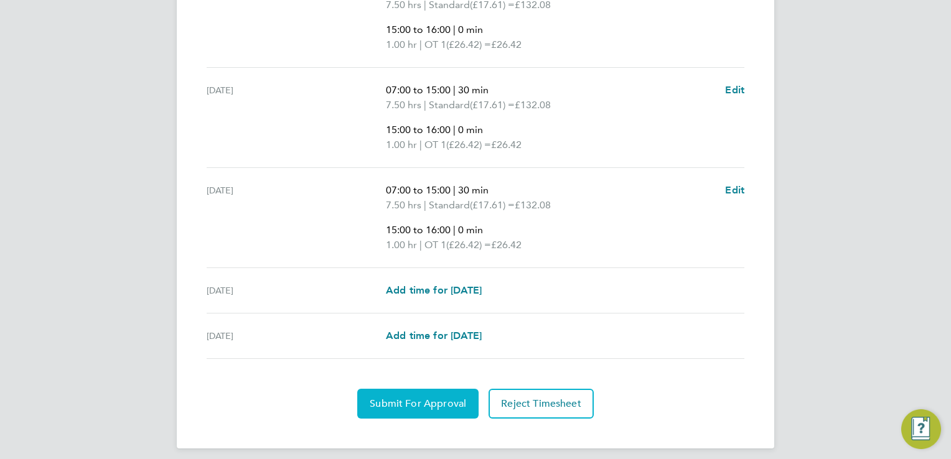
click at [427, 407] on span "Submit For Approval" at bounding box center [418, 404] width 96 height 12
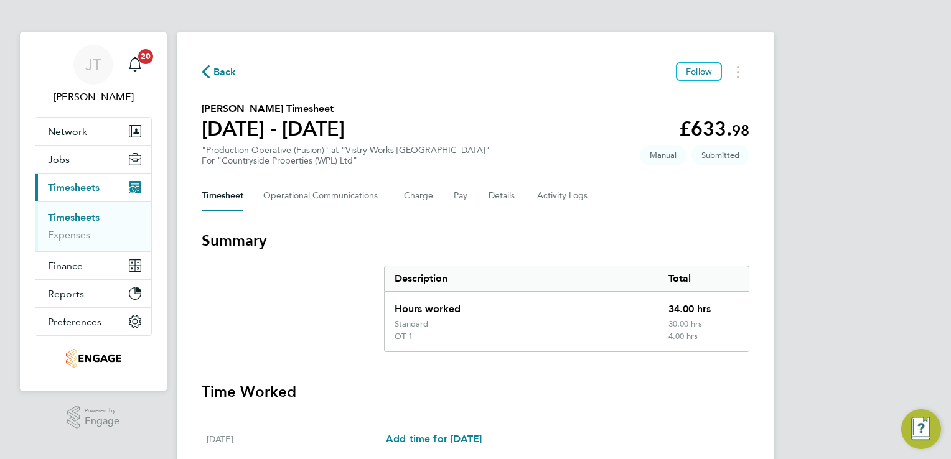
scroll to position [0, 0]
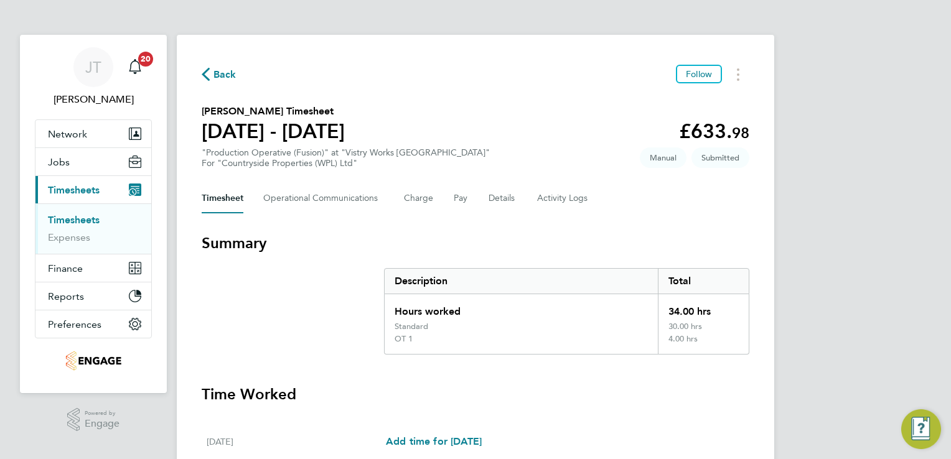
click at [215, 72] on span "Back" at bounding box center [224, 74] width 23 height 15
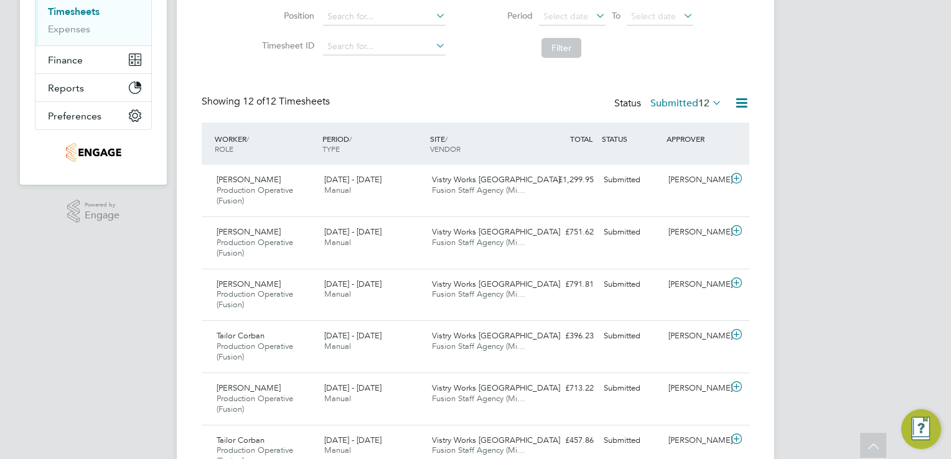
click at [593, 15] on icon at bounding box center [593, 15] width 0 height 17
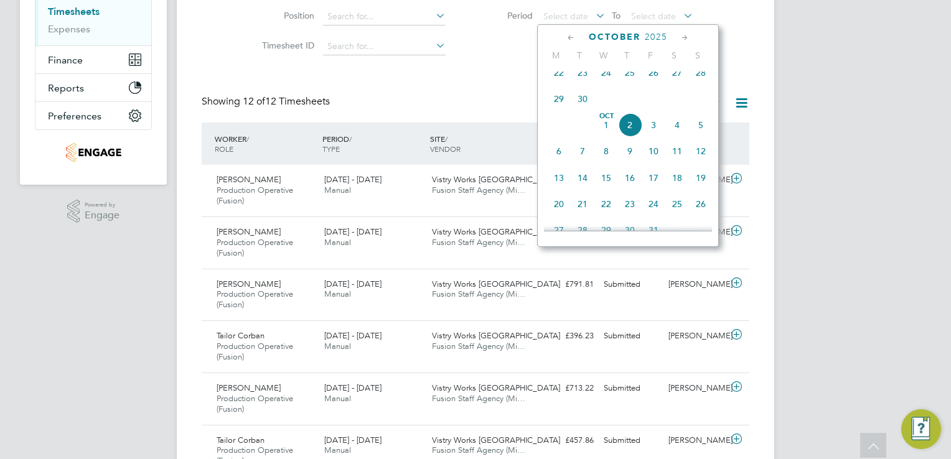
click at [567, 39] on icon at bounding box center [571, 38] width 12 height 14
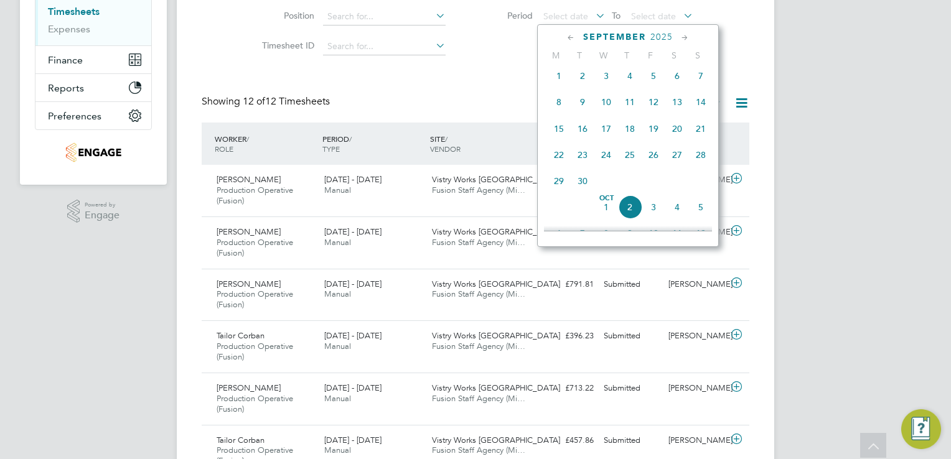
click at [567, 39] on icon at bounding box center [571, 38] width 12 height 14
click at [558, 188] on span "25" at bounding box center [559, 186] width 24 height 24
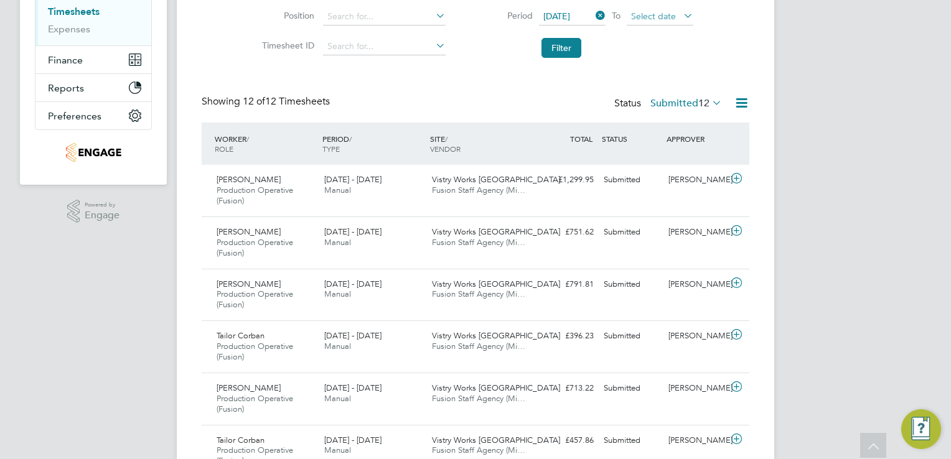
click at [657, 9] on span "Select date" at bounding box center [660, 17] width 67 height 17
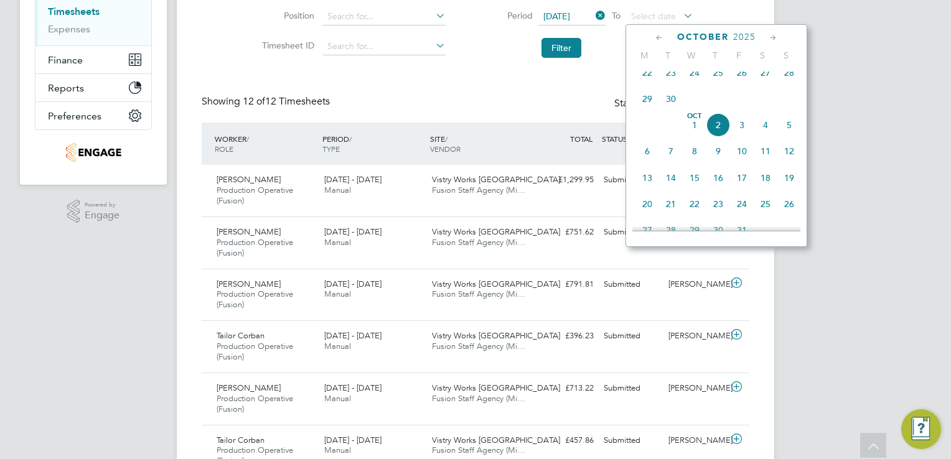
click at [657, 36] on icon at bounding box center [659, 38] width 12 height 14
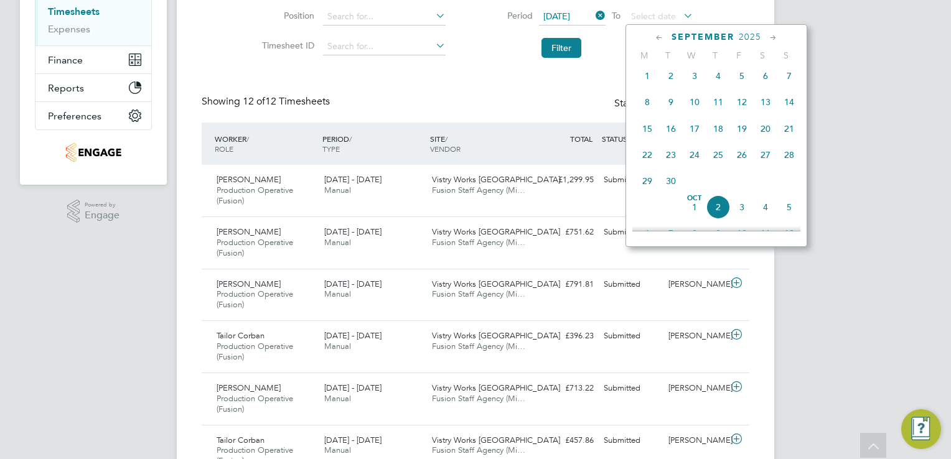
click at [657, 36] on icon at bounding box center [659, 38] width 12 height 14
click at [785, 189] on span "31" at bounding box center [789, 186] width 24 height 24
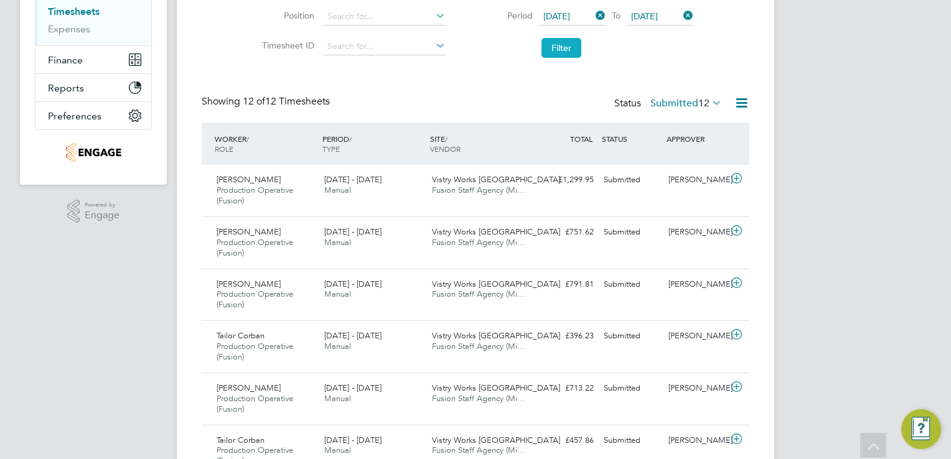
click at [556, 50] on button "Filter" at bounding box center [561, 48] width 40 height 20
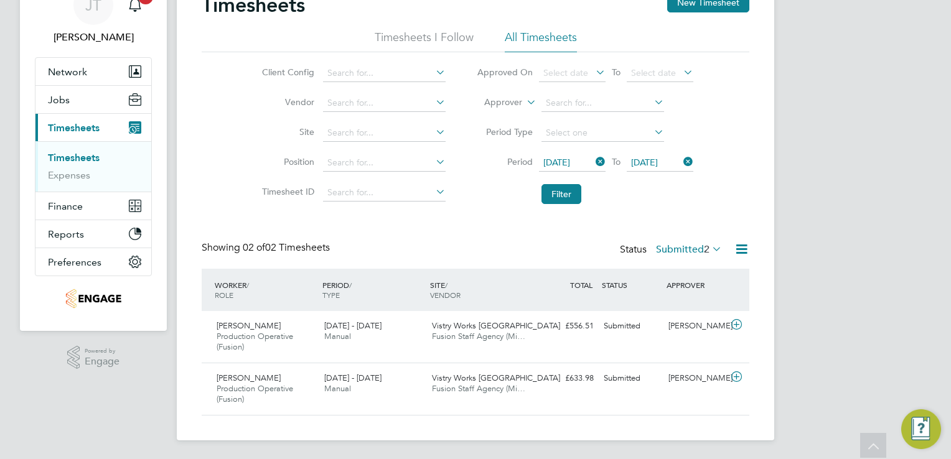
click at [676, 254] on label "Submitted 2" at bounding box center [689, 249] width 66 height 12
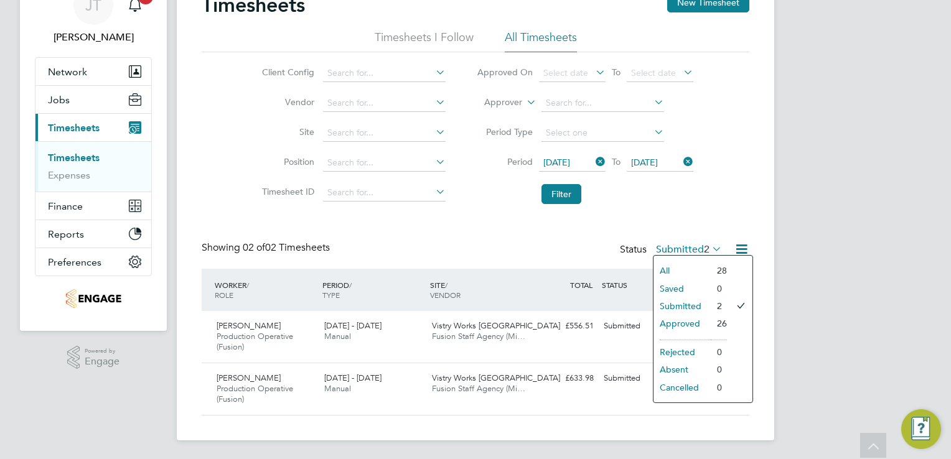
click at [676, 274] on li "All" at bounding box center [681, 270] width 57 height 17
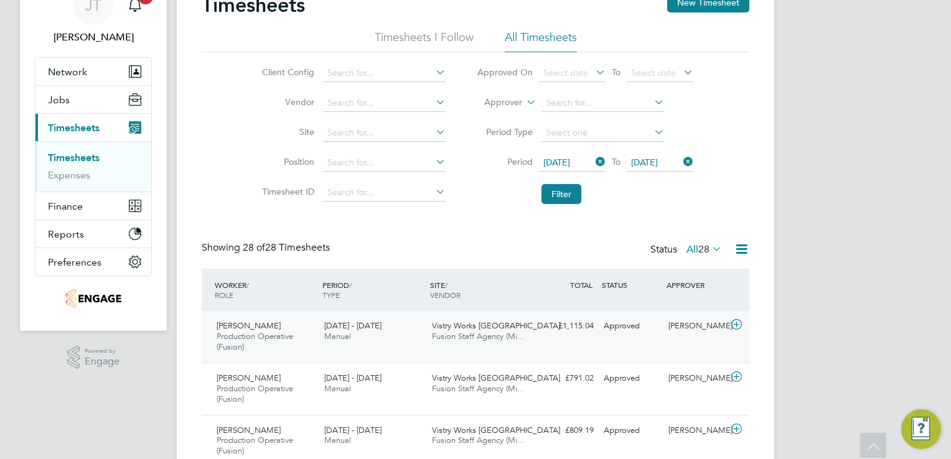
click at [735, 326] on icon at bounding box center [737, 325] width 16 height 10
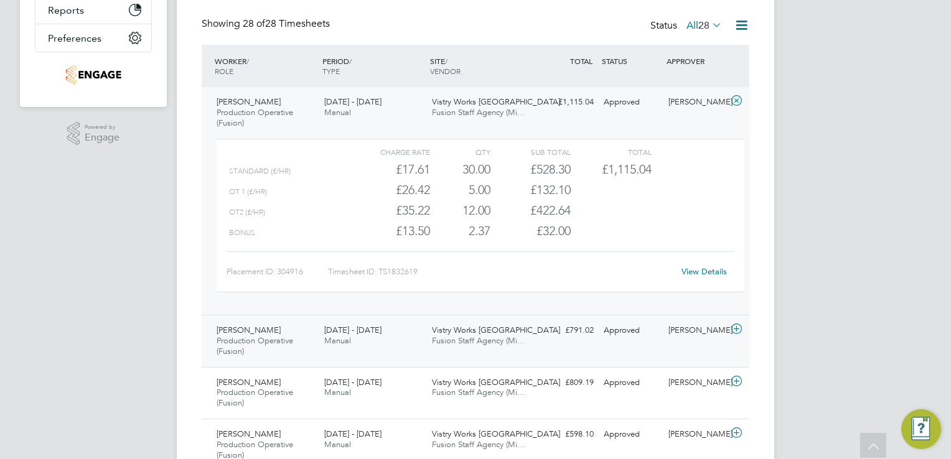
click at [738, 334] on icon at bounding box center [737, 329] width 16 height 10
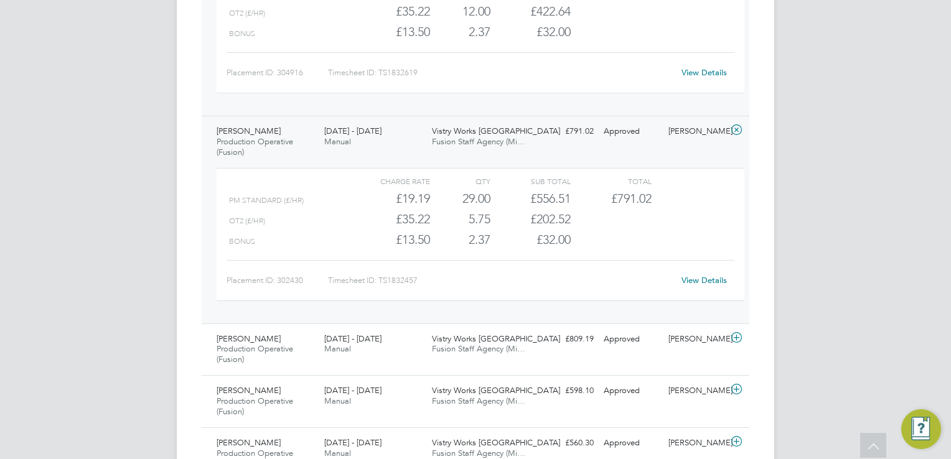
scroll to position [510, 0]
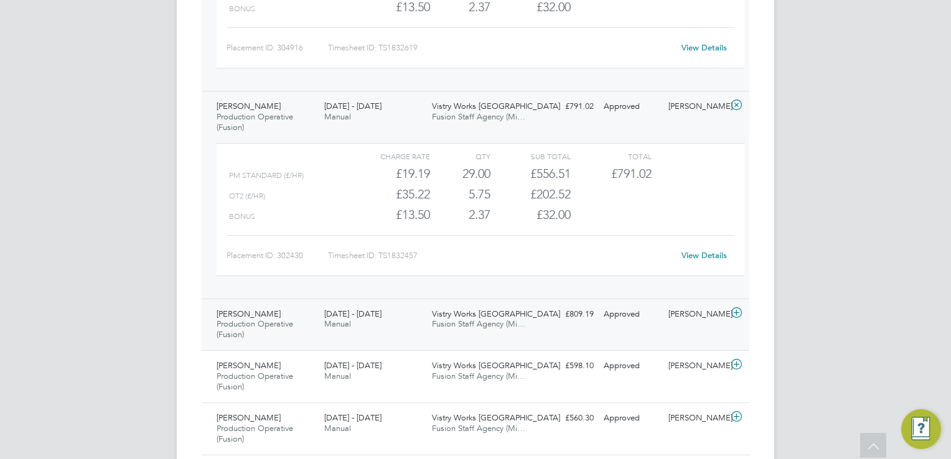
click at [735, 315] on icon at bounding box center [737, 313] width 16 height 10
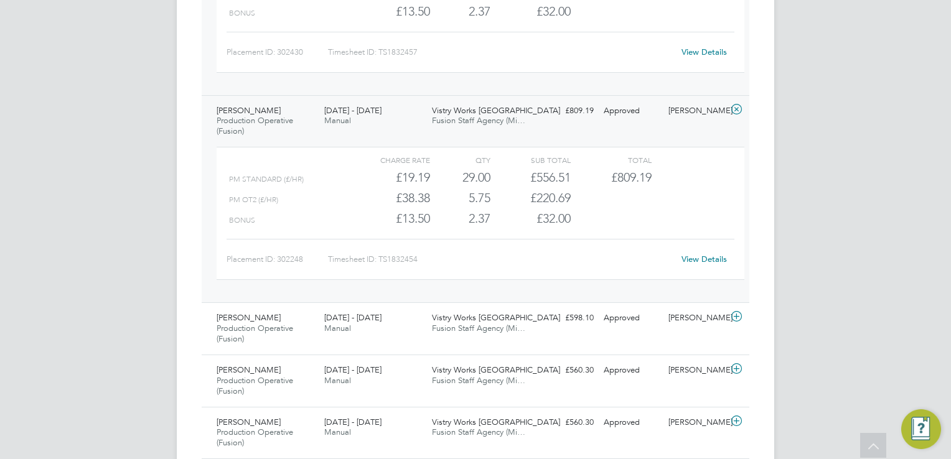
scroll to position [734, 0]
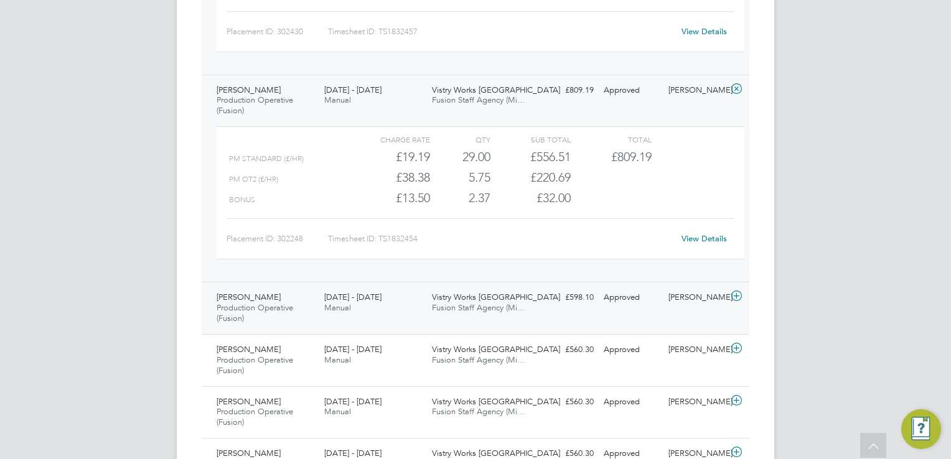
click at [735, 291] on icon at bounding box center [737, 296] width 16 height 10
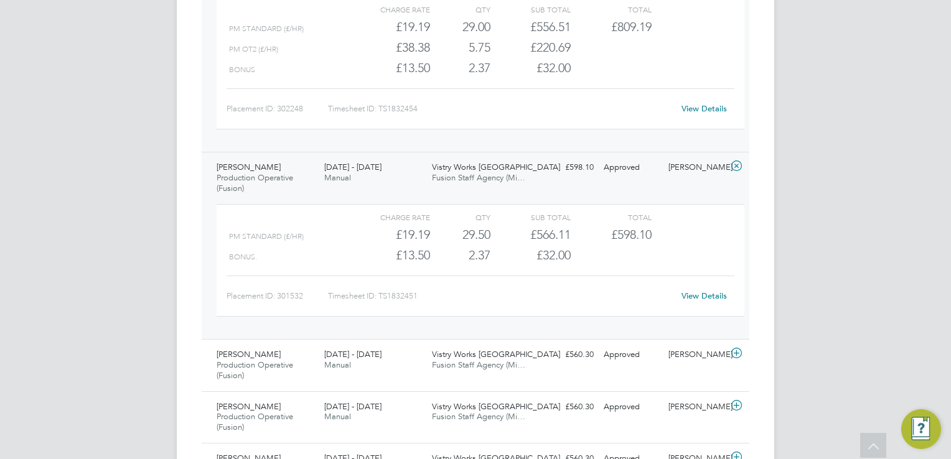
scroll to position [884, 0]
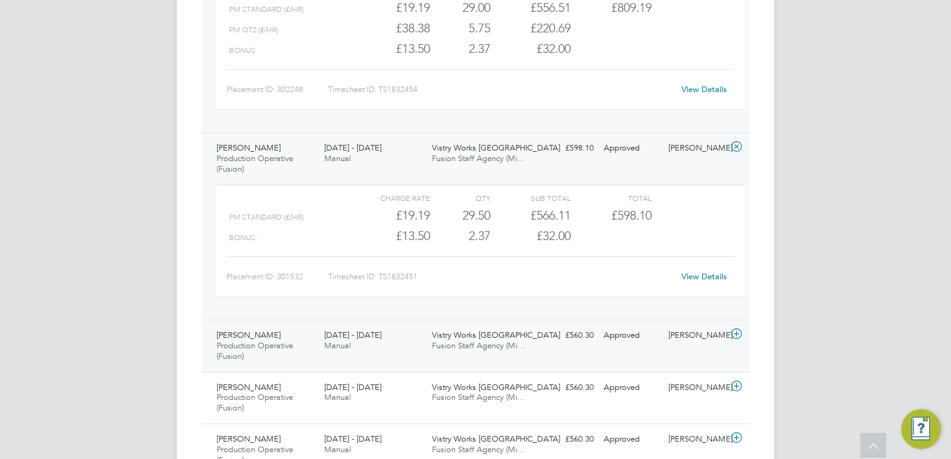
click at [734, 334] on icon at bounding box center [737, 334] width 16 height 10
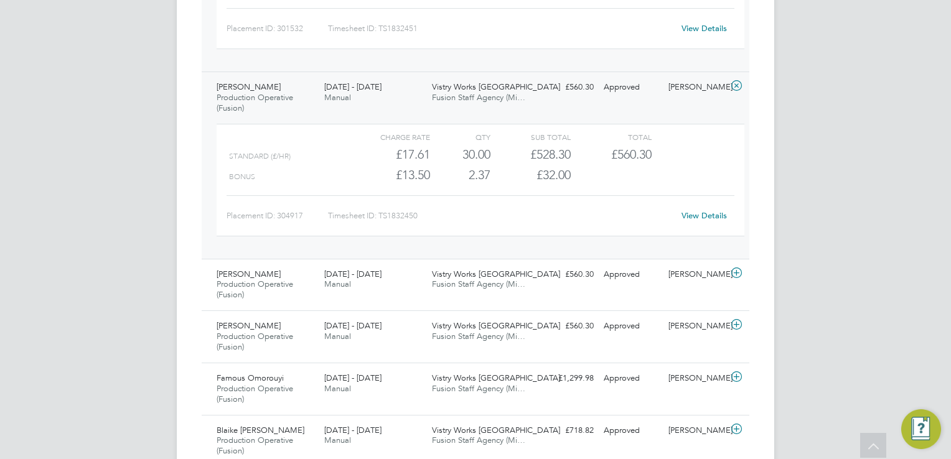
scroll to position [1133, 0]
click at [733, 282] on div "Jimi Oliver Production Operative (Fusion) 25 - 31 Aug 2025 25 - 31 Aug 2025 Man…" at bounding box center [476, 284] width 548 height 52
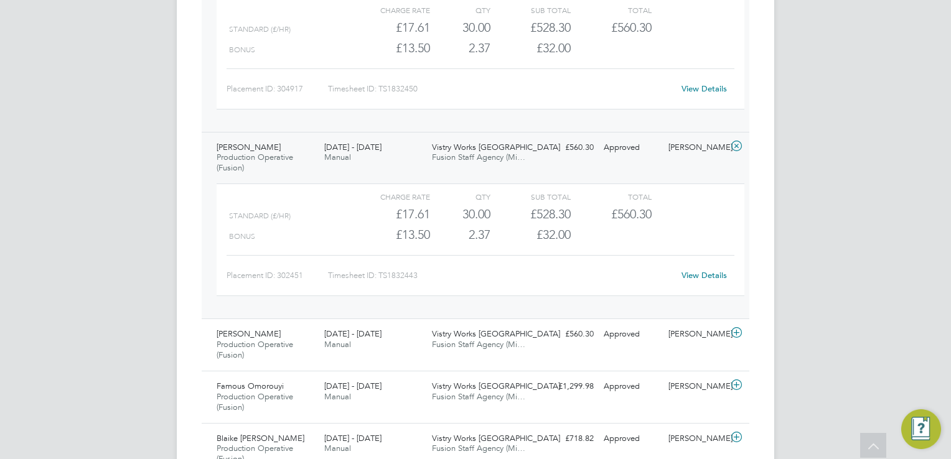
scroll to position [1332, 0]
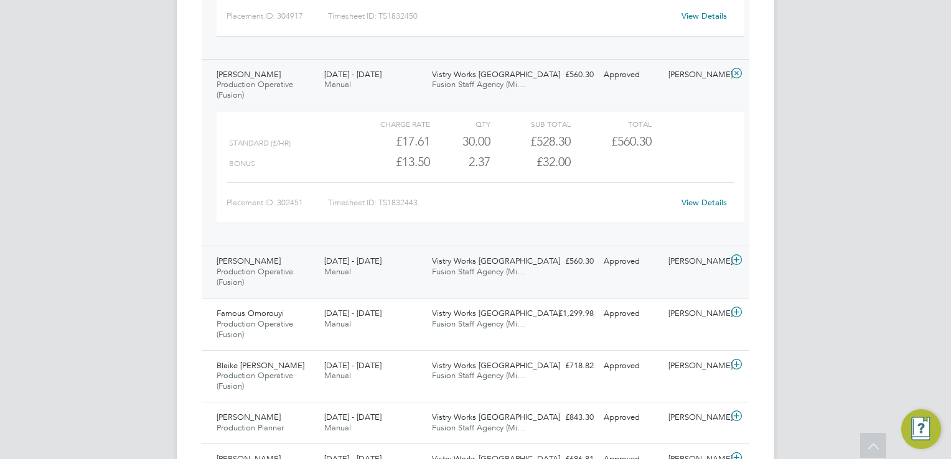
click at [738, 262] on icon at bounding box center [737, 260] width 16 height 10
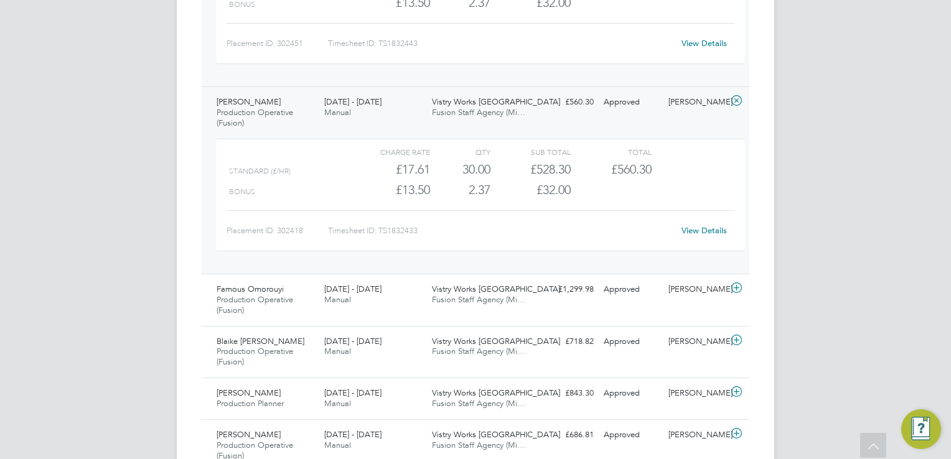
scroll to position [1531, 0]
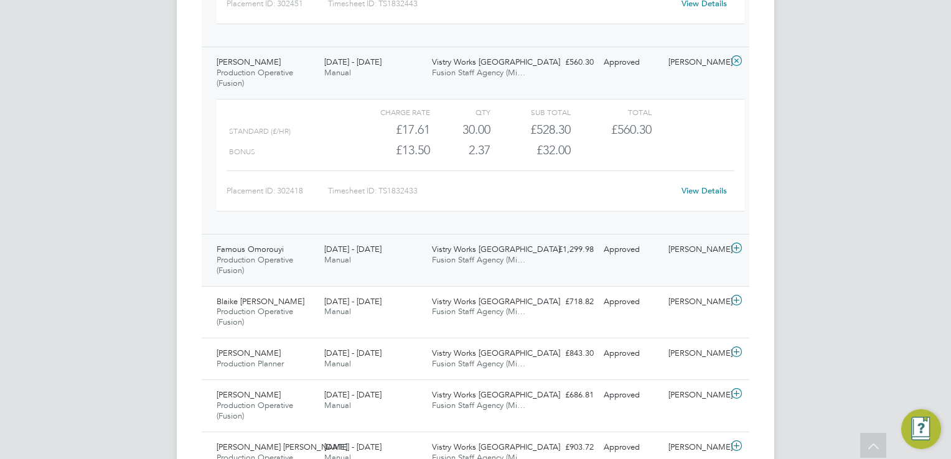
click at [733, 243] on icon at bounding box center [737, 248] width 16 height 10
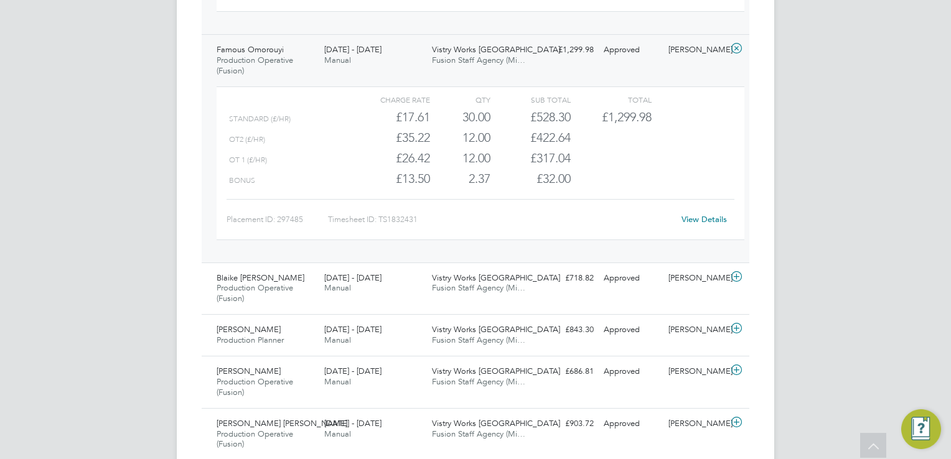
scroll to position [1780, 0]
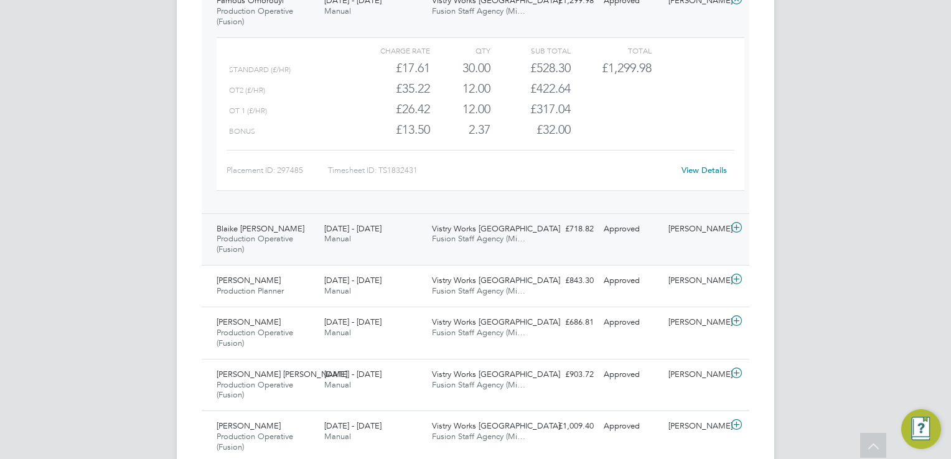
click at [733, 225] on icon at bounding box center [737, 228] width 16 height 10
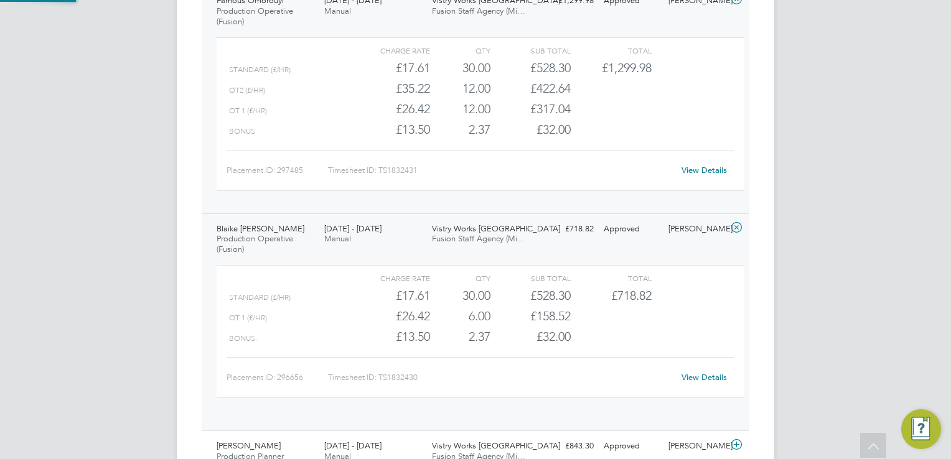
scroll to position [21, 121]
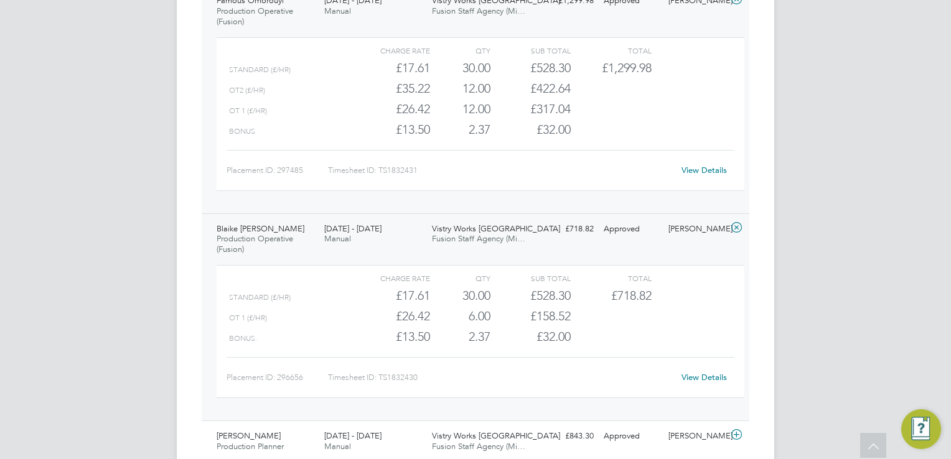
click at [692, 372] on link "View Details" at bounding box center [704, 377] width 45 height 11
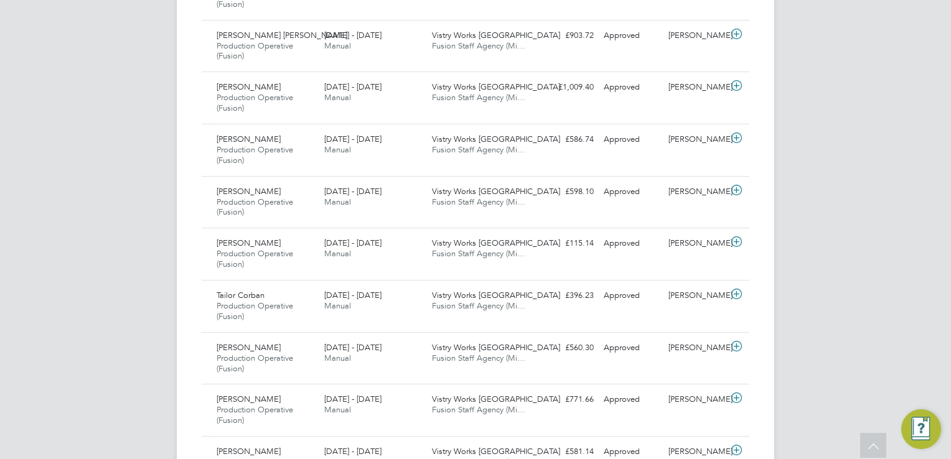
scroll to position [2278, 0]
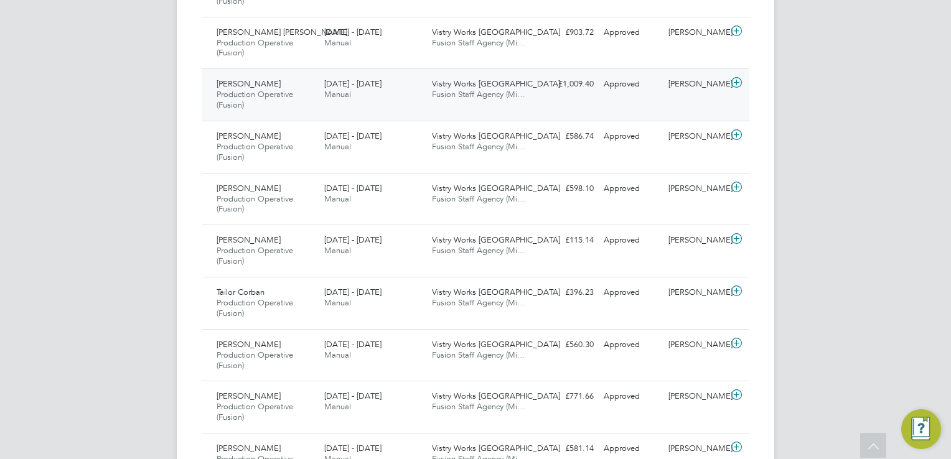
click at [742, 84] on icon at bounding box center [737, 83] width 16 height 10
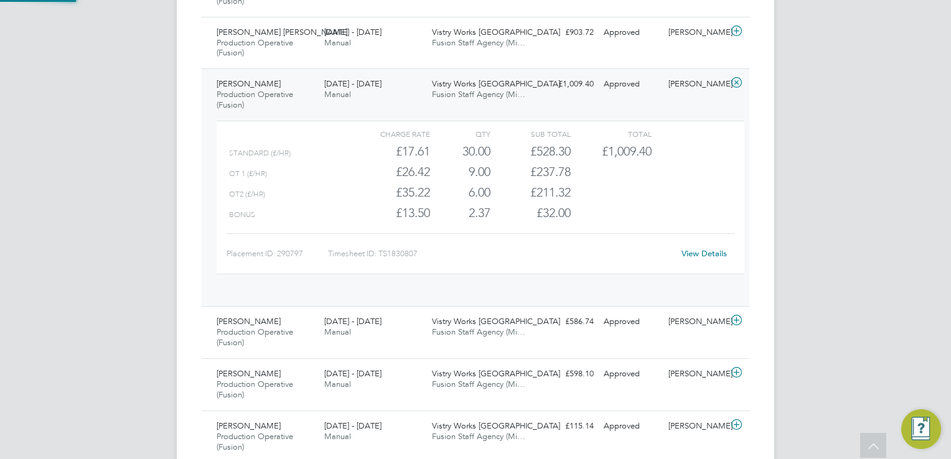
scroll to position [21, 121]
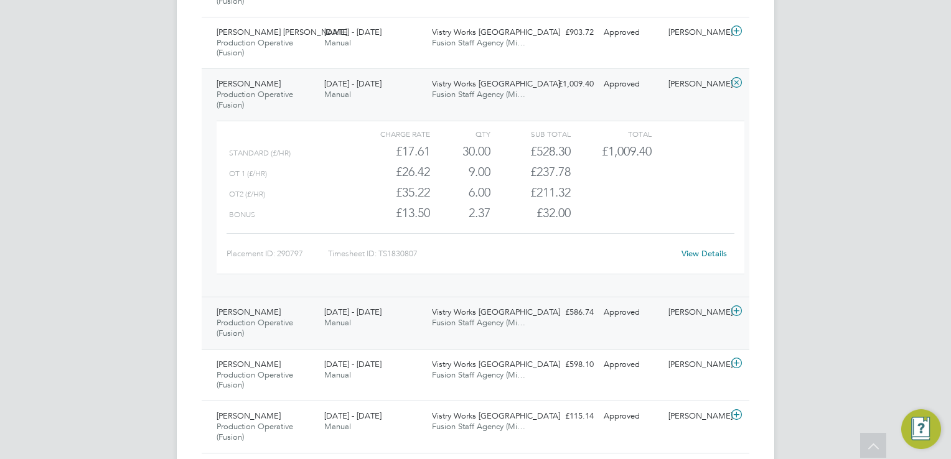
click at [739, 307] on icon at bounding box center [737, 311] width 16 height 10
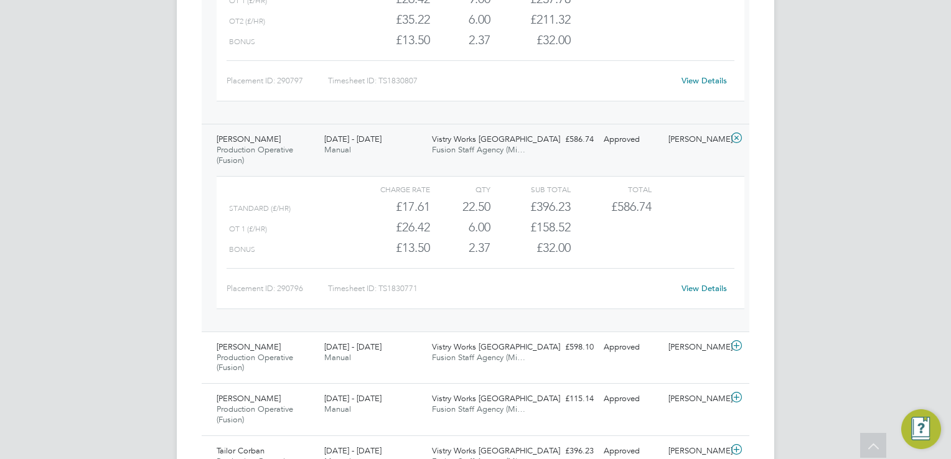
scroll to position [2452, 0]
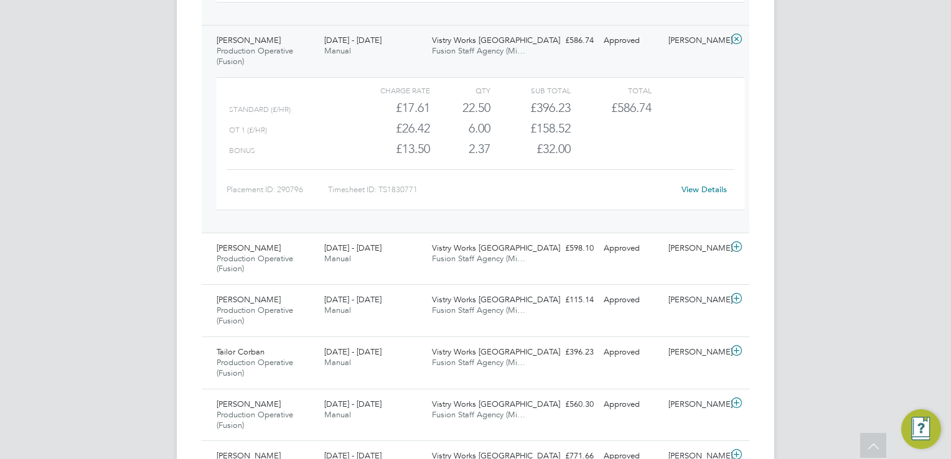
scroll to position [2552, 0]
click at [738, 240] on icon at bounding box center [737, 245] width 16 height 10
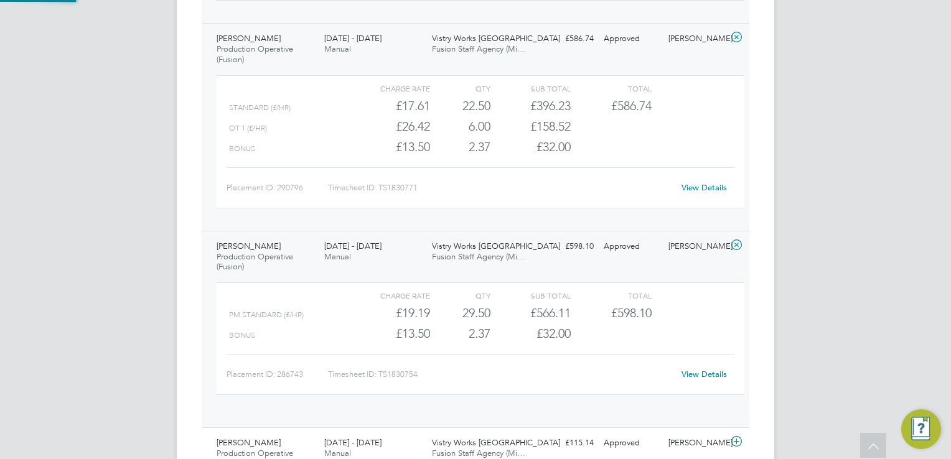
scroll to position [21, 121]
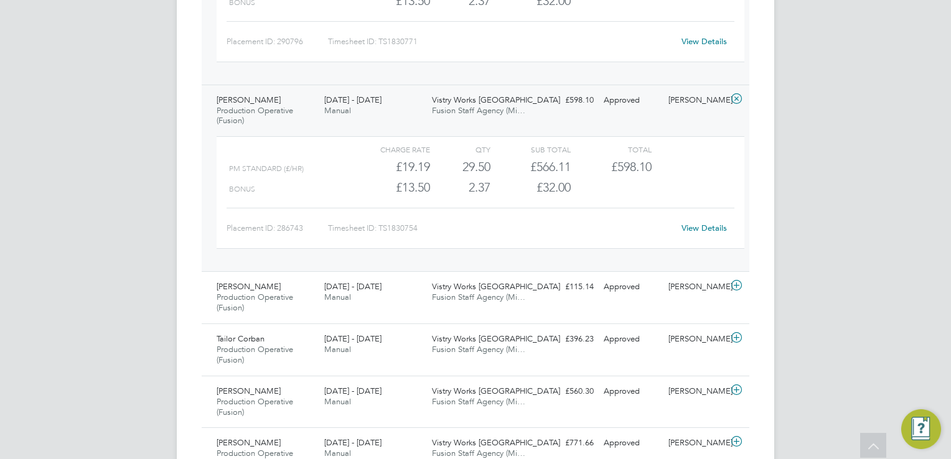
scroll to position [2701, 0]
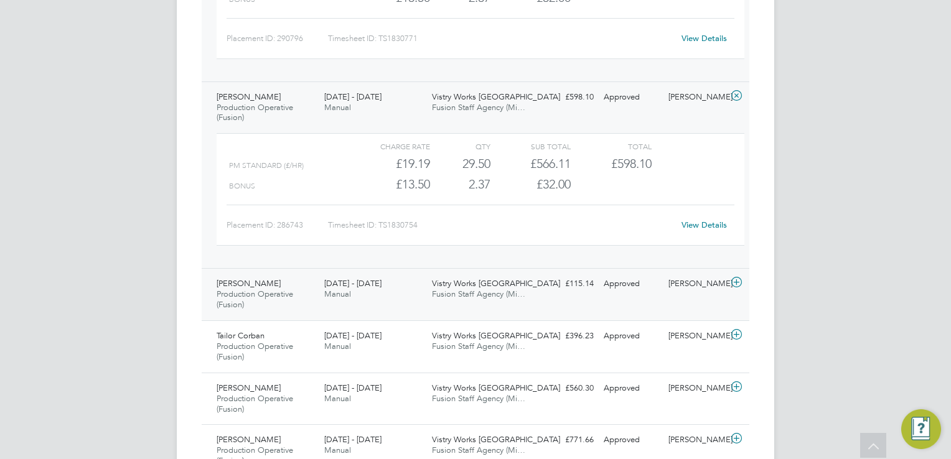
click at [730, 278] on icon at bounding box center [737, 283] width 16 height 10
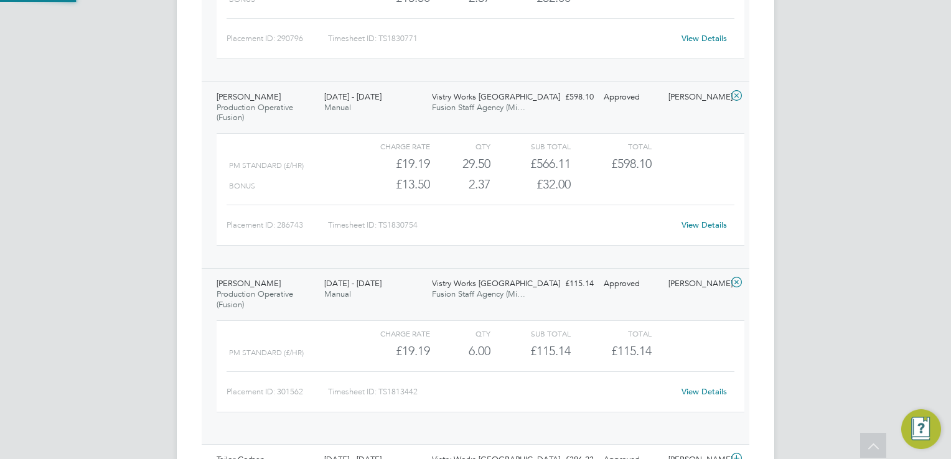
scroll to position [21, 121]
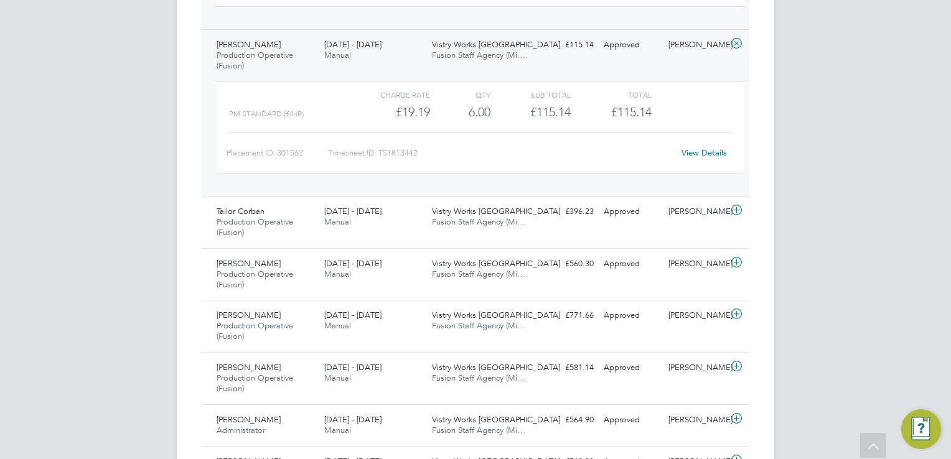
scroll to position [2950, 0]
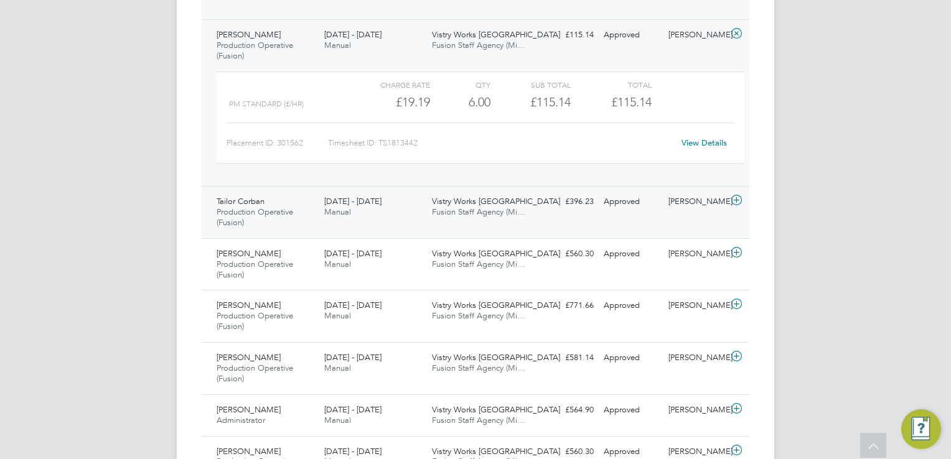
click at [739, 199] on icon at bounding box center [737, 200] width 16 height 10
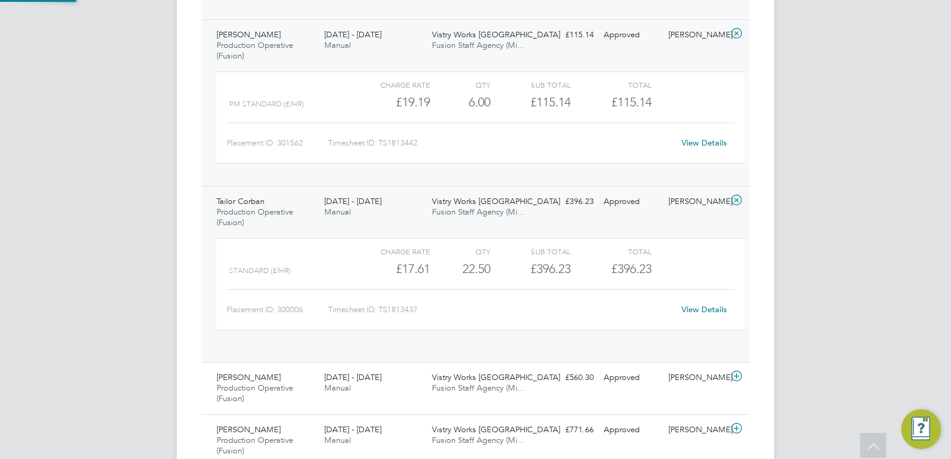
scroll to position [21, 121]
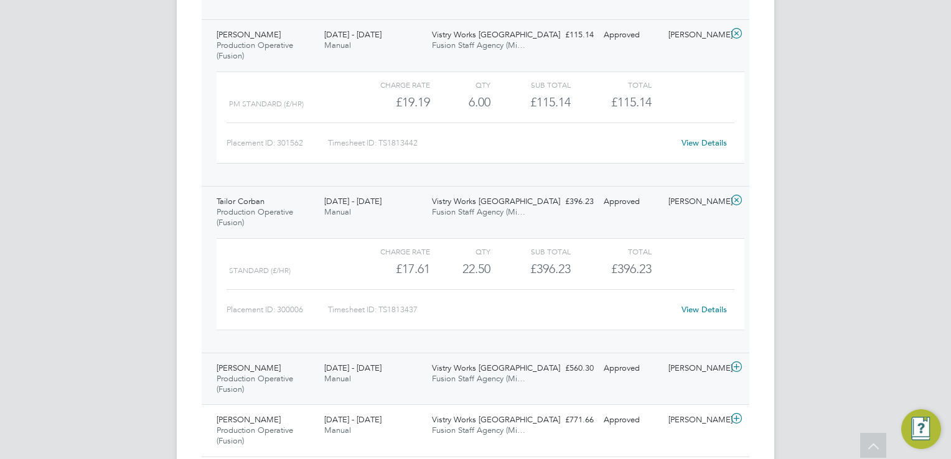
click at [736, 362] on icon at bounding box center [737, 367] width 16 height 10
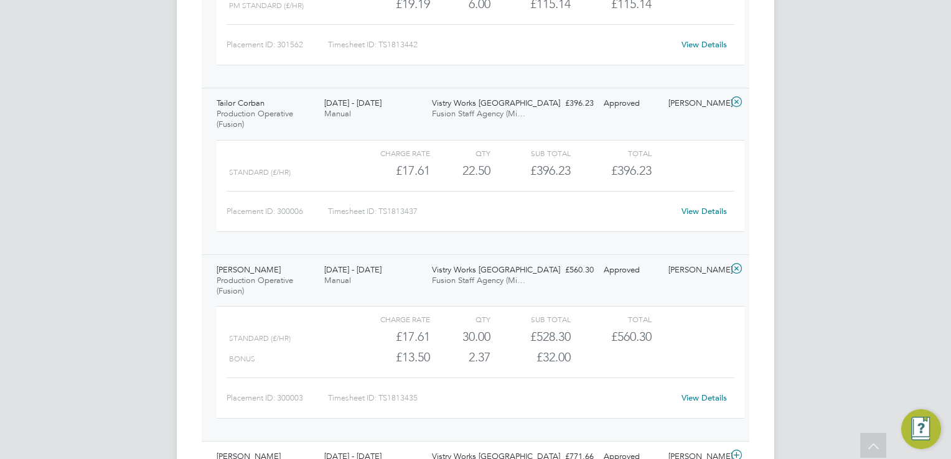
scroll to position [3050, 0]
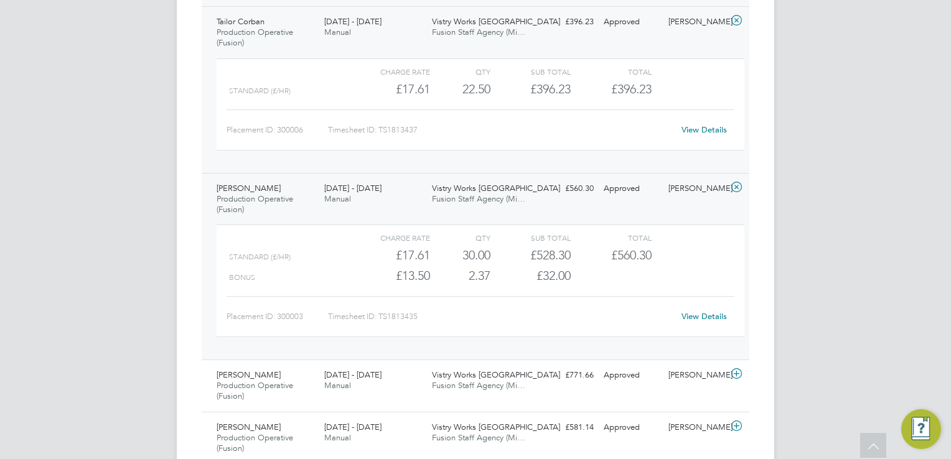
scroll to position [3149, 0]
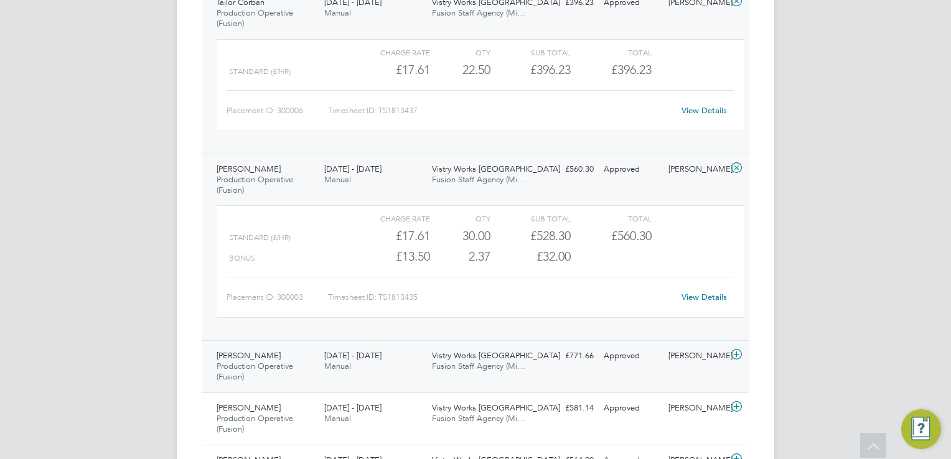
click at [735, 350] on icon at bounding box center [737, 355] width 16 height 10
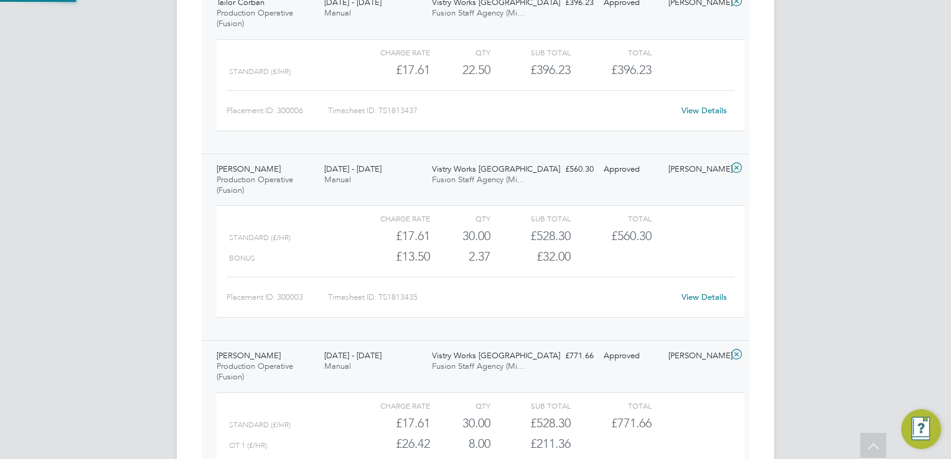
scroll to position [21, 121]
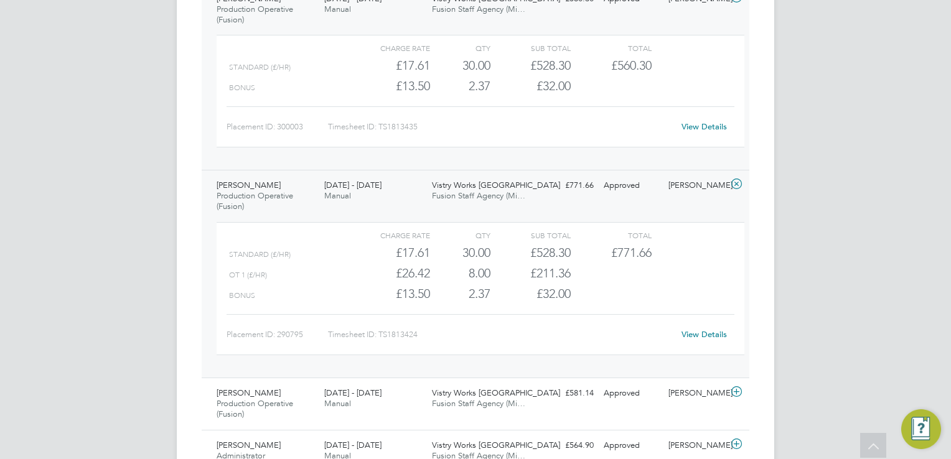
scroll to position [3448, 0]
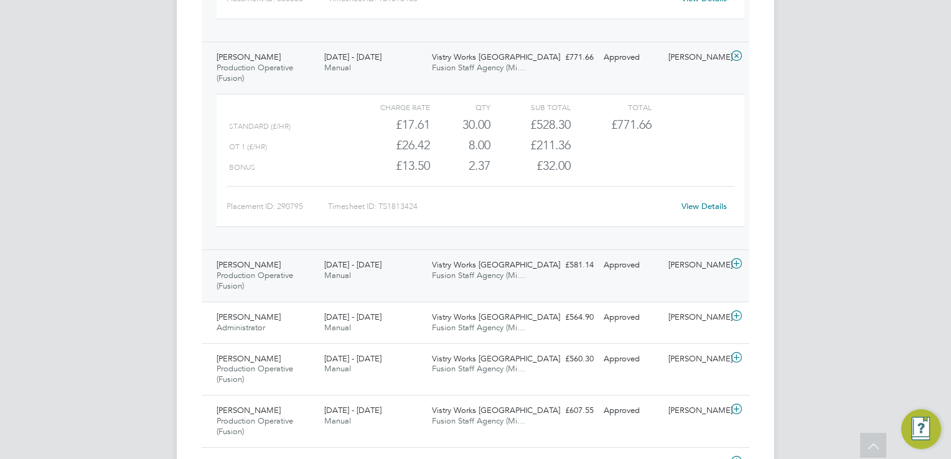
click at [733, 263] on div at bounding box center [739, 265] width 22 height 20
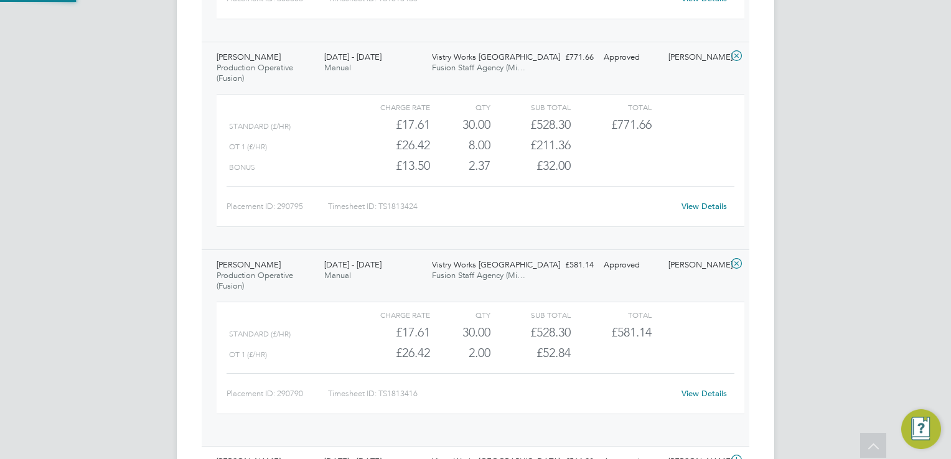
scroll to position [21, 121]
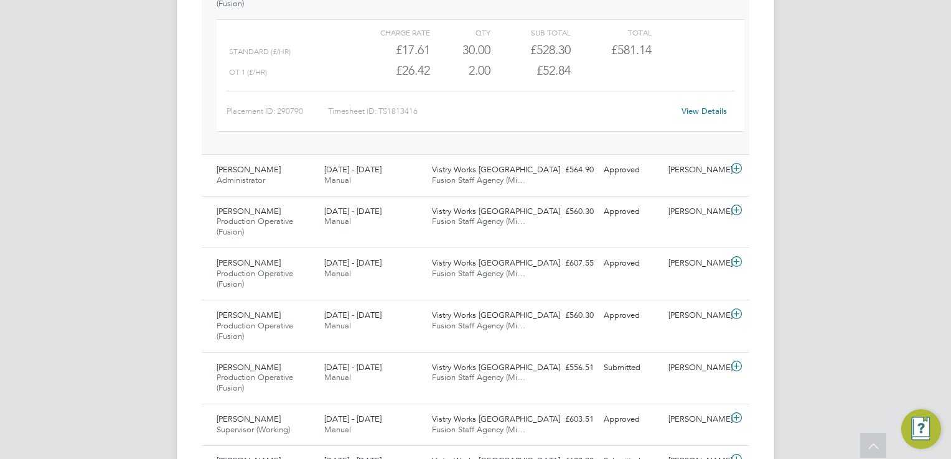
scroll to position [3747, 0]
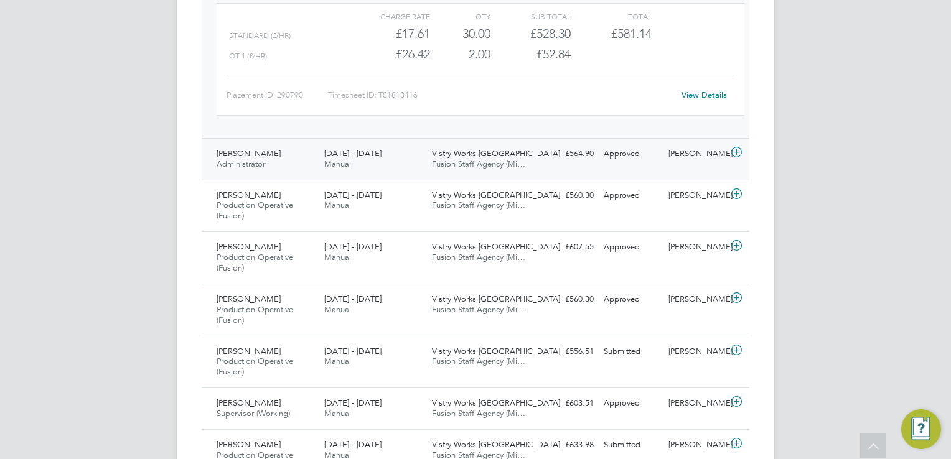
click at [747, 146] on div at bounding box center [739, 154] width 22 height 20
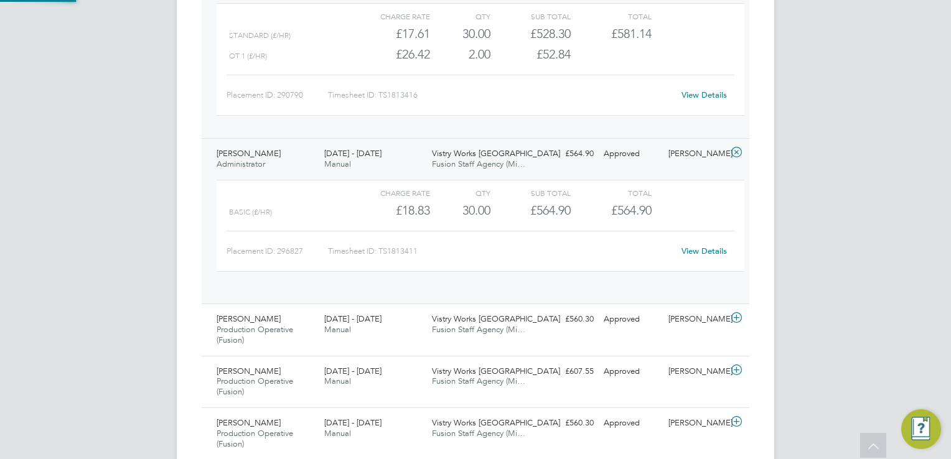
scroll to position [21, 121]
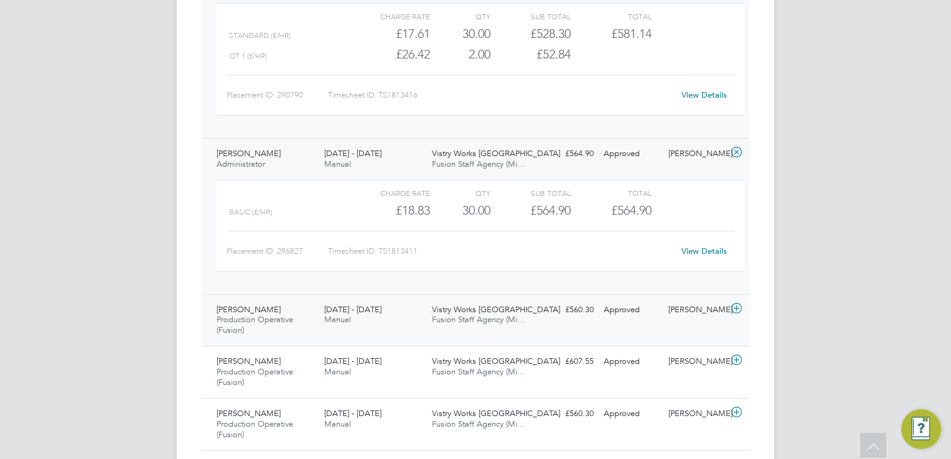
click at [734, 304] on icon at bounding box center [737, 309] width 16 height 10
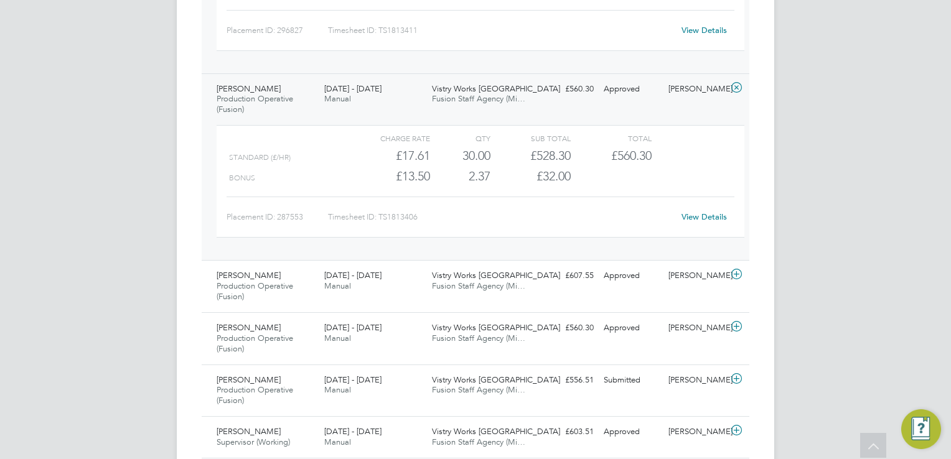
scroll to position [3971, 0]
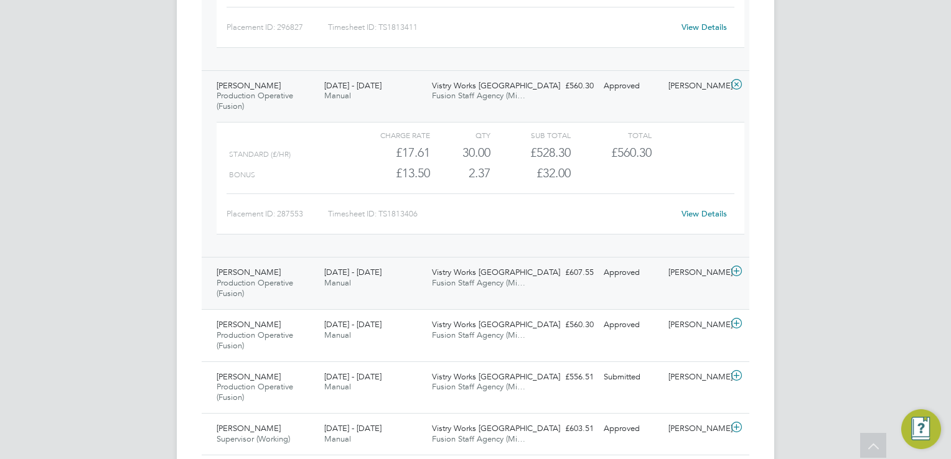
click at [732, 266] on icon at bounding box center [737, 271] width 16 height 10
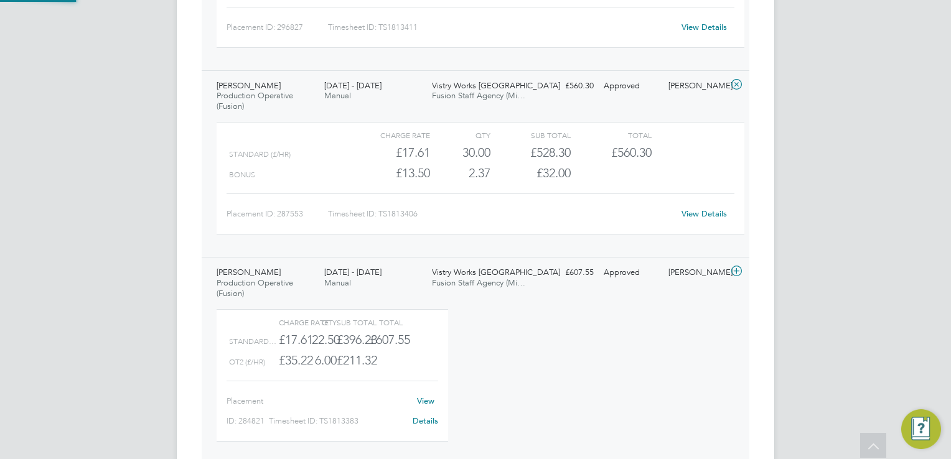
scroll to position [21, 121]
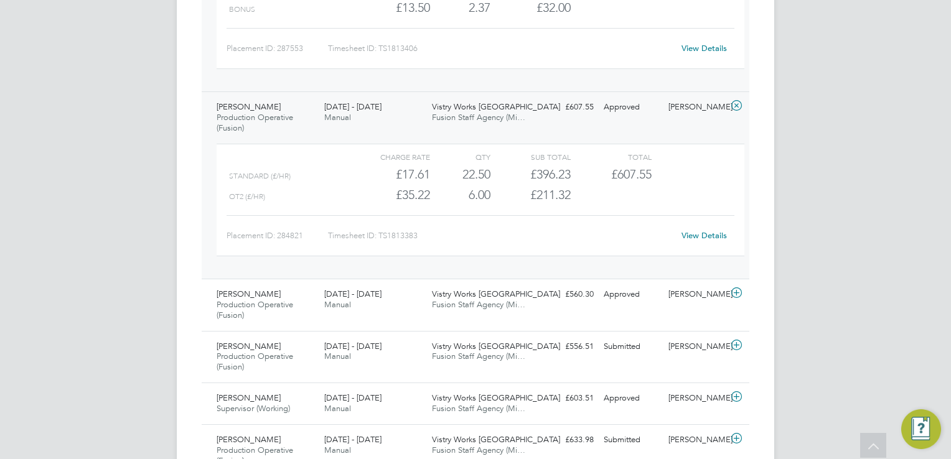
scroll to position [4220, 0]
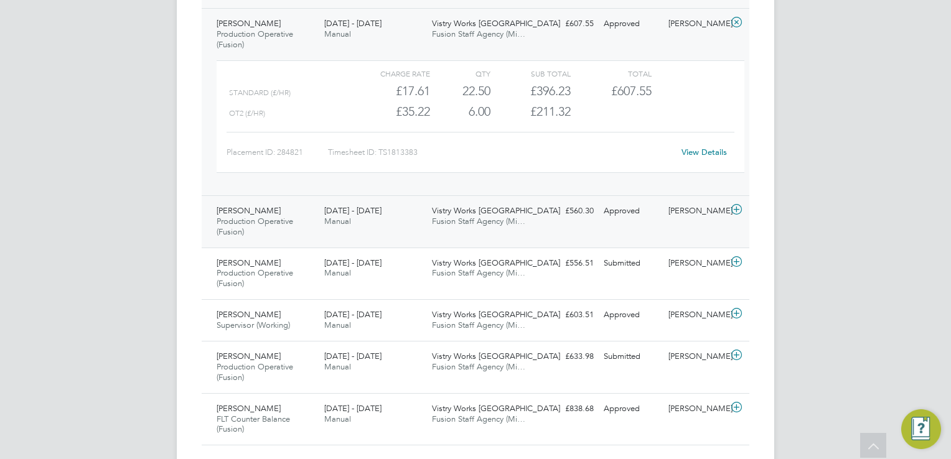
click at [737, 205] on icon at bounding box center [737, 210] width 16 height 10
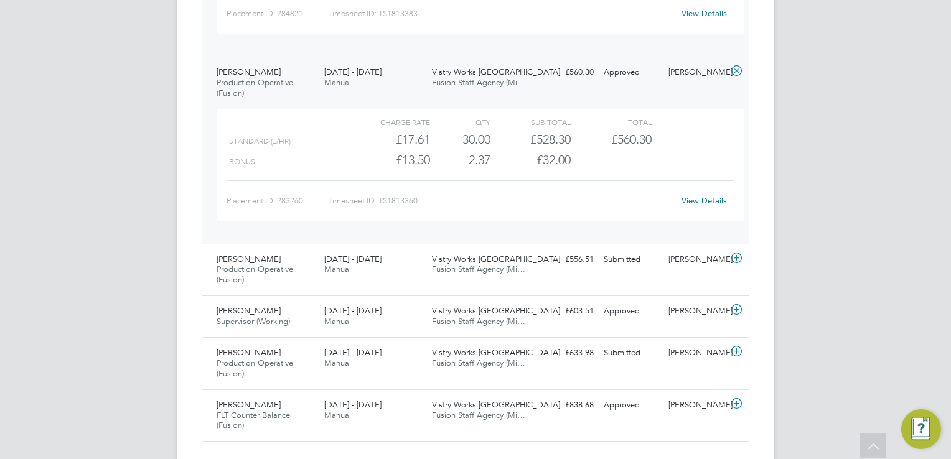
scroll to position [4374, 0]
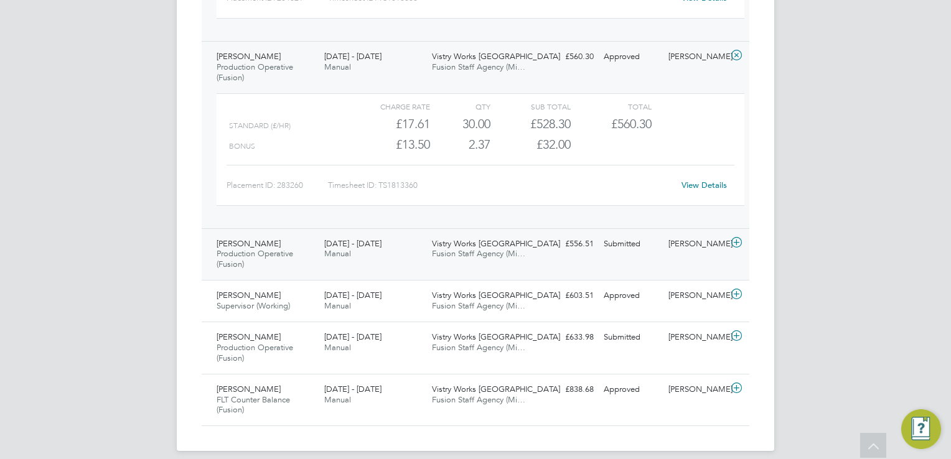
click at [733, 238] on icon at bounding box center [737, 243] width 16 height 10
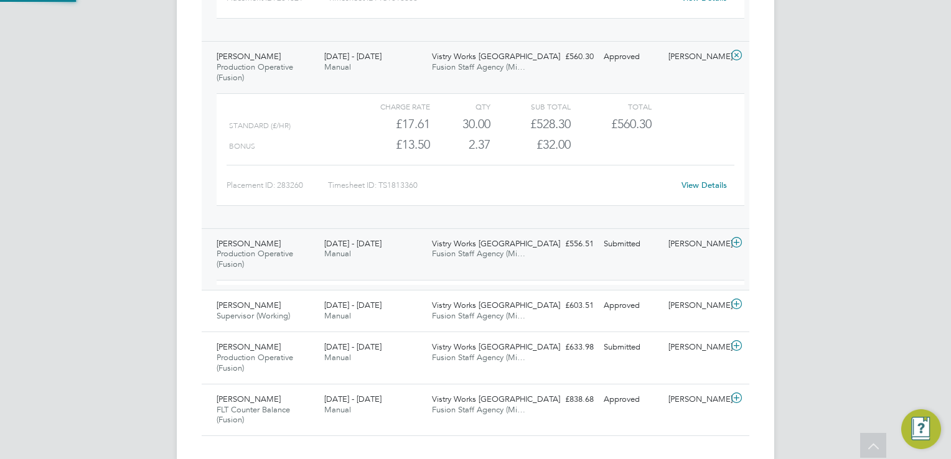
scroll to position [21, 121]
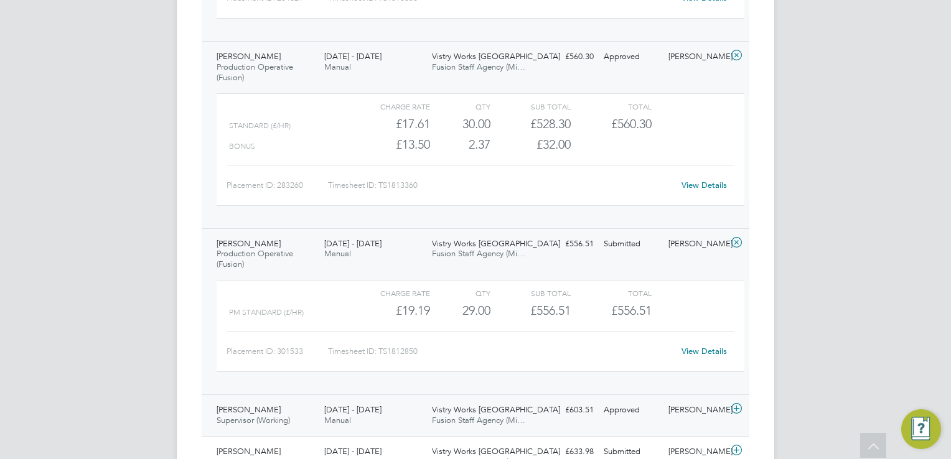
click at [736, 404] on icon at bounding box center [737, 409] width 16 height 10
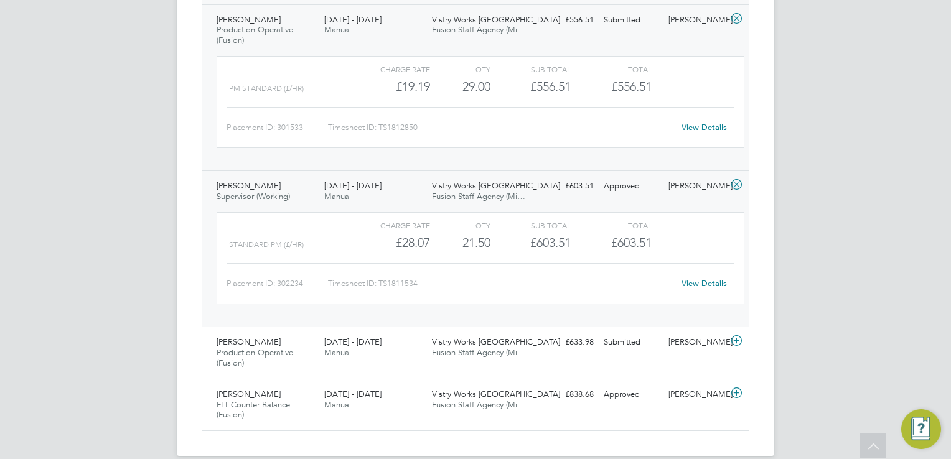
scroll to position [4603, 0]
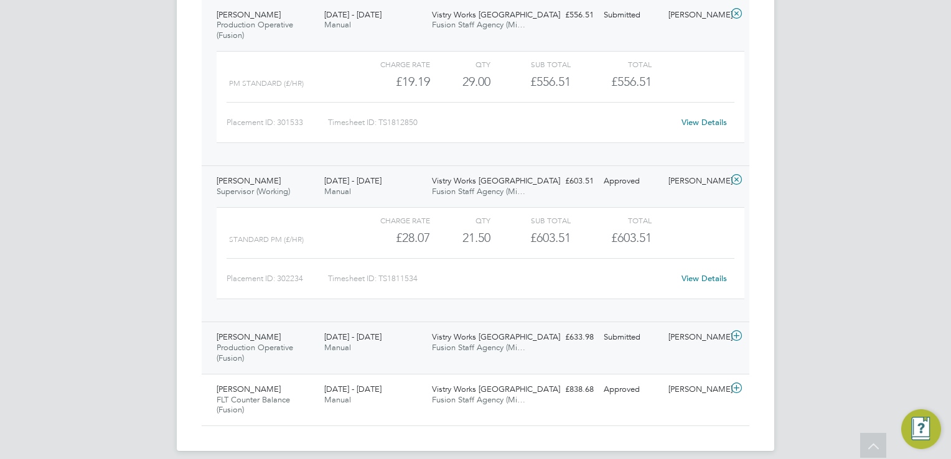
click at [729, 331] on icon at bounding box center [737, 336] width 16 height 10
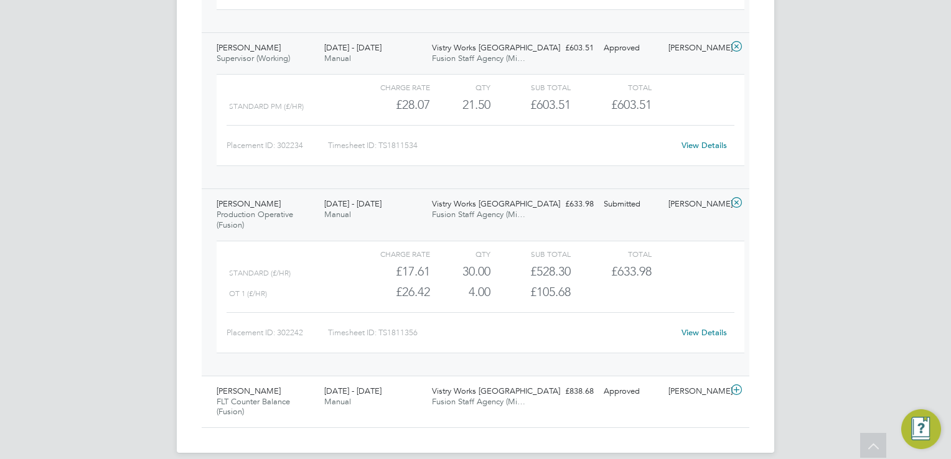
scroll to position [4738, 0]
click at [744, 384] on icon at bounding box center [737, 389] width 16 height 10
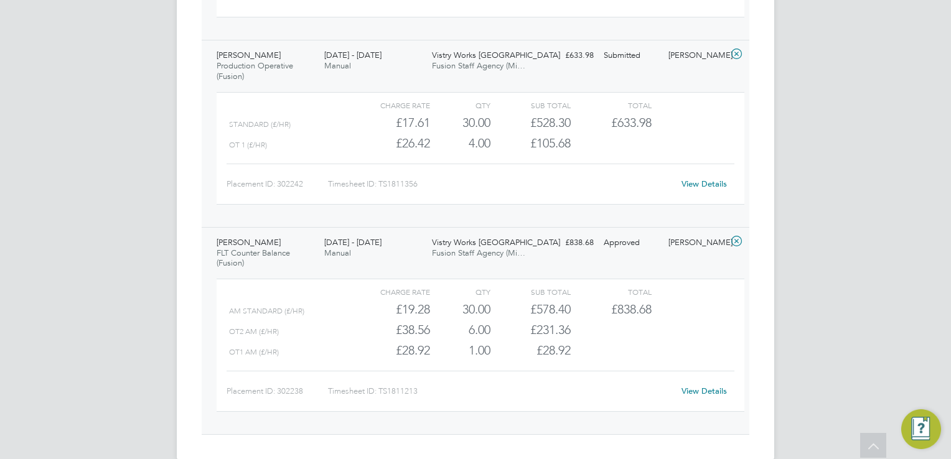
scroll to position [4887, 0]
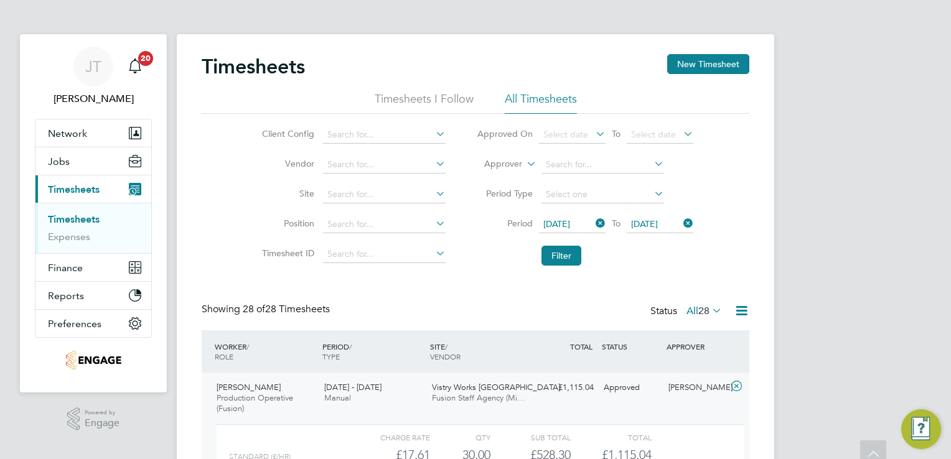
scroll to position [0, 0]
click at [570, 220] on span "[DATE]" at bounding box center [556, 224] width 27 height 11
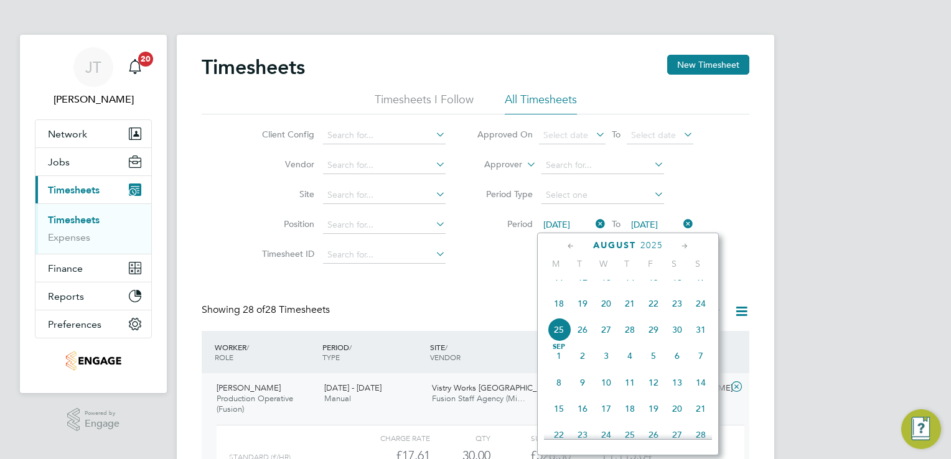
click at [543, 372] on div "August 2025 M T W T F S S May 1 2 3 4 5 6 7 8 9 10 11 12 13 14 15 16 17 18 19 2…" at bounding box center [628, 344] width 182 height 223
click at [556, 368] on span "Sep 1" at bounding box center [559, 356] width 24 height 24
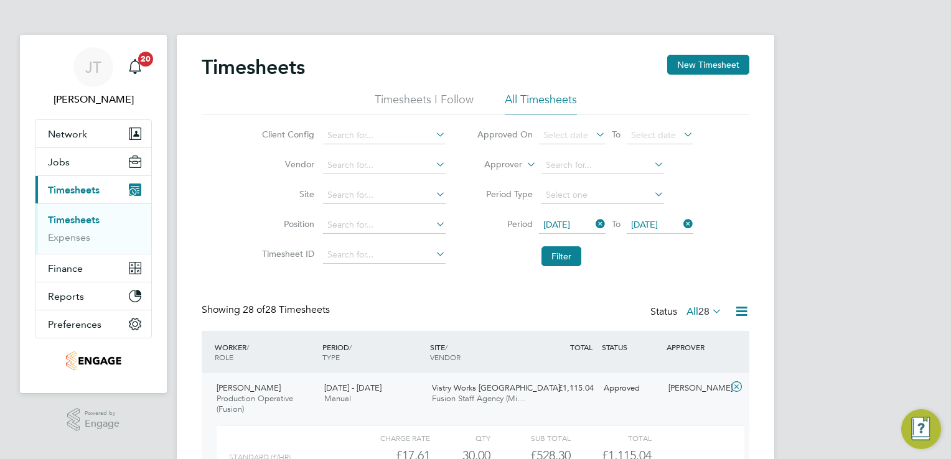
click at [652, 227] on span "01 Sep 2025" at bounding box center [644, 224] width 27 height 11
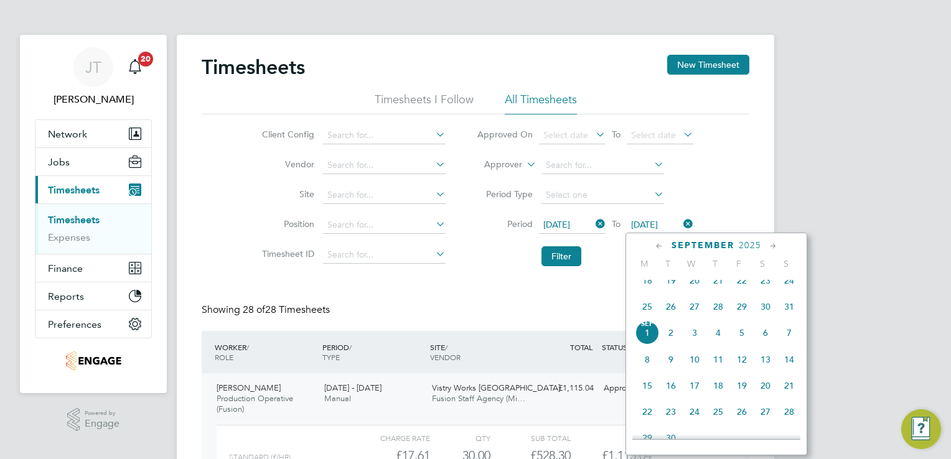
click at [762, 345] on span "6" at bounding box center [766, 333] width 24 height 24
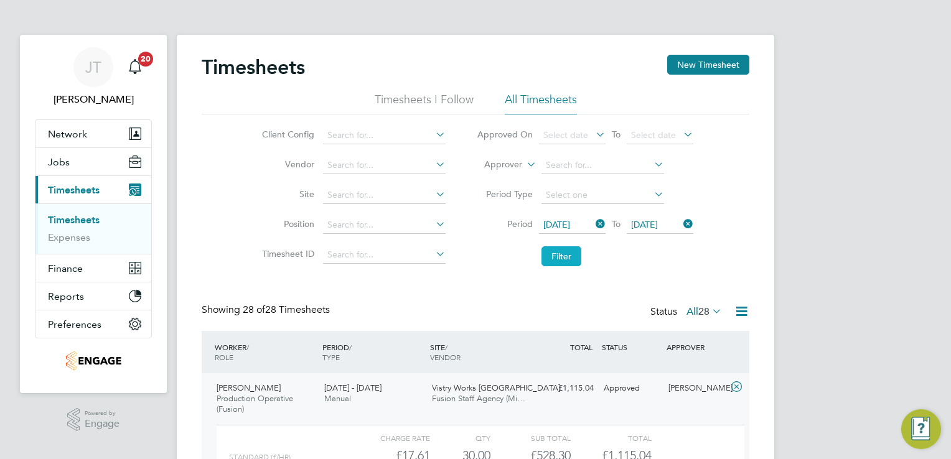
click at [553, 255] on button "Filter" at bounding box center [561, 256] width 40 height 20
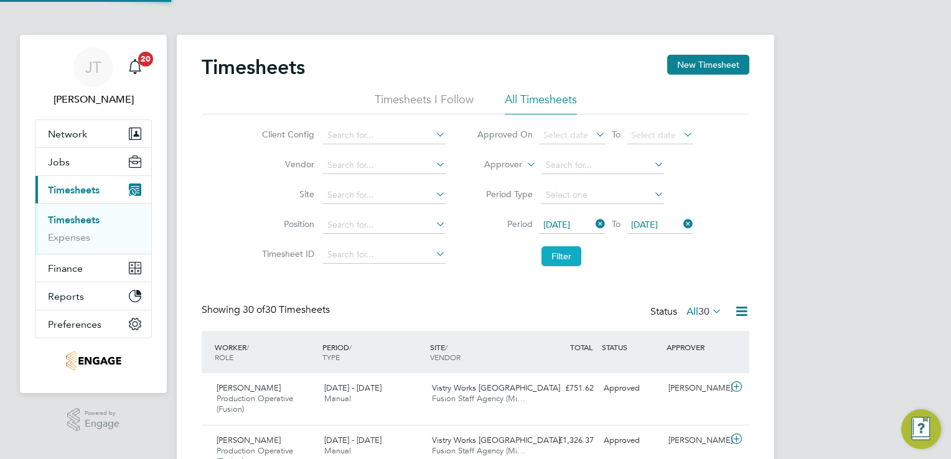
scroll to position [42, 108]
click at [699, 308] on span "30" at bounding box center [703, 312] width 11 height 12
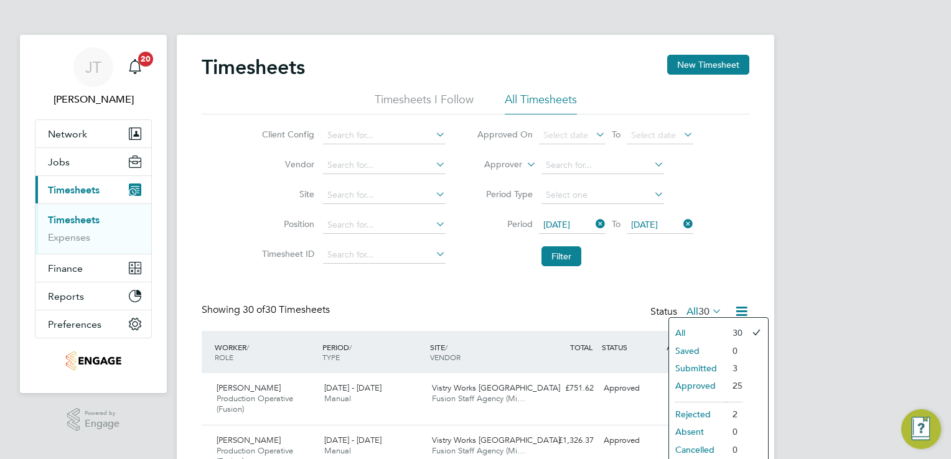
click at [677, 271] on li "Filter" at bounding box center [585, 256] width 248 height 32
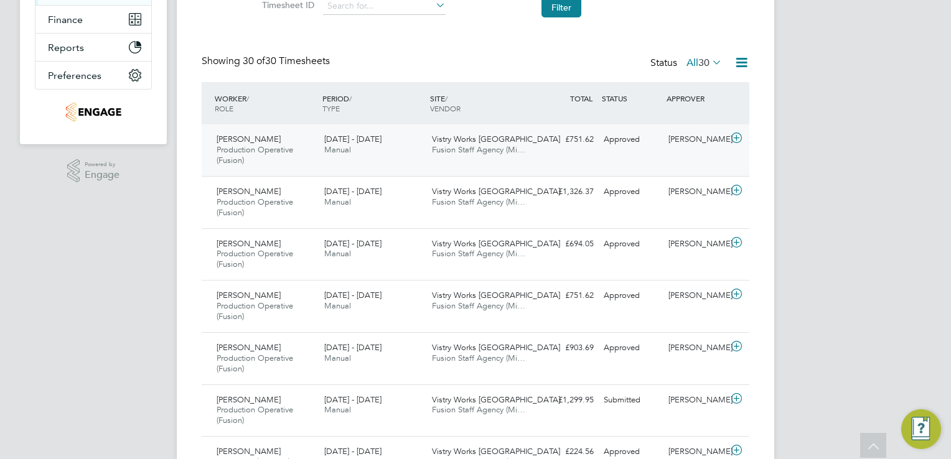
click at [738, 138] on icon at bounding box center [737, 138] width 16 height 10
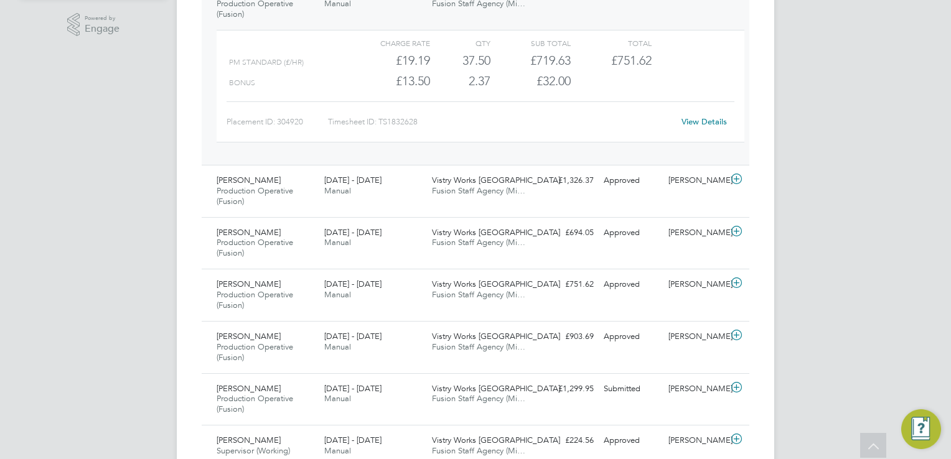
scroll to position [398, 0]
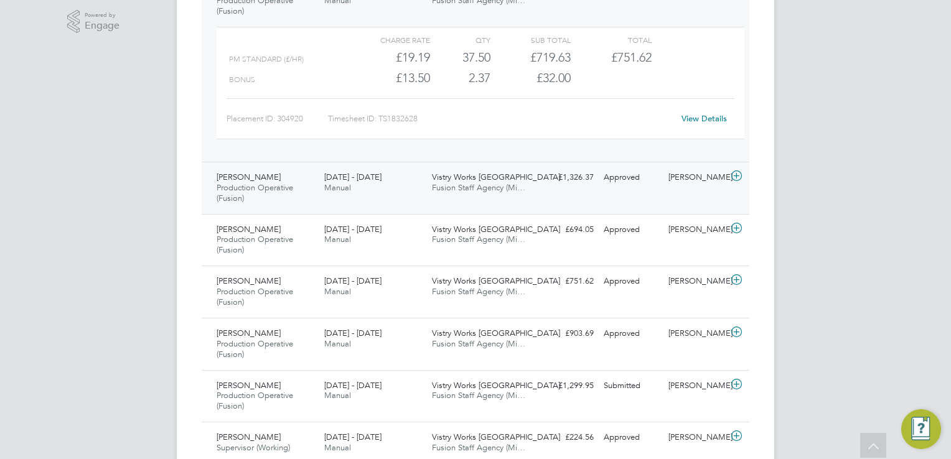
click at [733, 177] on icon at bounding box center [737, 176] width 16 height 10
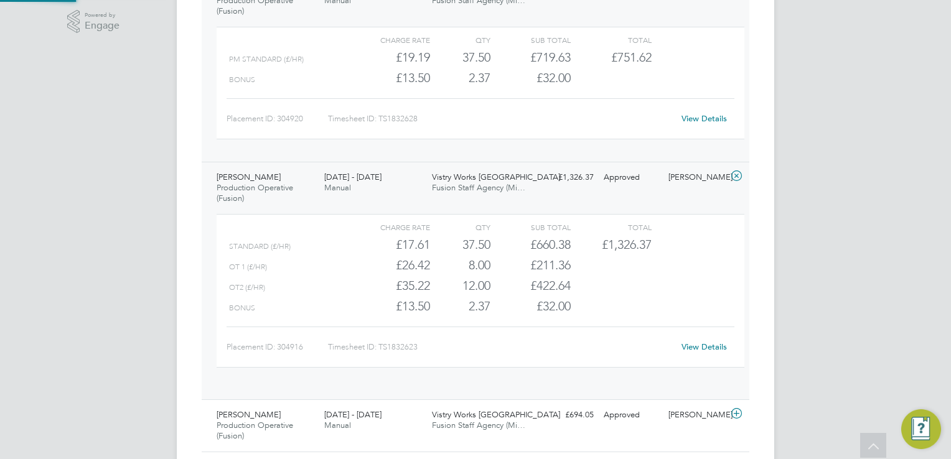
scroll to position [21, 121]
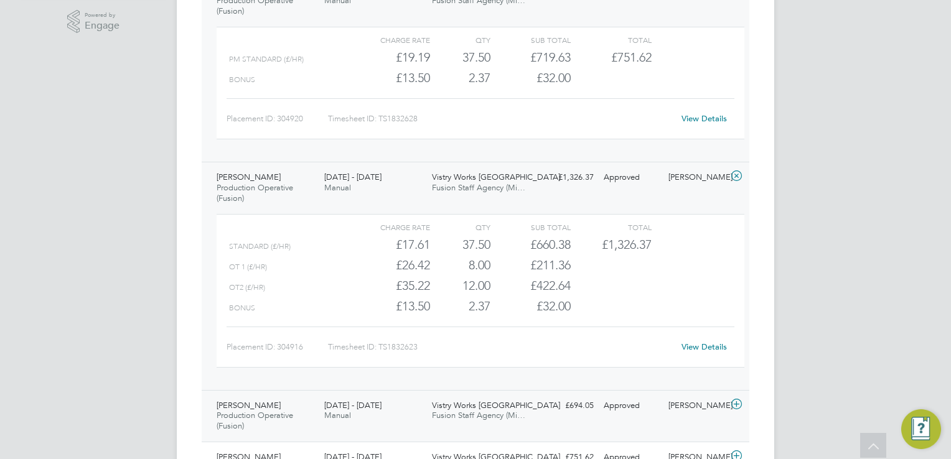
click at [732, 408] on icon at bounding box center [737, 405] width 16 height 10
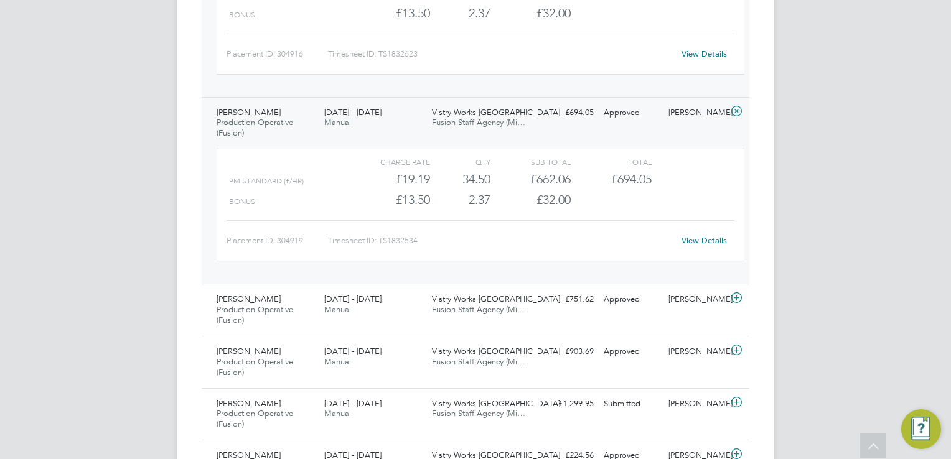
scroll to position [797, 0]
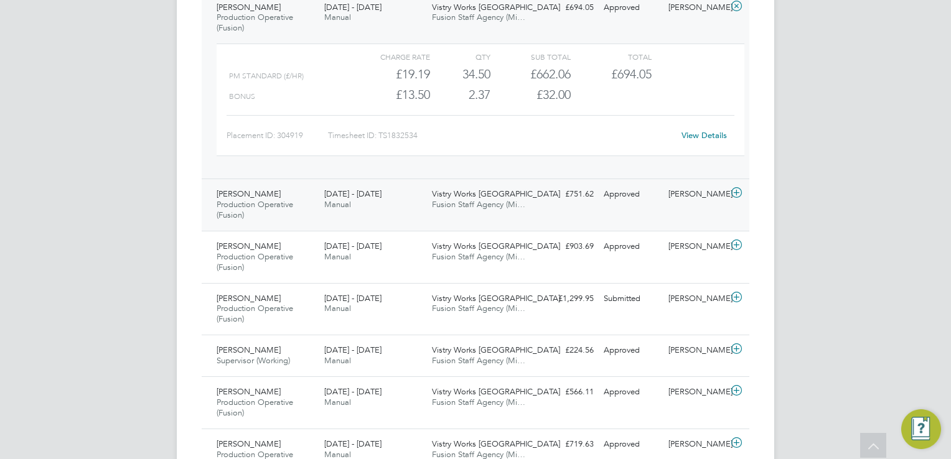
click at [741, 193] on icon at bounding box center [737, 193] width 16 height 10
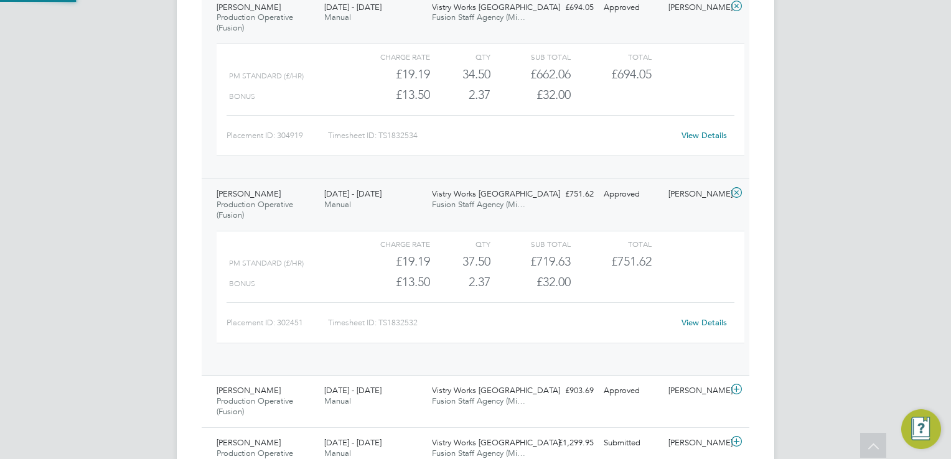
scroll to position [21, 121]
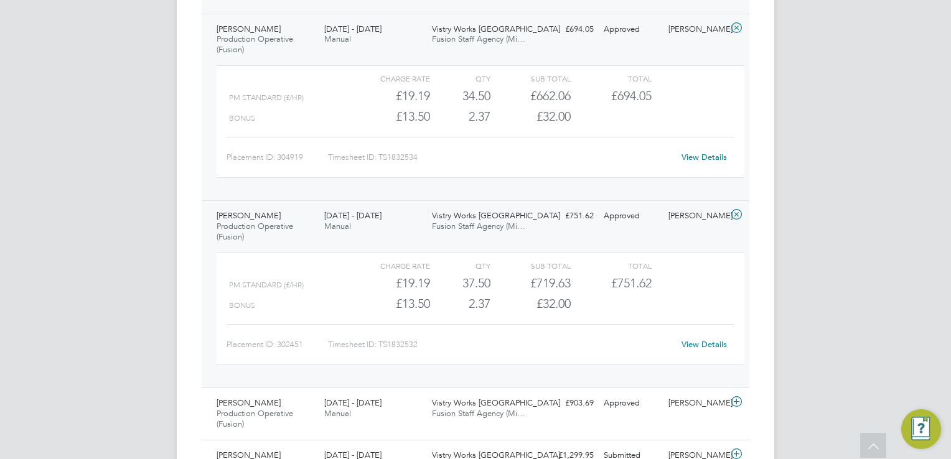
scroll to position [772, 0]
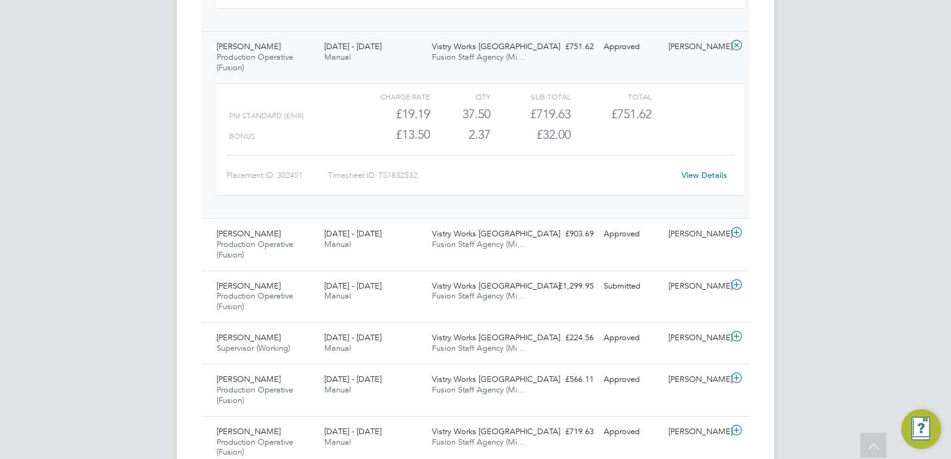
scroll to position [996, 0]
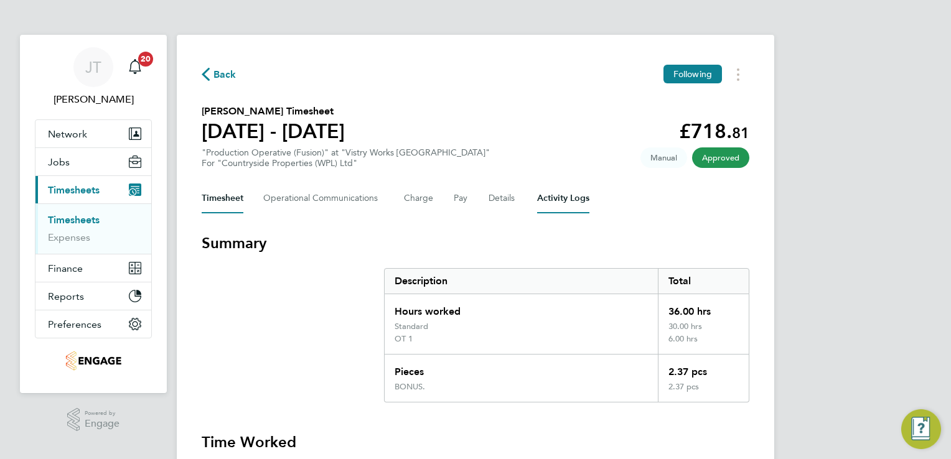
click at [570, 197] on Logs-tab "Activity Logs" at bounding box center [563, 199] width 52 height 30
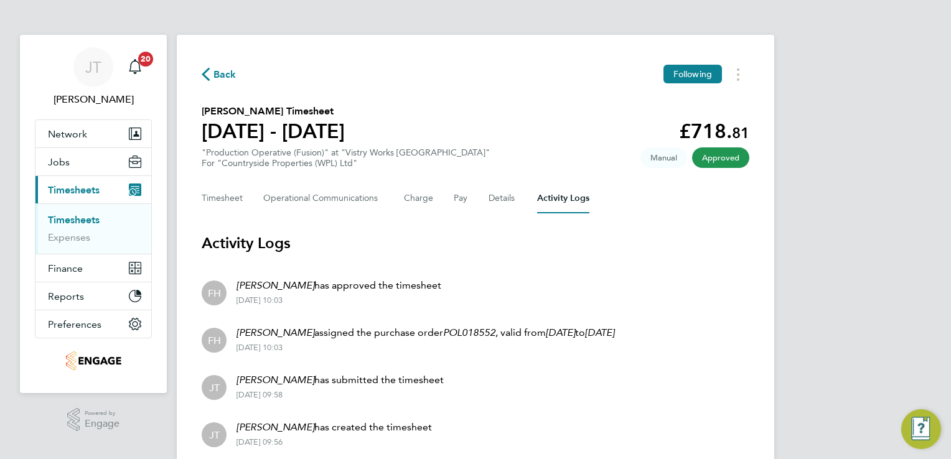
click at [570, 197] on Logs-tab "Activity Logs" at bounding box center [563, 199] width 52 height 30
click at [214, 78] on span "Back" at bounding box center [224, 74] width 23 height 15
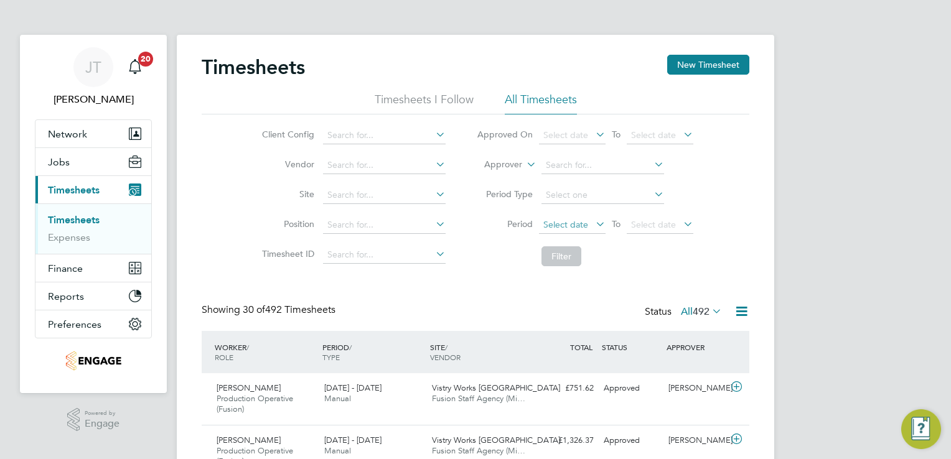
click at [556, 218] on span "Select date" at bounding box center [572, 225] width 67 height 17
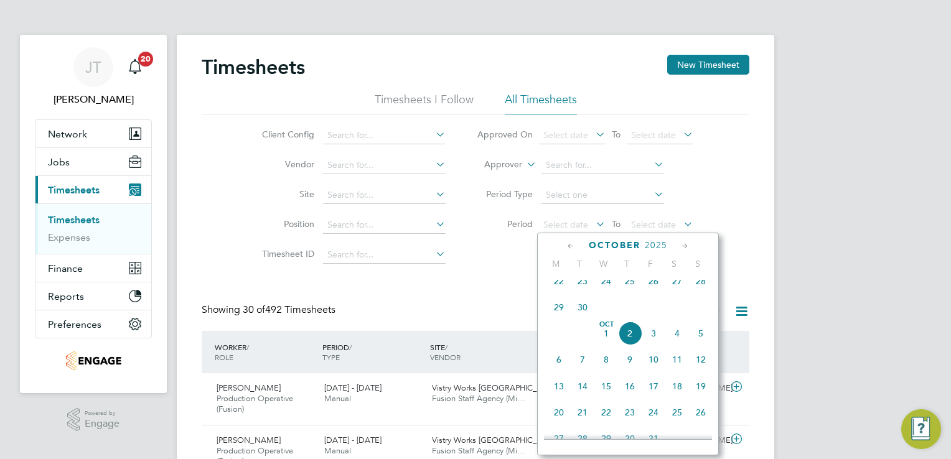
click at [569, 245] on icon at bounding box center [571, 247] width 12 height 14
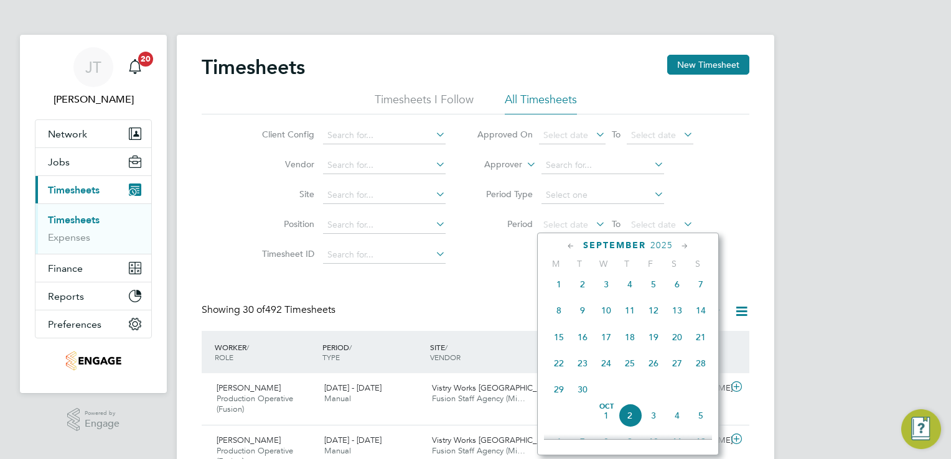
click at [565, 246] on icon at bounding box center [571, 247] width 12 height 14
click at [559, 395] on span "25" at bounding box center [559, 394] width 24 height 24
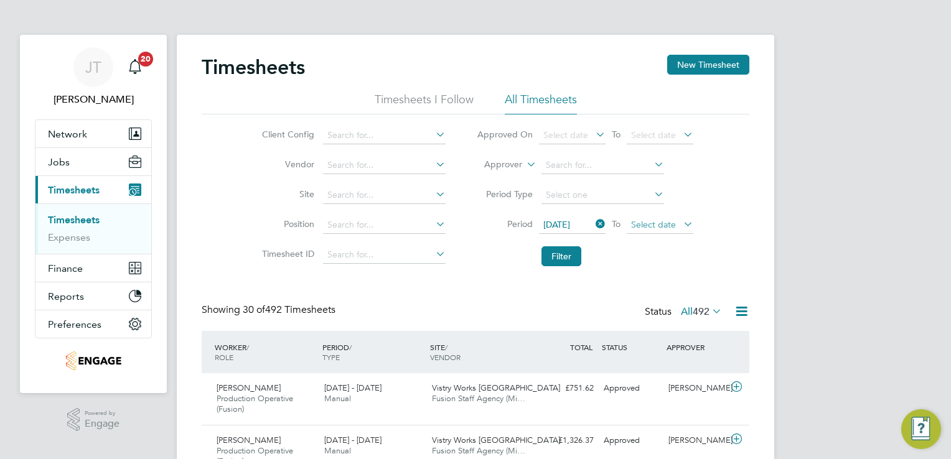
click at [642, 232] on span "Select date" at bounding box center [660, 225] width 67 height 17
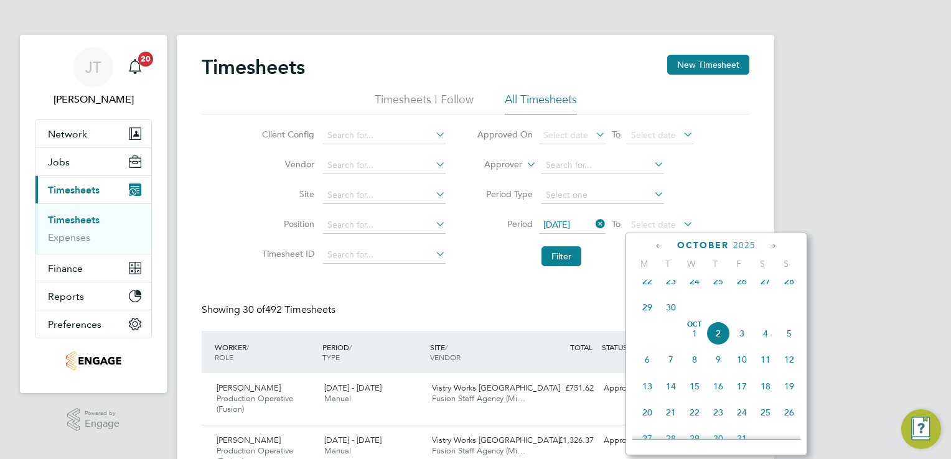
click at [655, 246] on icon at bounding box center [659, 247] width 12 height 14
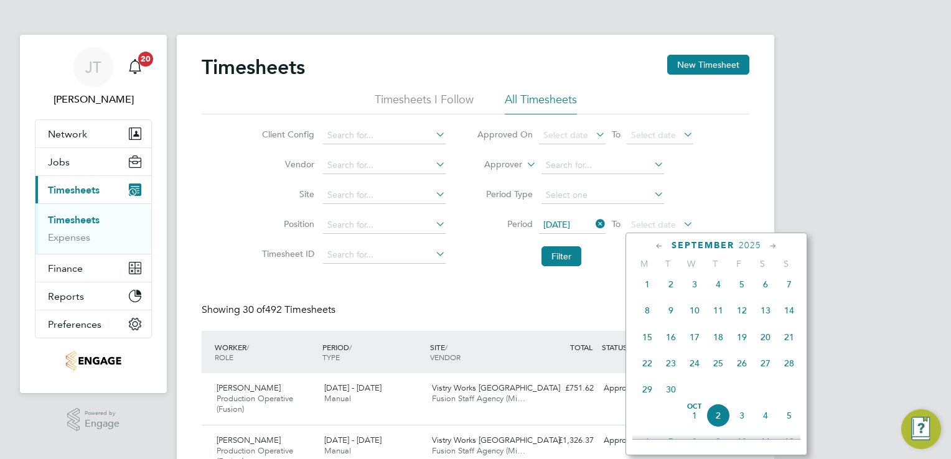
click at [657, 246] on icon at bounding box center [659, 247] width 12 height 14
click at [652, 395] on span "25" at bounding box center [647, 394] width 24 height 24
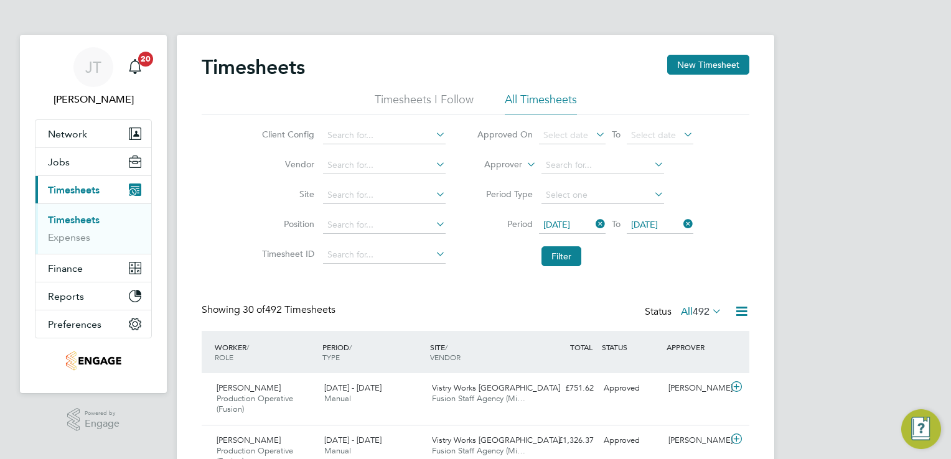
click at [655, 222] on span "[DATE]" at bounding box center [644, 224] width 27 height 11
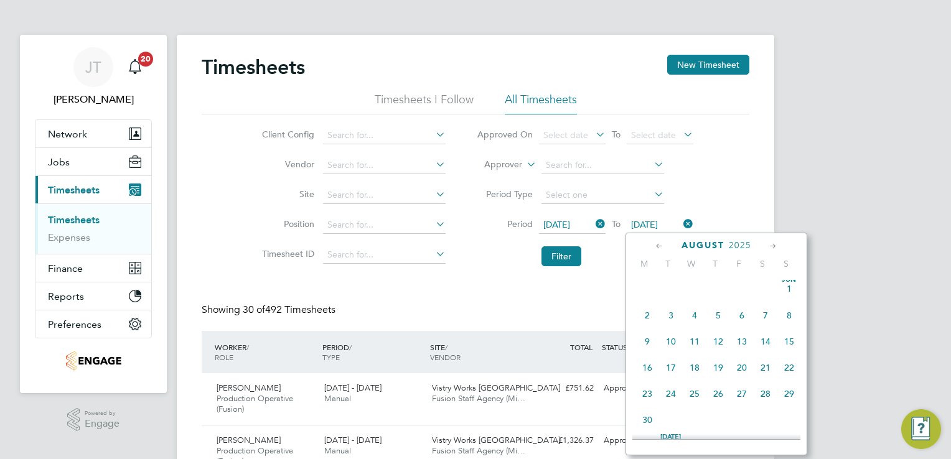
scroll to position [487, 0]
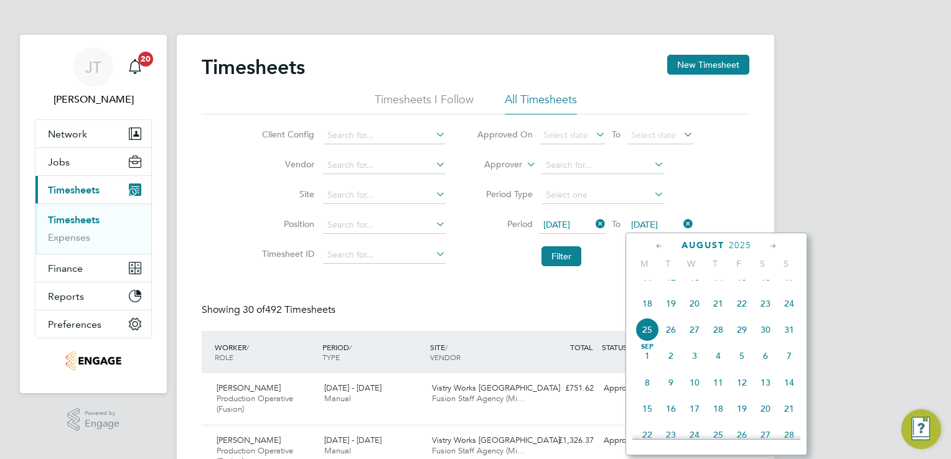
click at [795, 342] on span "31" at bounding box center [789, 330] width 24 height 24
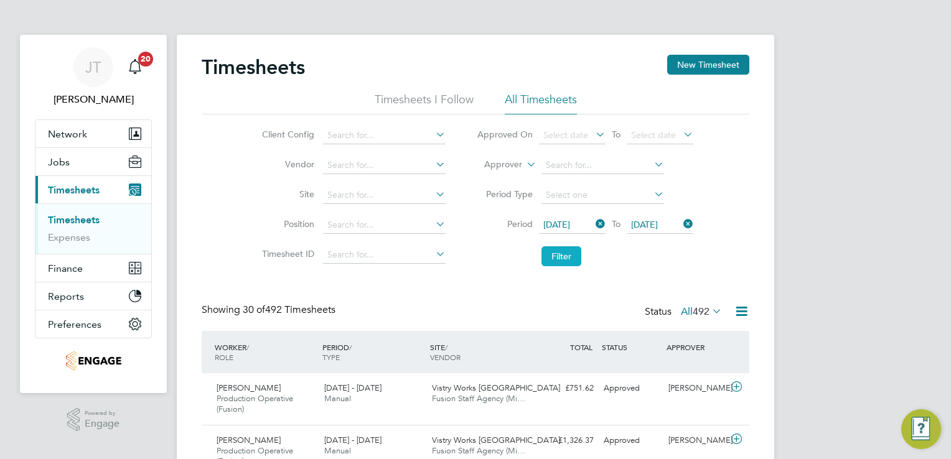
click at [568, 255] on button "Filter" at bounding box center [561, 256] width 40 height 20
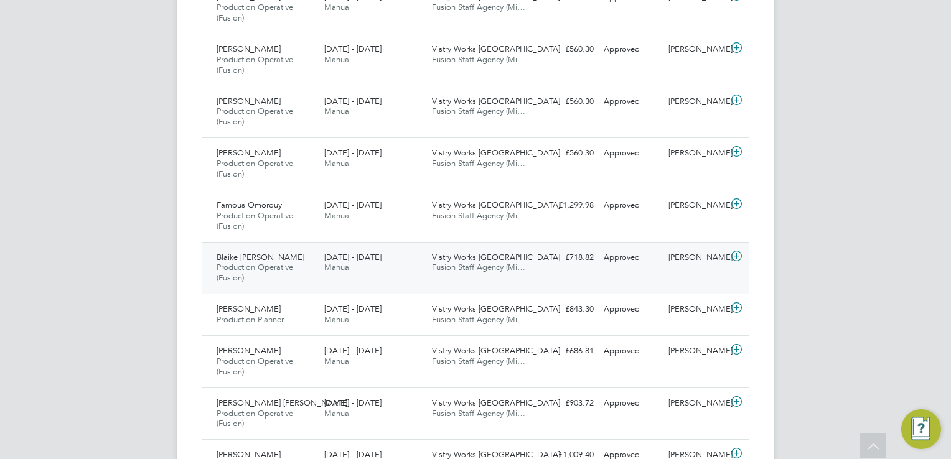
click at [732, 259] on icon at bounding box center [737, 256] width 16 height 10
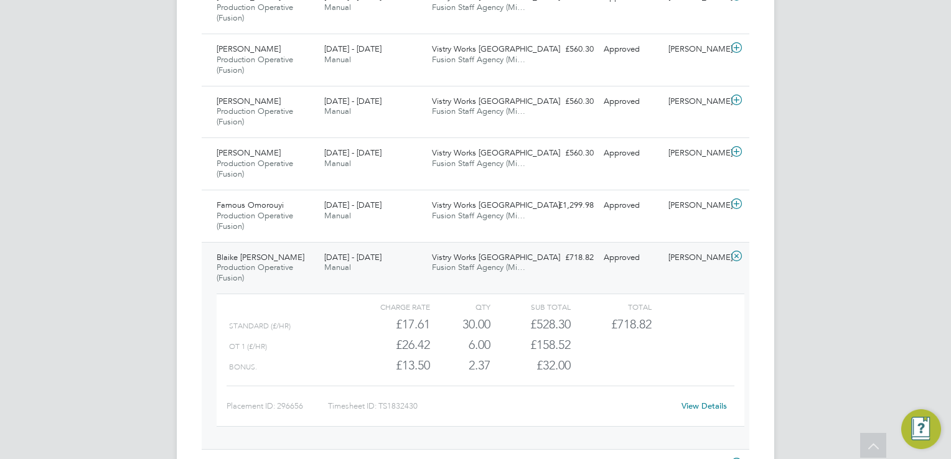
click at [825, 263] on div "[PERSON_NAME] [PERSON_NAME] Notifications 20 Applications: Network Team Members…" at bounding box center [475, 452] width 951 height 2000
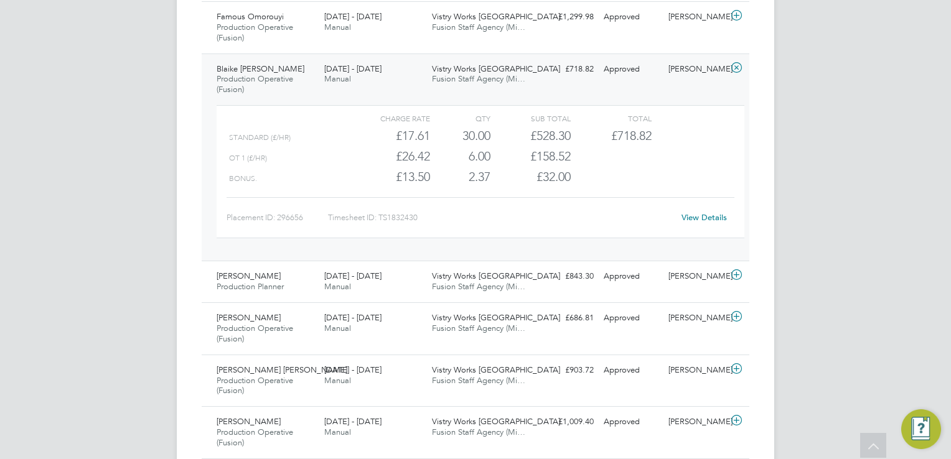
scroll to position [747, 0]
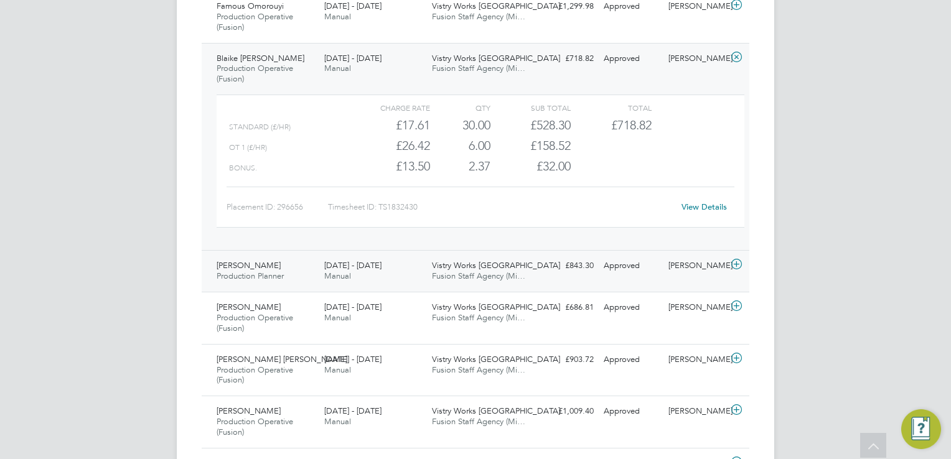
click at [739, 260] on icon at bounding box center [737, 265] width 16 height 10
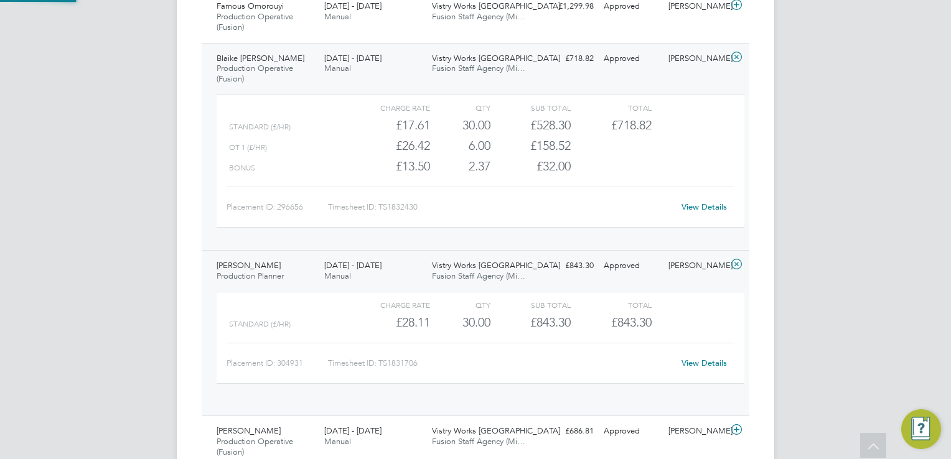
scroll to position [21, 121]
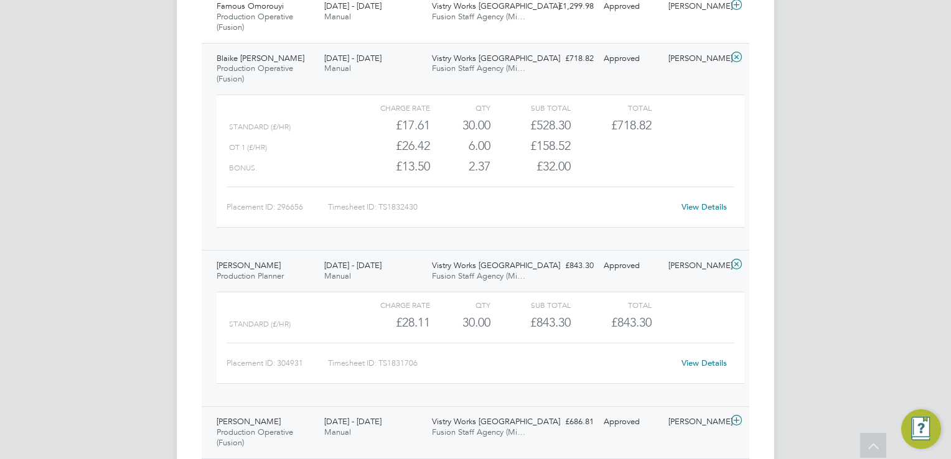
click at [739, 416] on icon at bounding box center [737, 421] width 16 height 10
click at [872, 362] on div "[PERSON_NAME] [PERSON_NAME] Notifications 20 Applications: Network Team Members…" at bounding box center [475, 388] width 951 height 2270
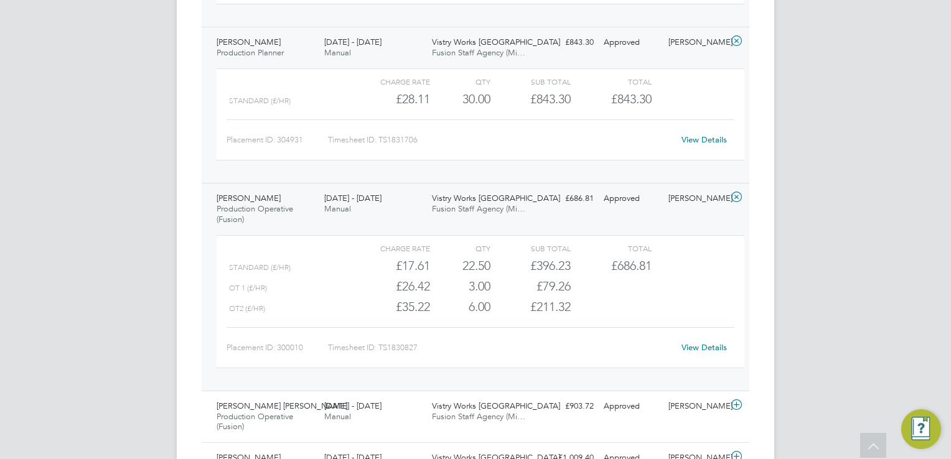
scroll to position [971, 0]
click at [815, 231] on div "[PERSON_NAME] [PERSON_NAME] Notifications 20 Applications: Network Team Members…" at bounding box center [475, 164] width 951 height 2270
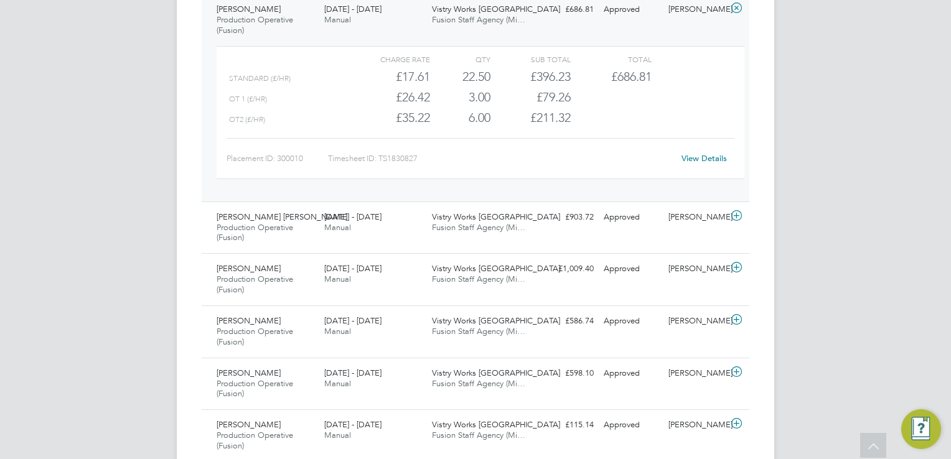
scroll to position [1170, 0]
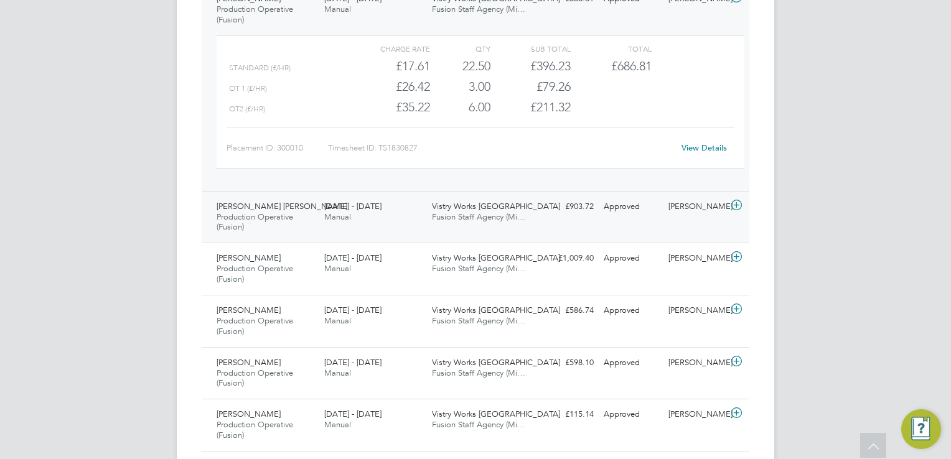
click at [726, 205] on div "[PERSON_NAME]" at bounding box center [695, 207] width 65 height 21
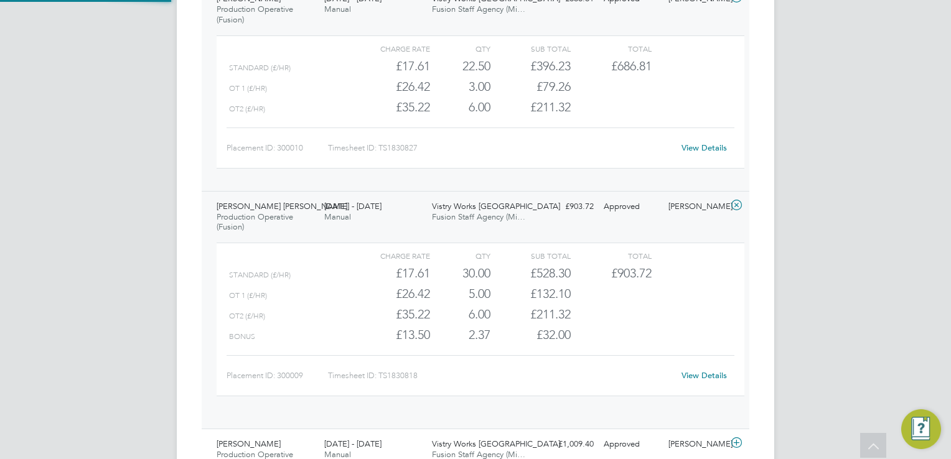
scroll to position [21, 121]
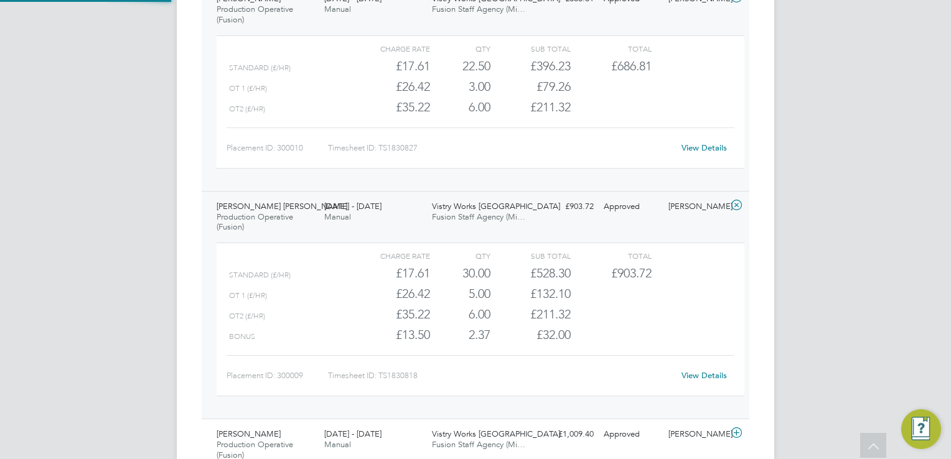
click at [738, 200] on icon at bounding box center [737, 205] width 16 height 10
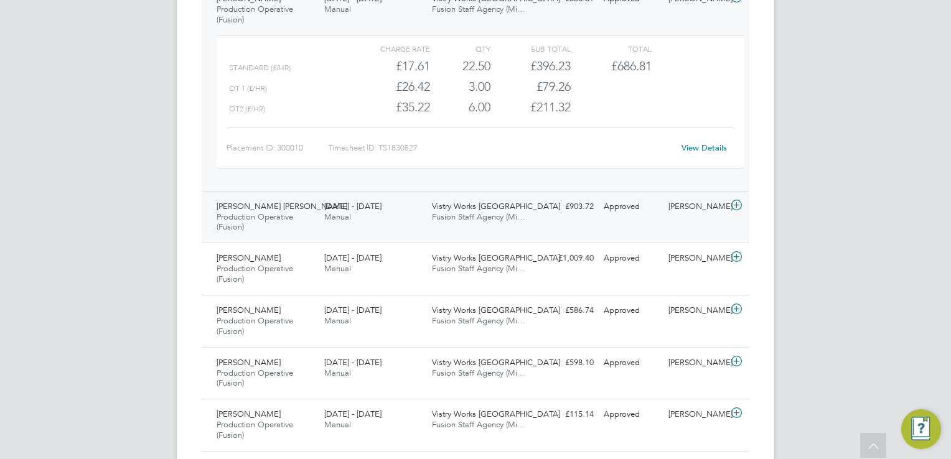
click at [738, 200] on icon at bounding box center [737, 205] width 16 height 10
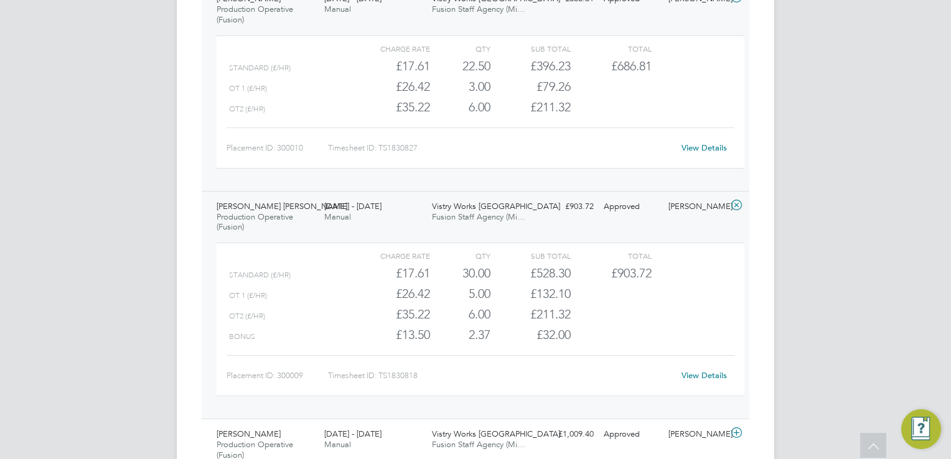
click at [856, 189] on div "[PERSON_NAME] [PERSON_NAME] Notifications 20 Applications: Network Team Members…" at bounding box center [475, 53] width 951 height 2447
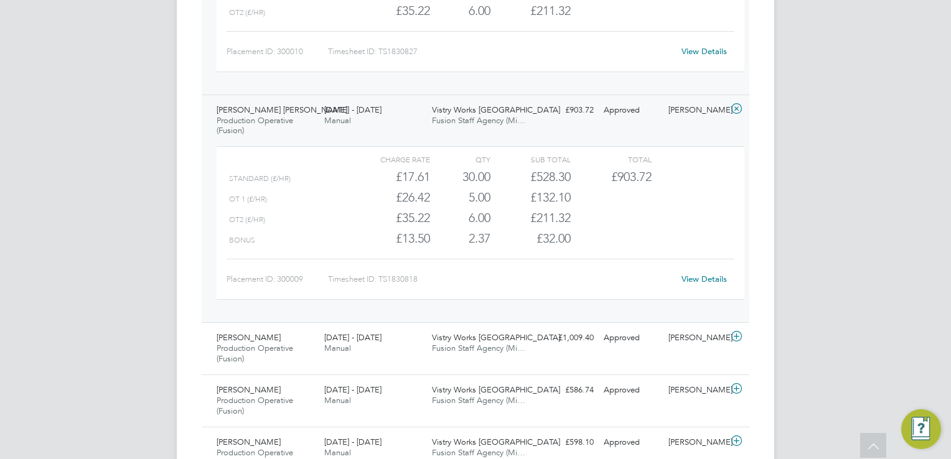
scroll to position [1270, 0]
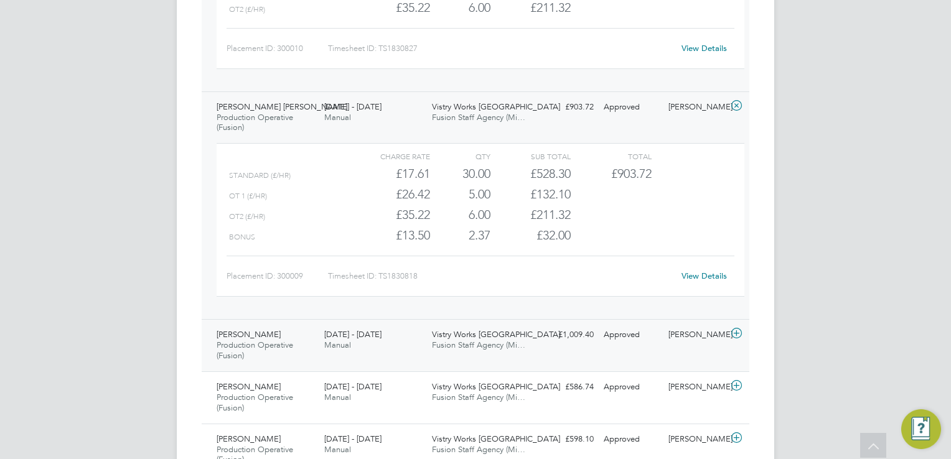
click at [736, 329] on icon at bounding box center [737, 334] width 16 height 10
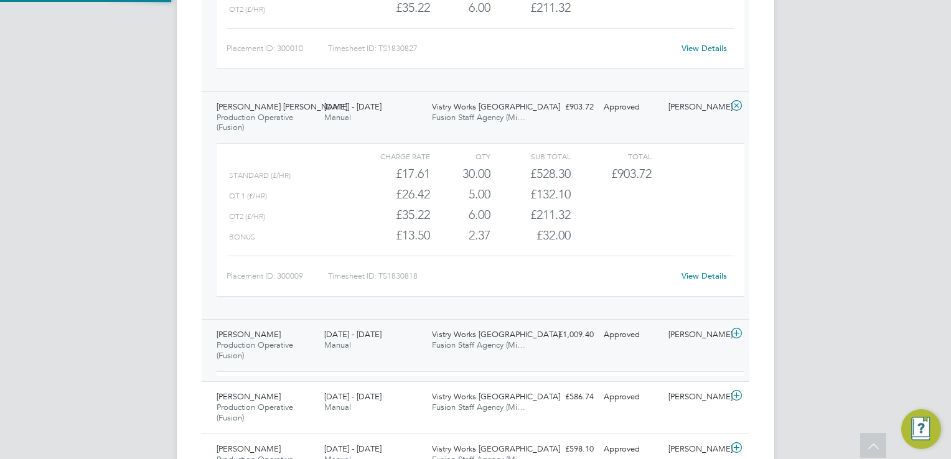
scroll to position [21, 121]
